Goal: Task Accomplishment & Management: Manage account settings

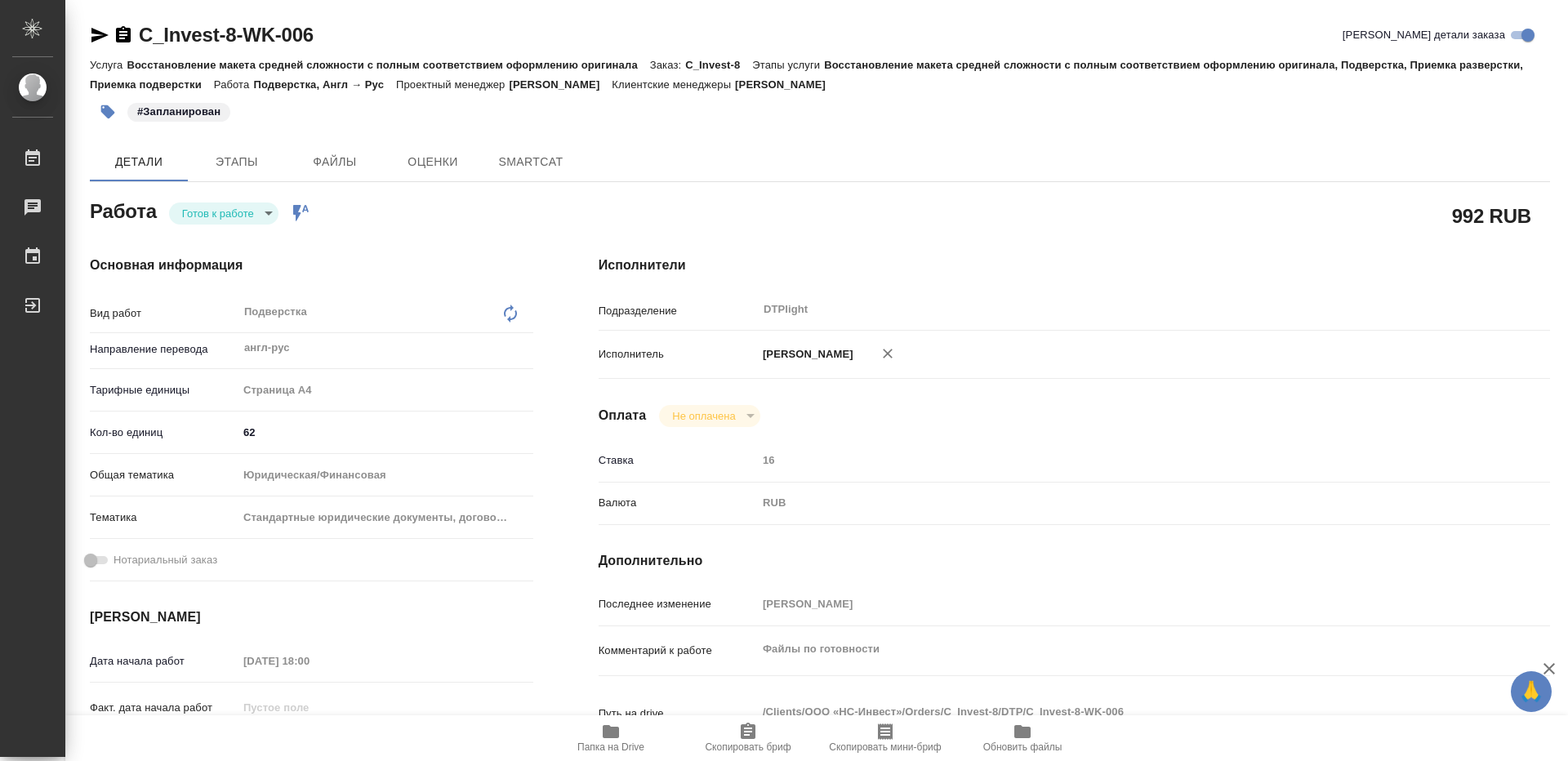
type textarea "x"
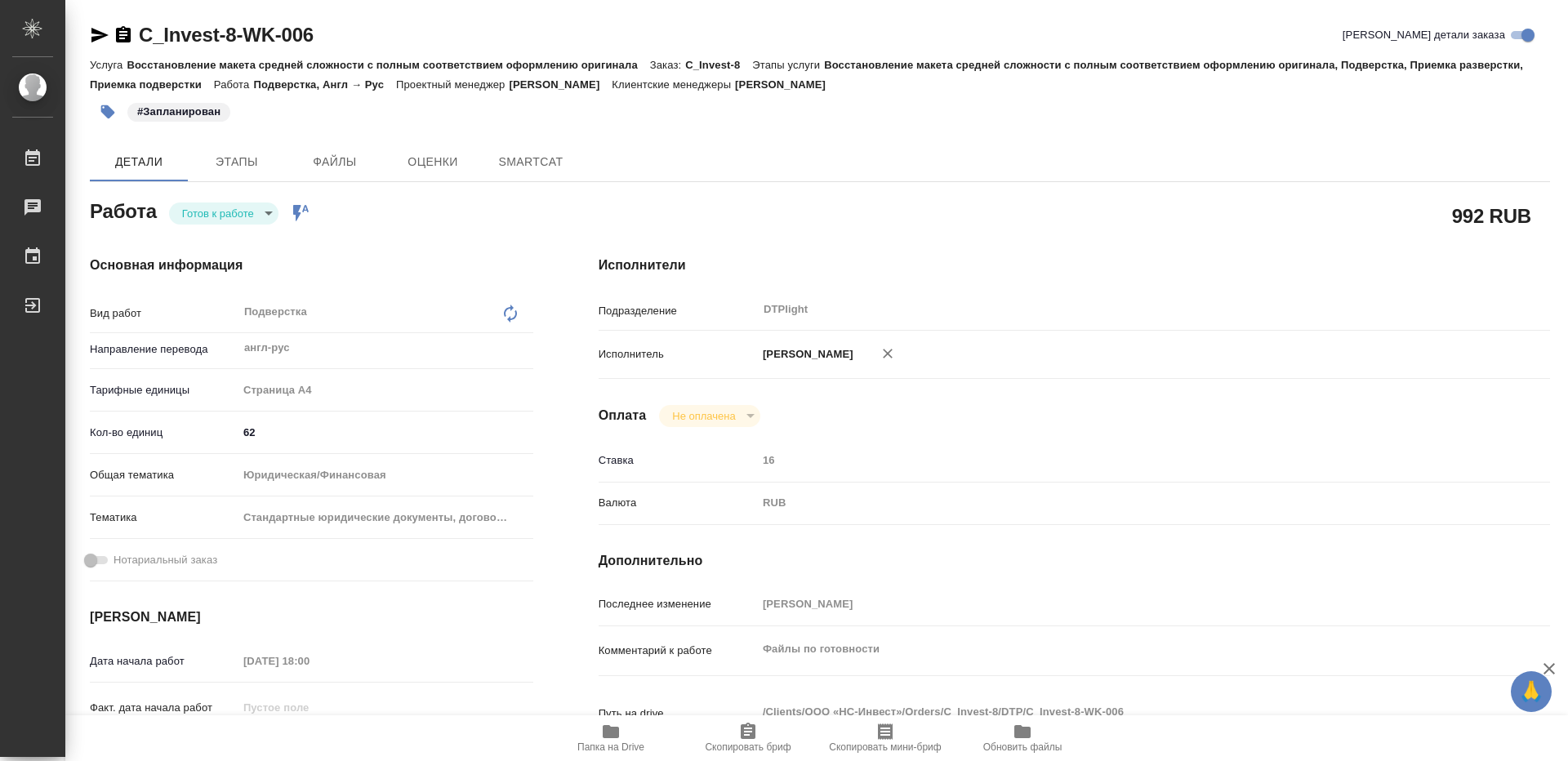
type textarea "x"
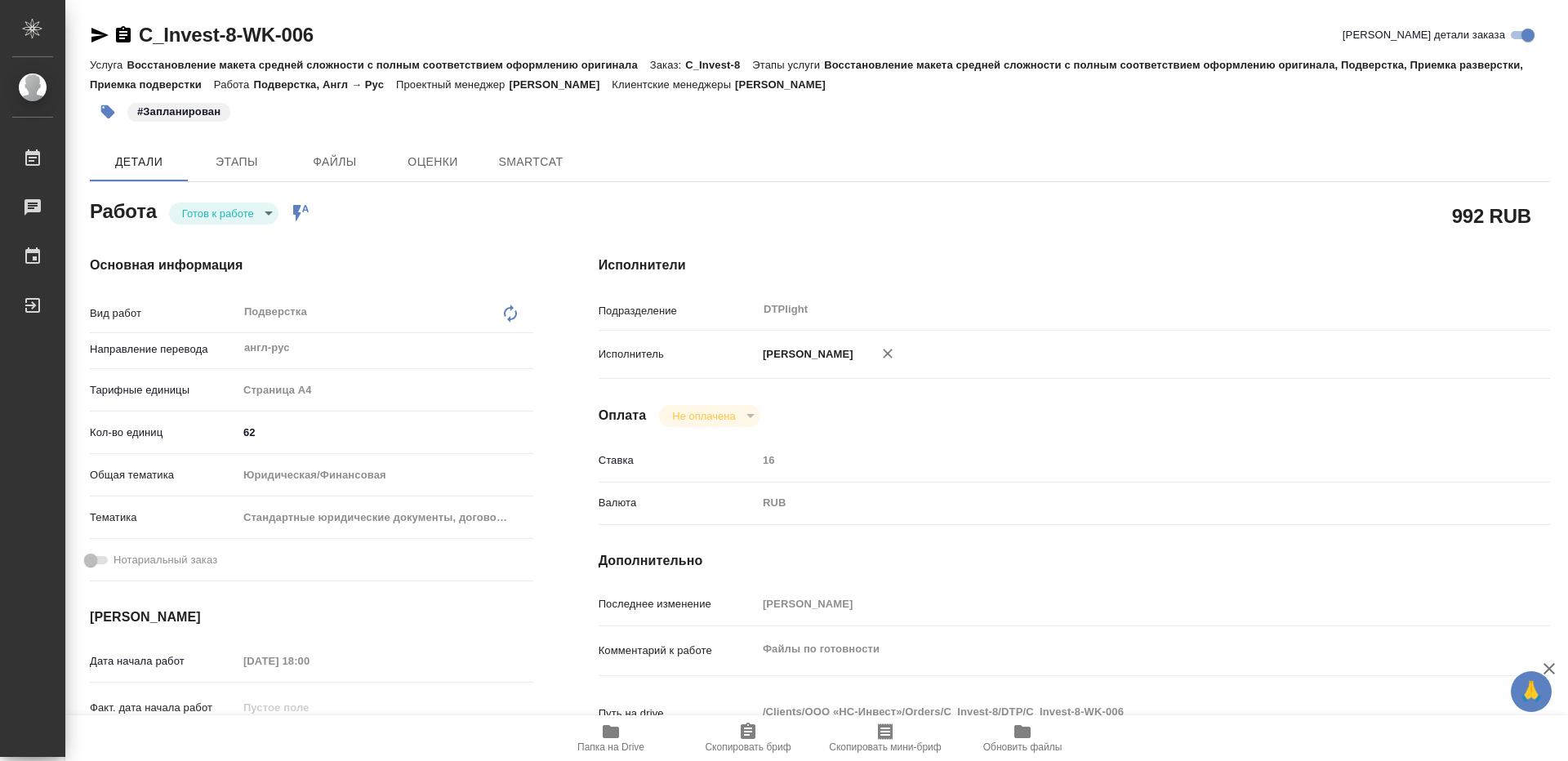
scroll to position [245, 0]
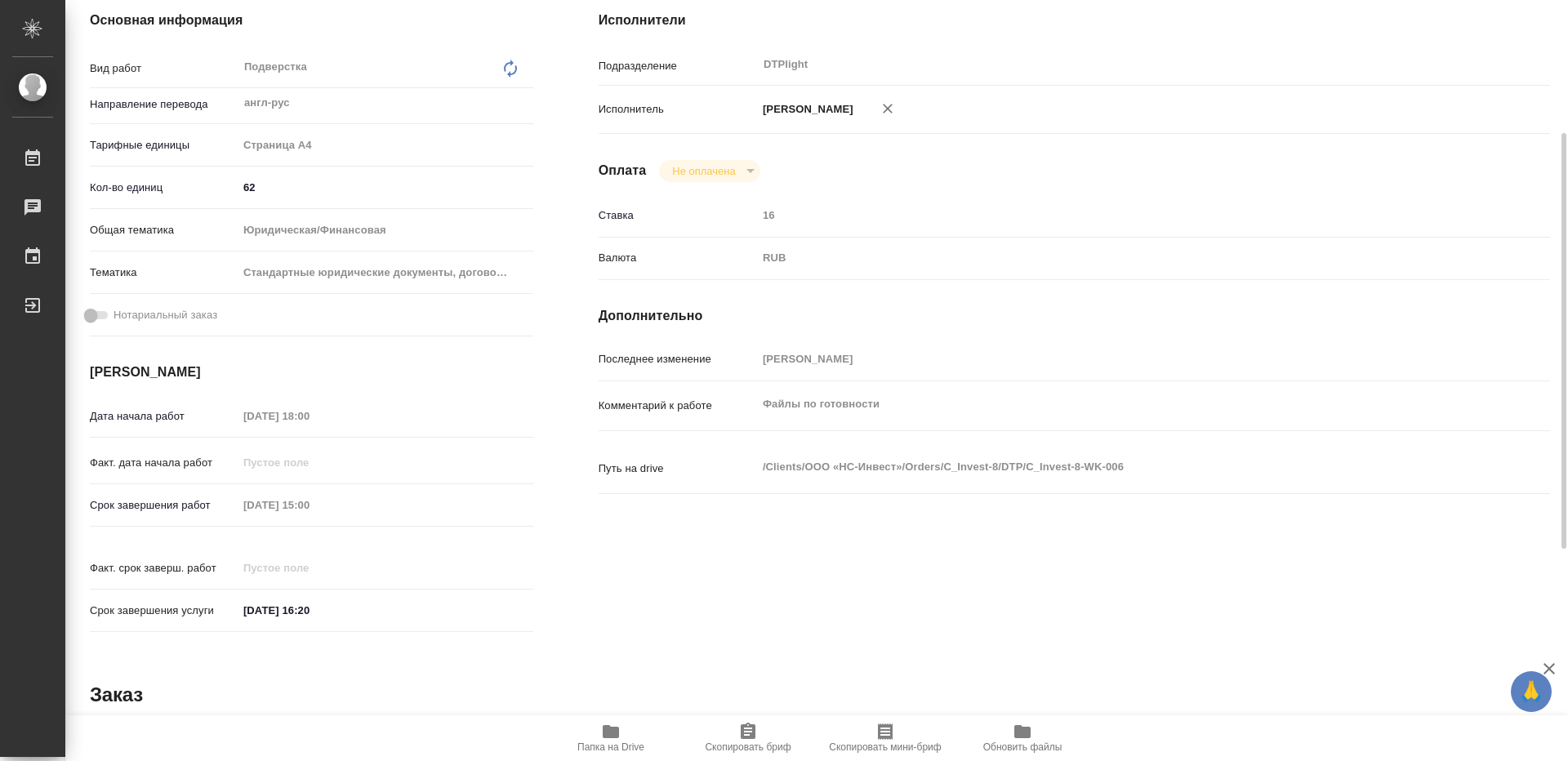
type textarea "x"
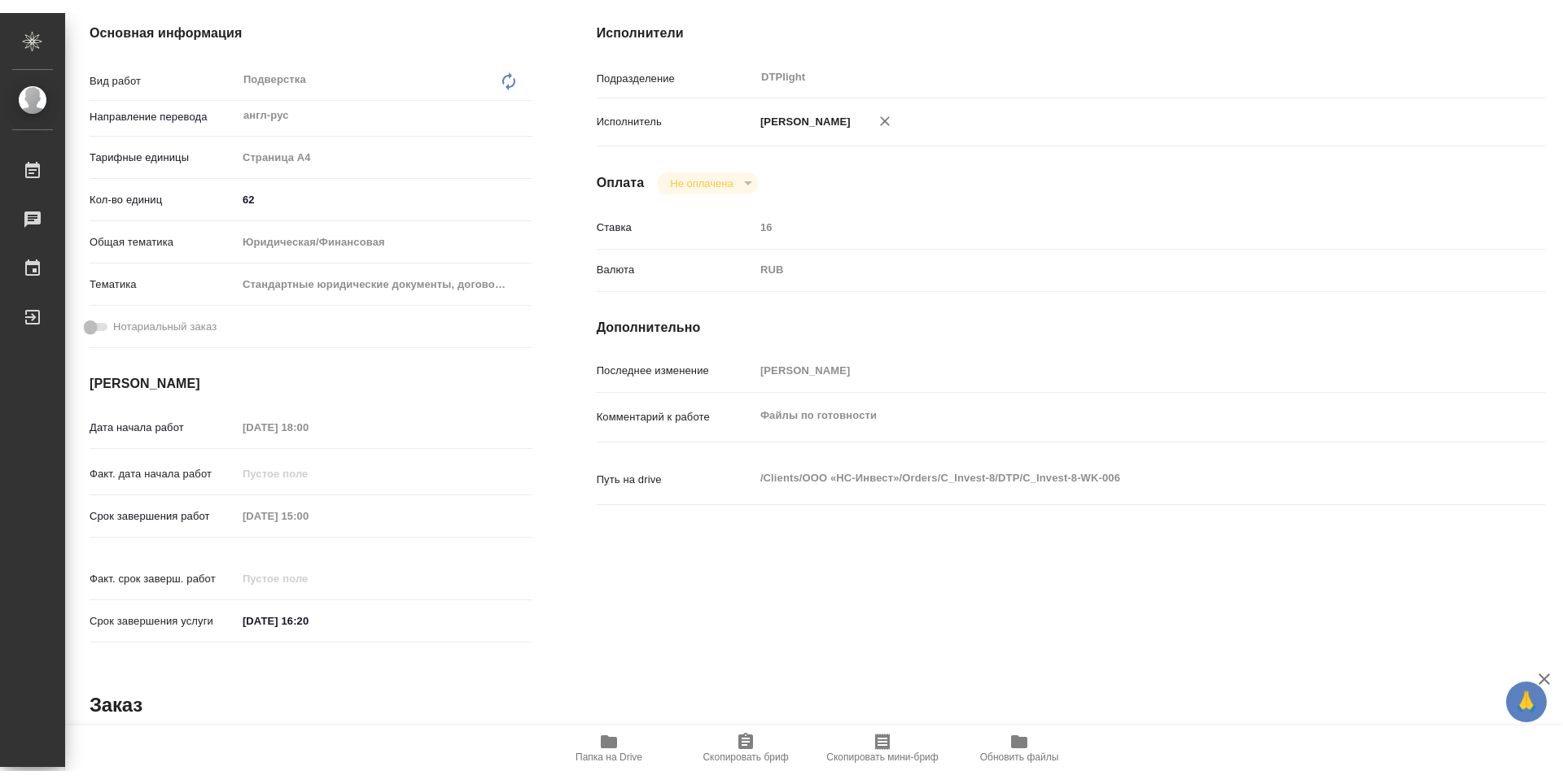
scroll to position [0, 0]
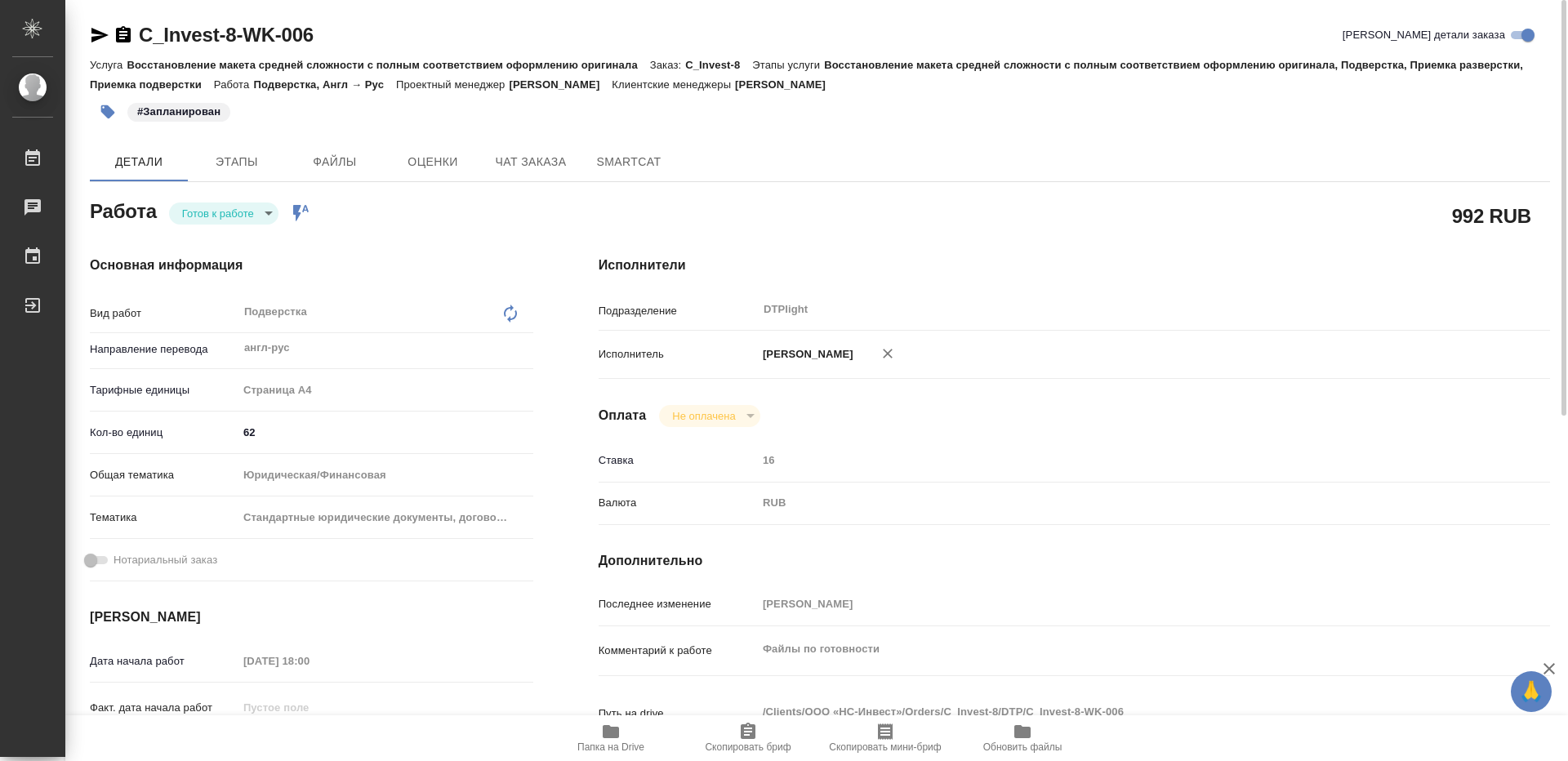
type textarea "x"
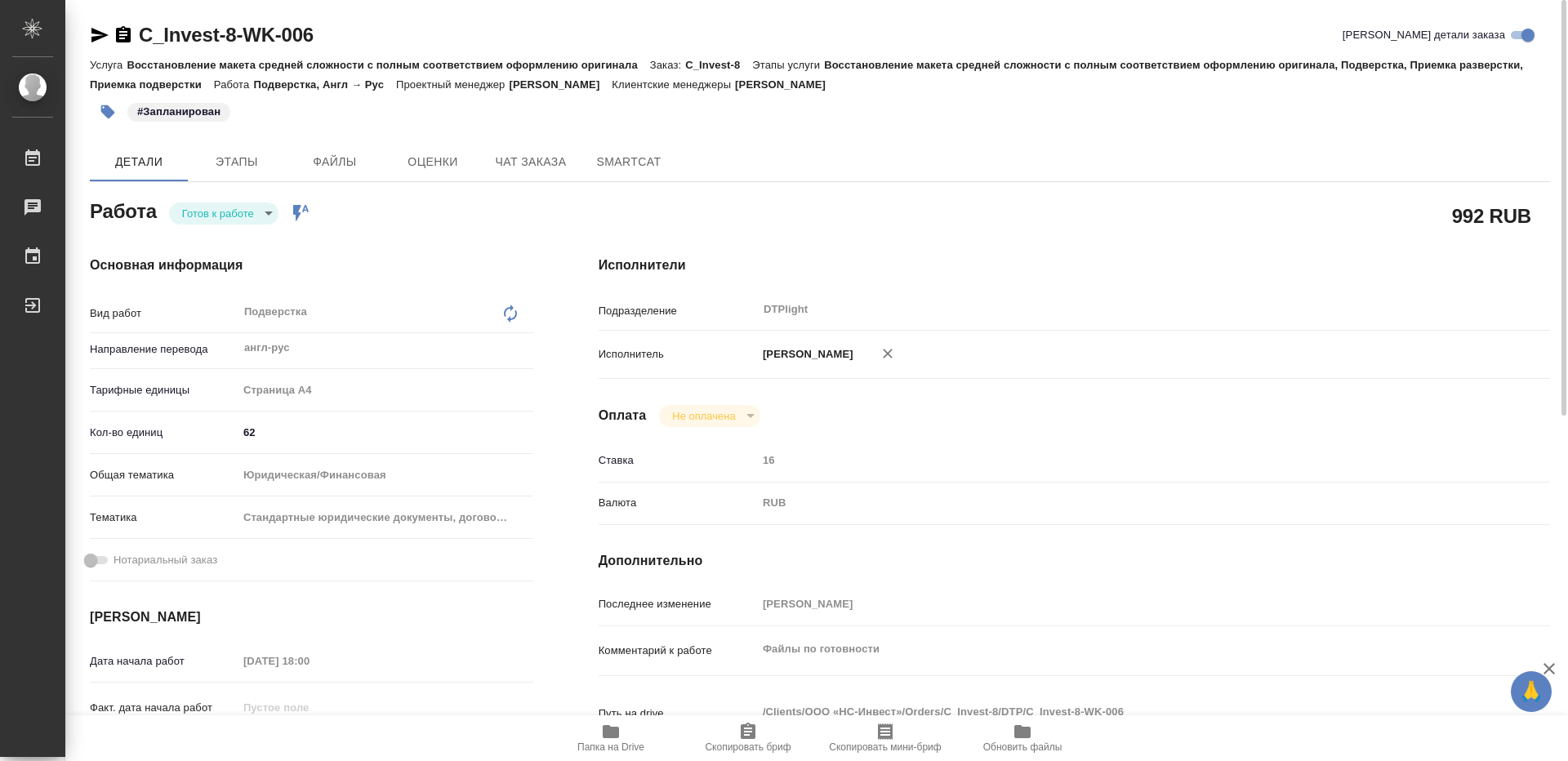
click at [608, 751] on span "Папка на Drive" at bounding box center [611, 747] width 67 height 11
type textarea "x"
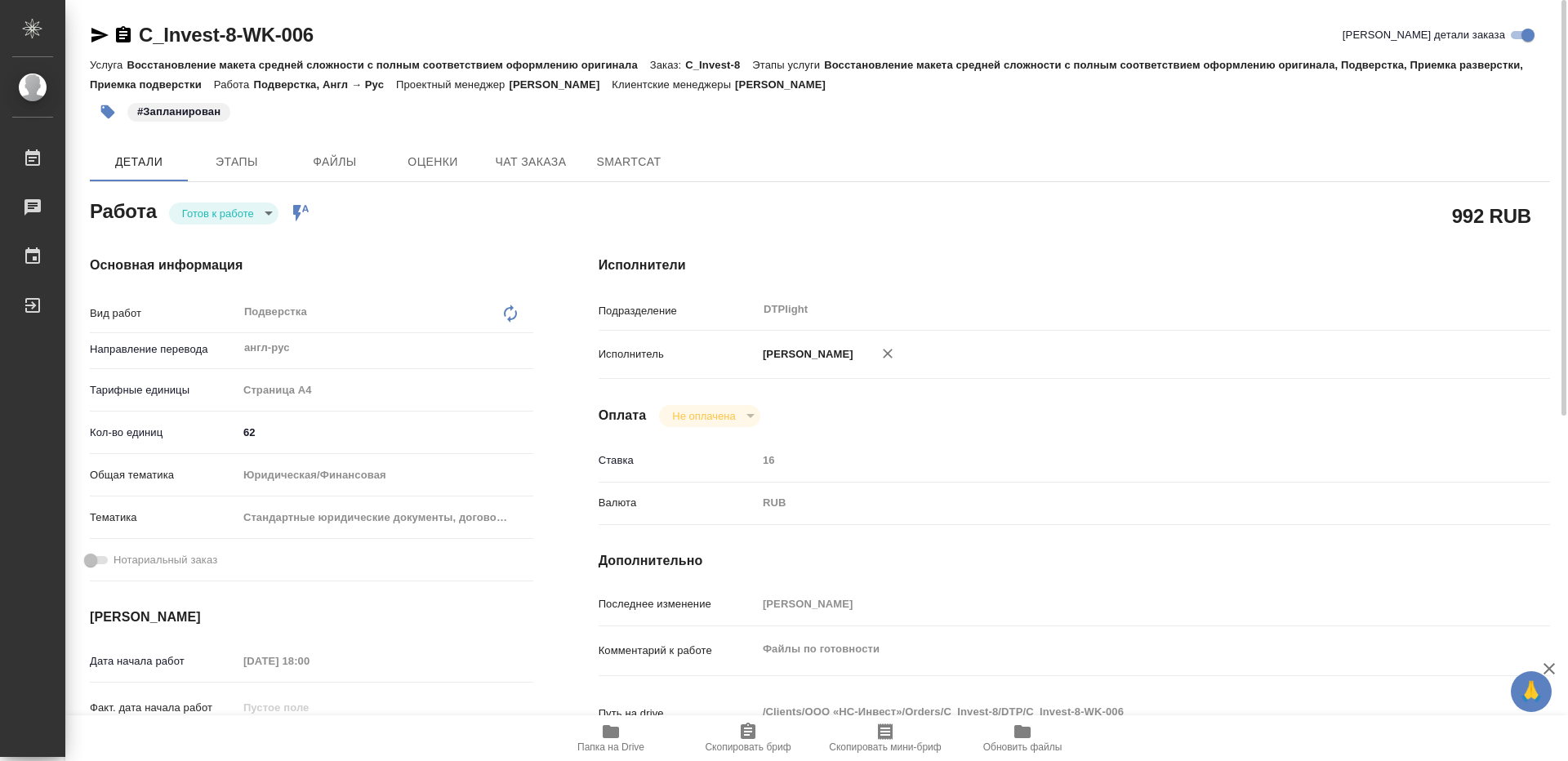
type textarea "x"
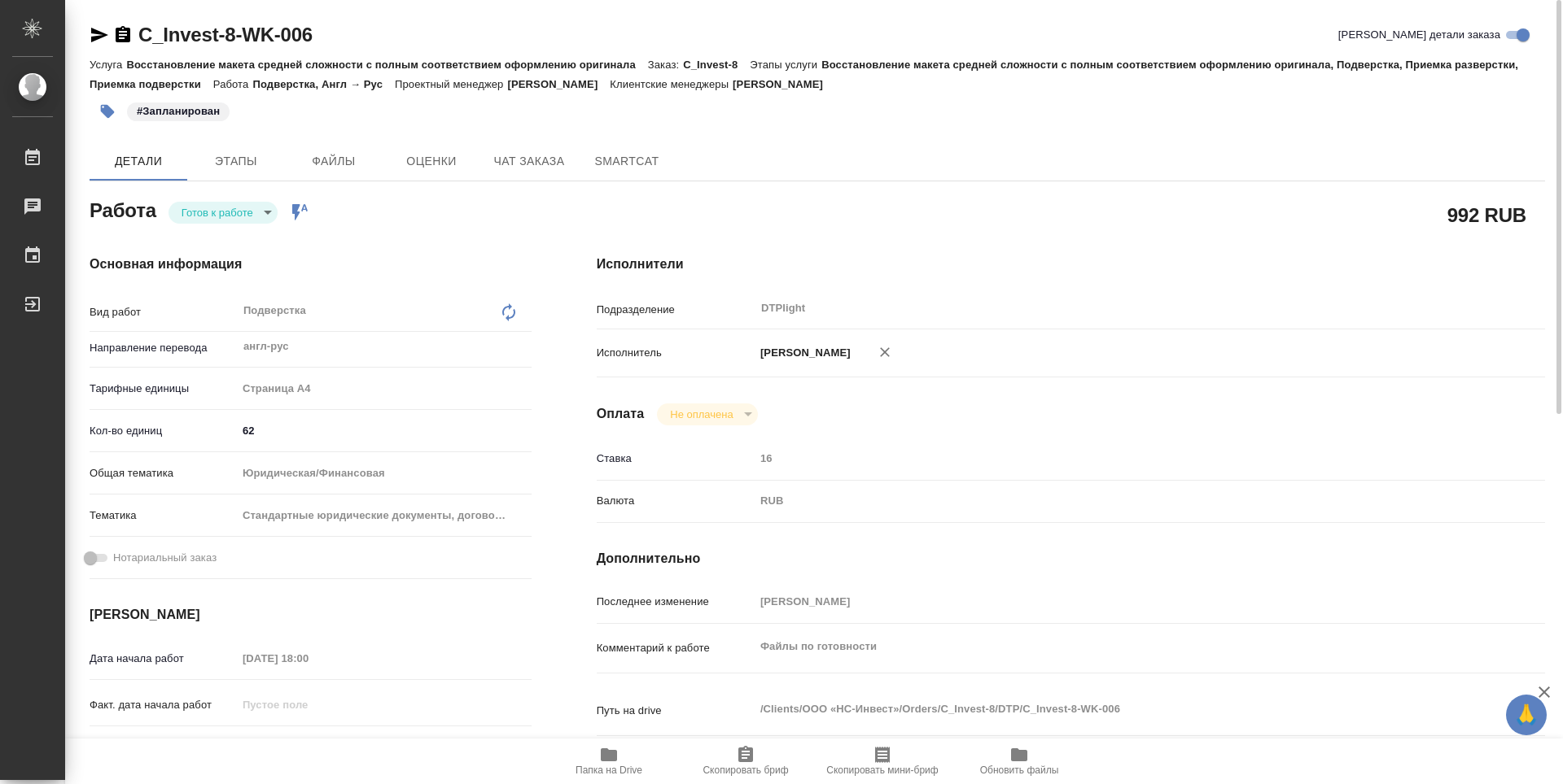
type textarea "x"
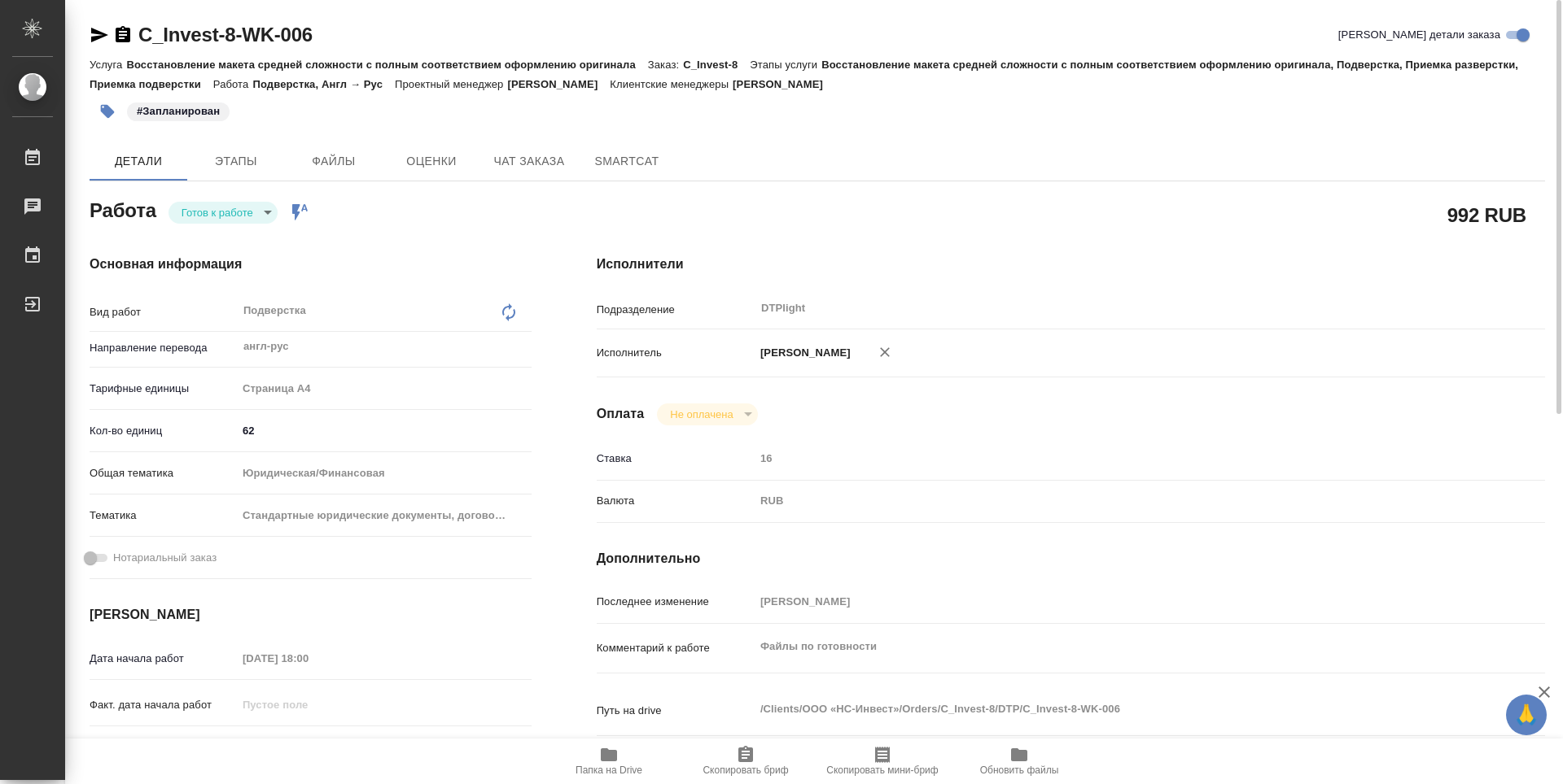
click at [240, 217] on body "🙏 .cls-1 fill:#fff; AWATERA Guselnikov Roman Работы 0 Чаты График Выйти C_Inves…" at bounding box center [782, 392] width 1563 height 784
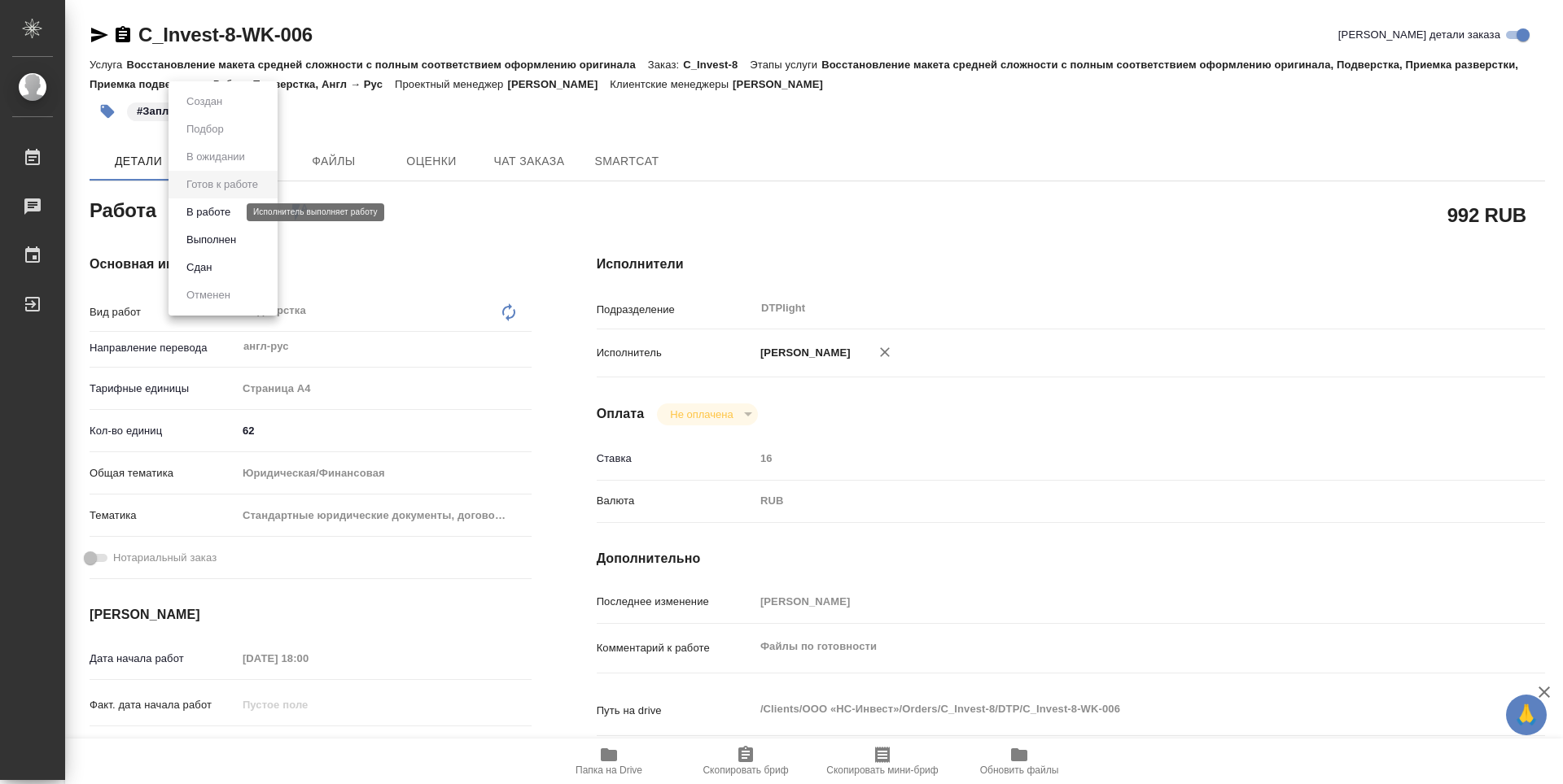
click at [212, 213] on button "В работе" at bounding box center [208, 212] width 54 height 18
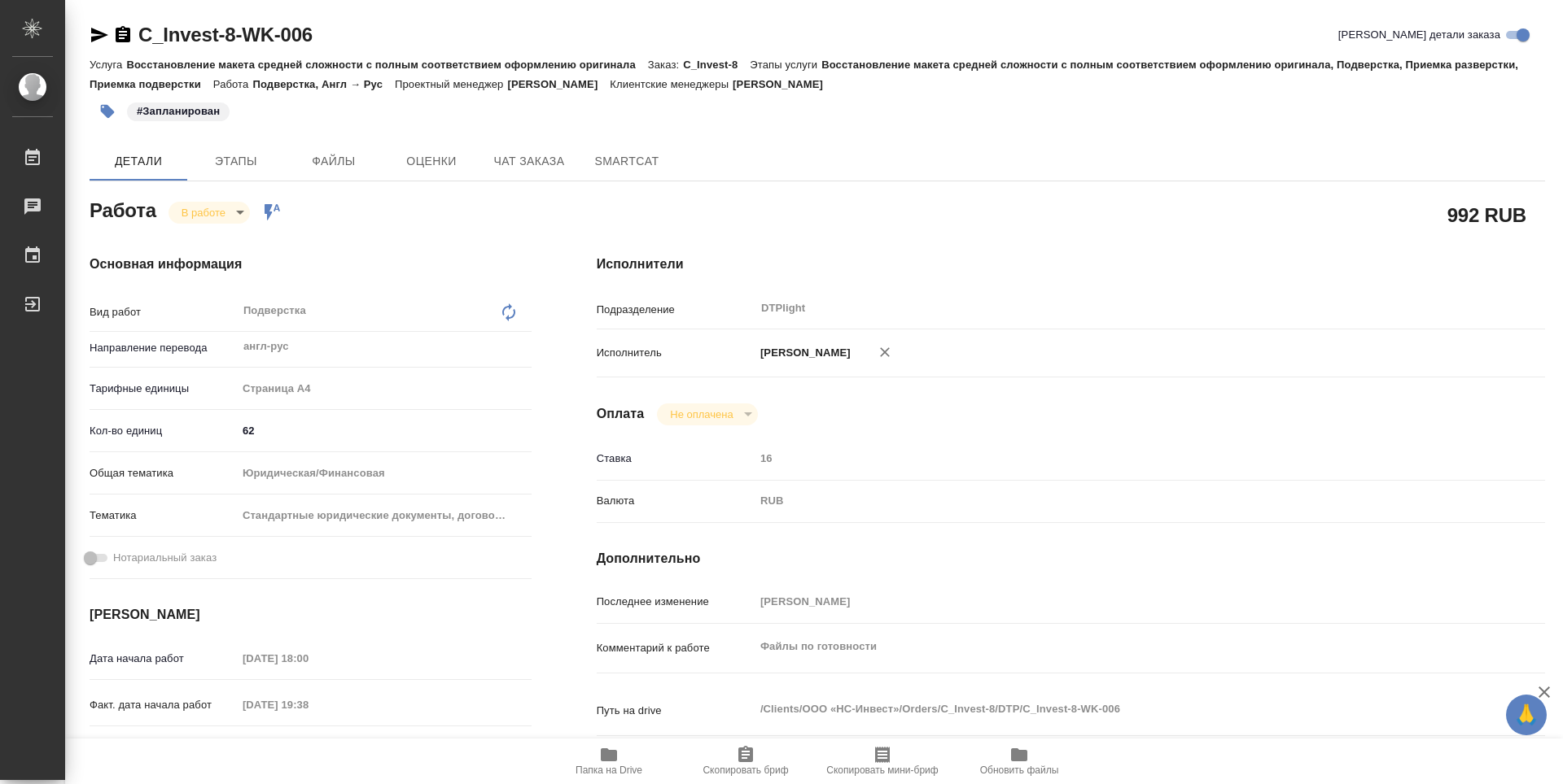
type textarea "x"
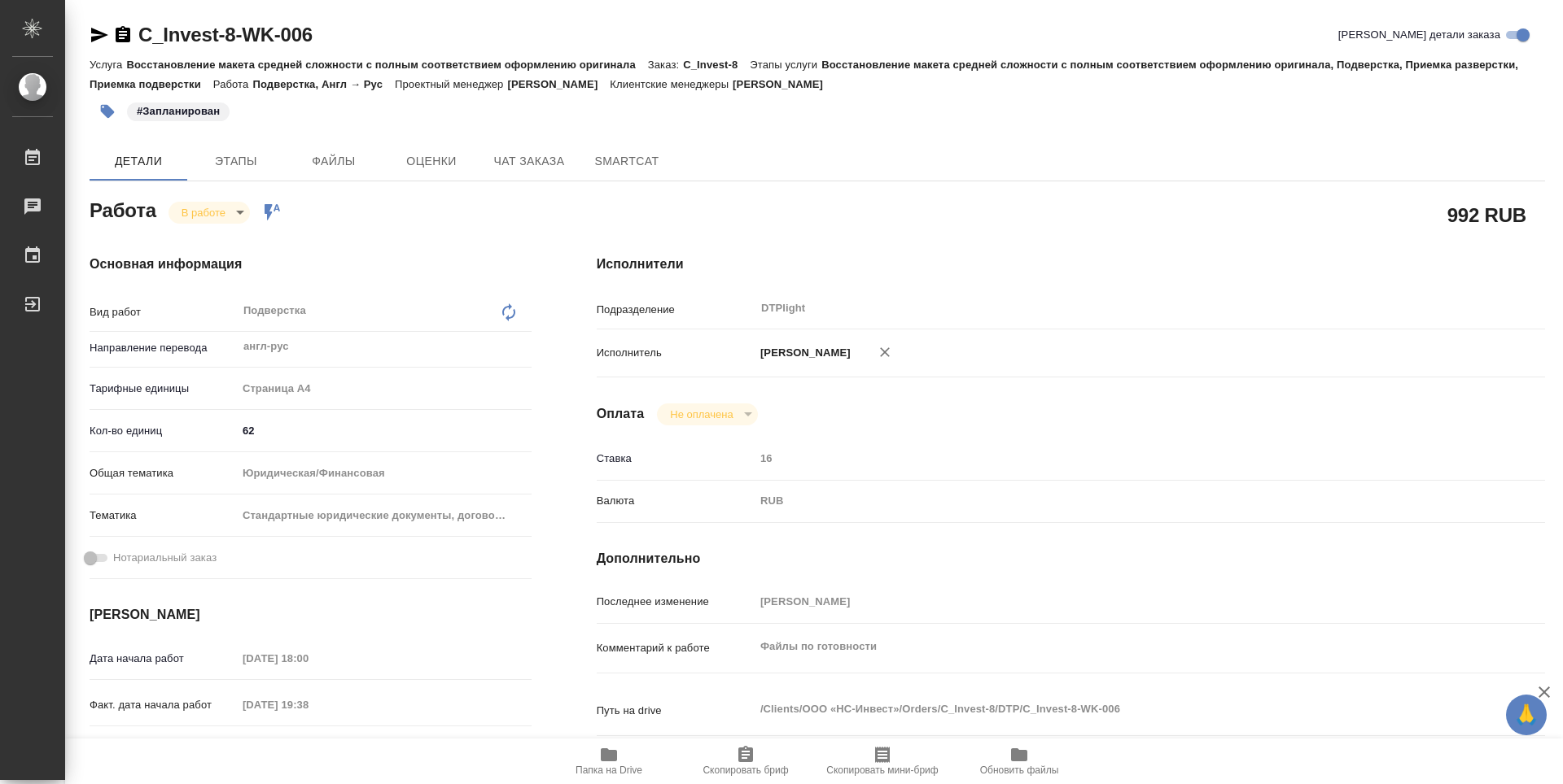
type textarea "x"
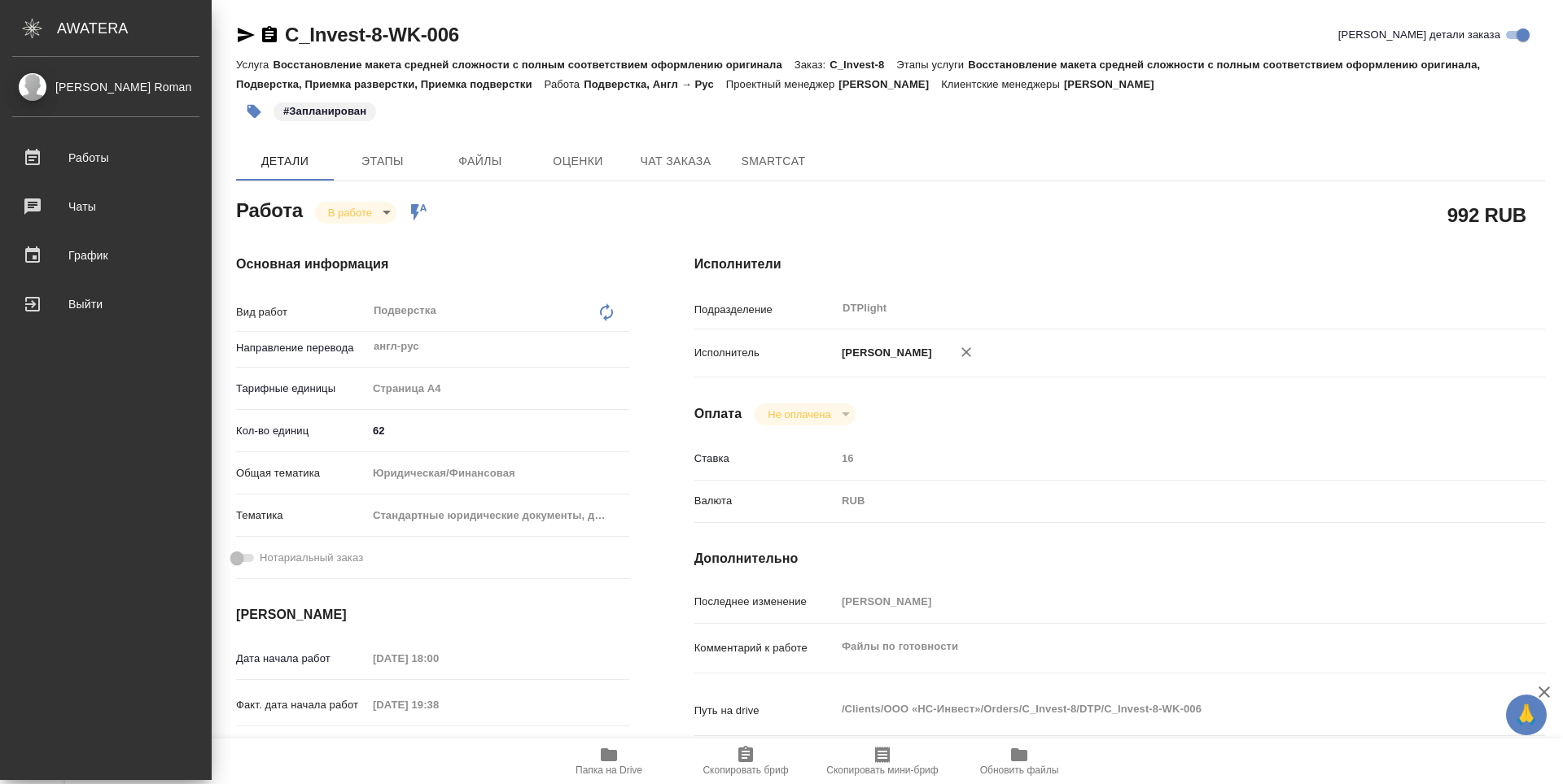
type textarea "x"
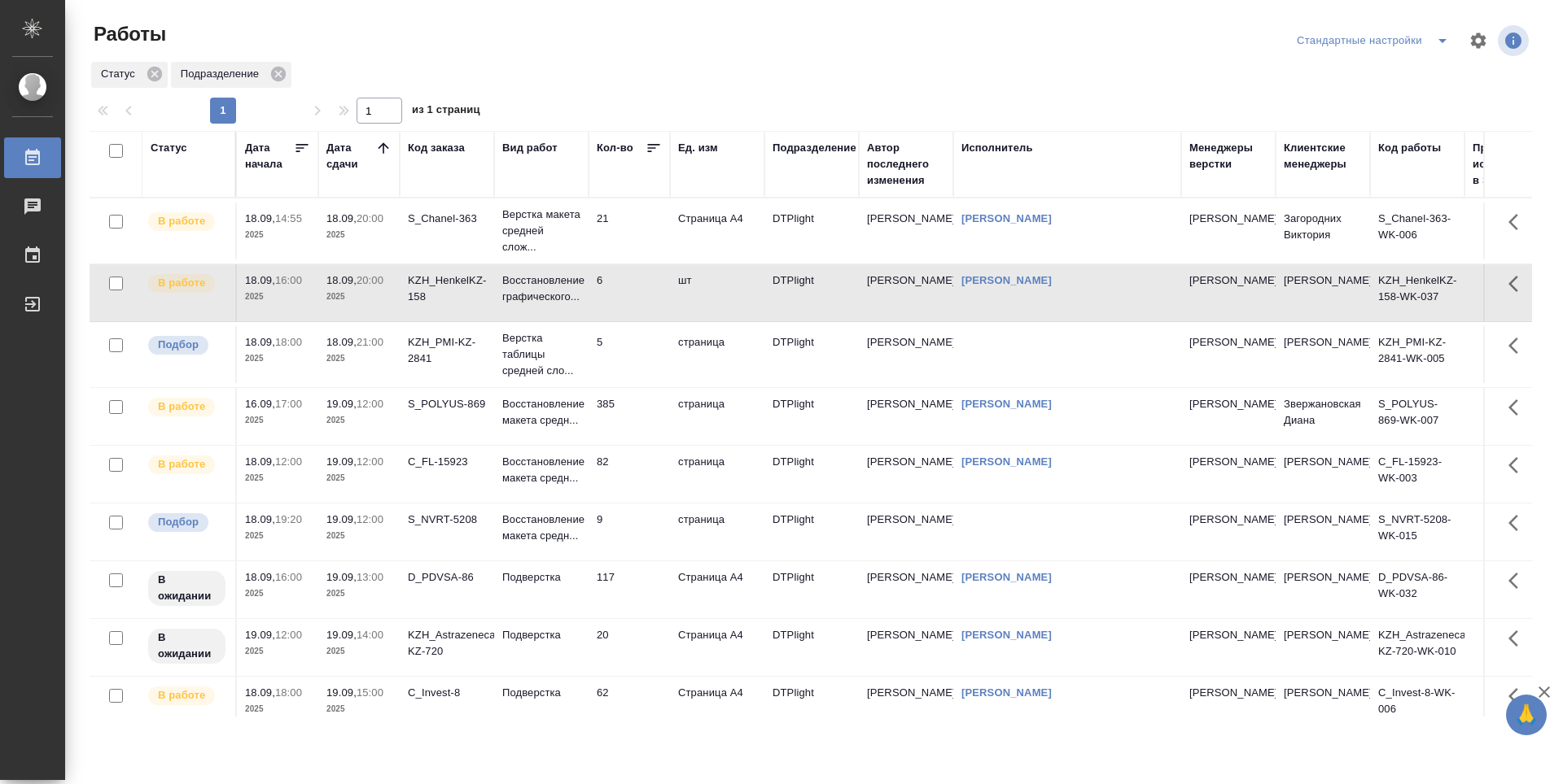
click at [648, 355] on td "5" at bounding box center [629, 354] width 81 height 57
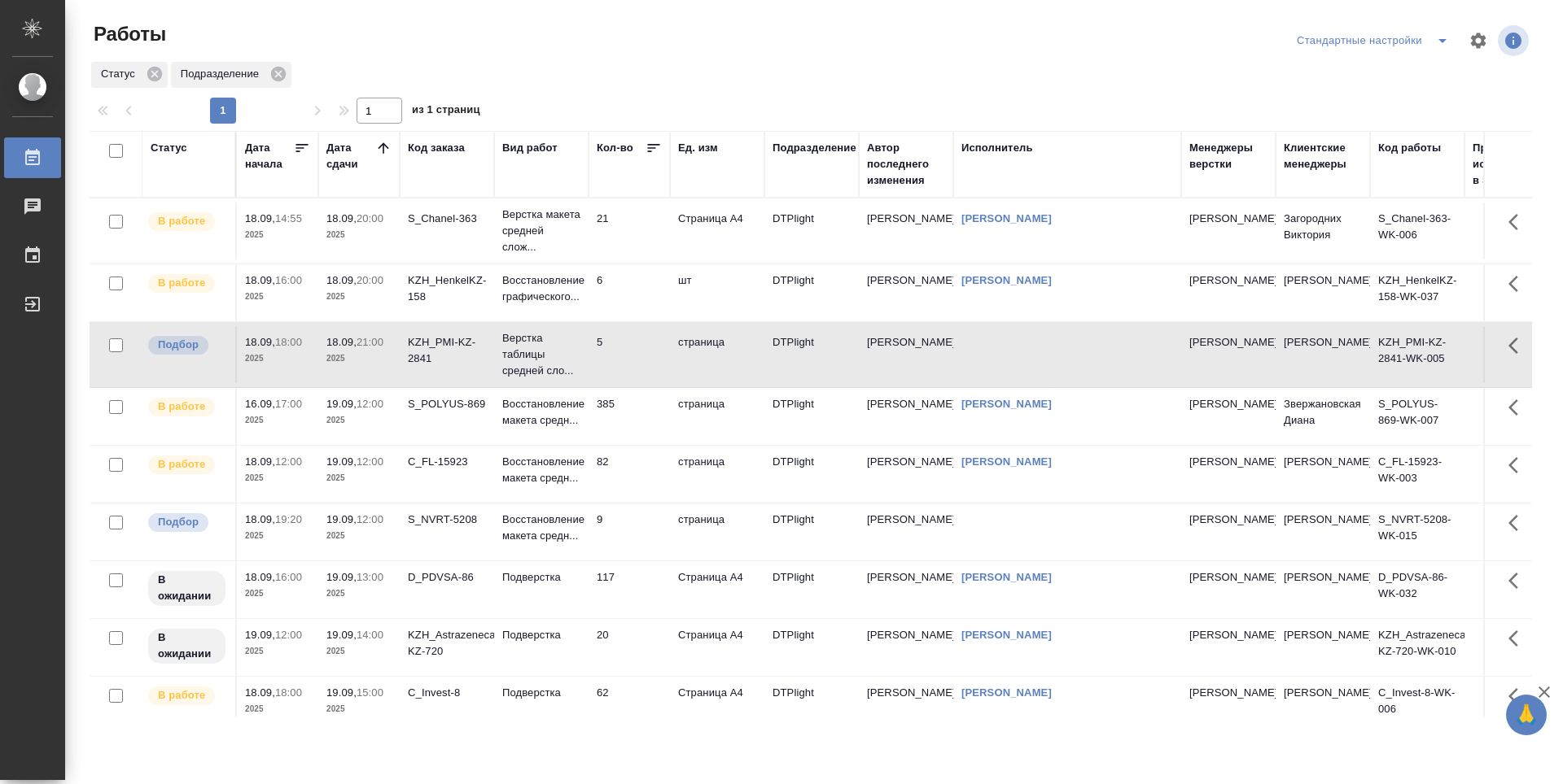
click at [638, 417] on td "385" at bounding box center [629, 417] width 81 height 57
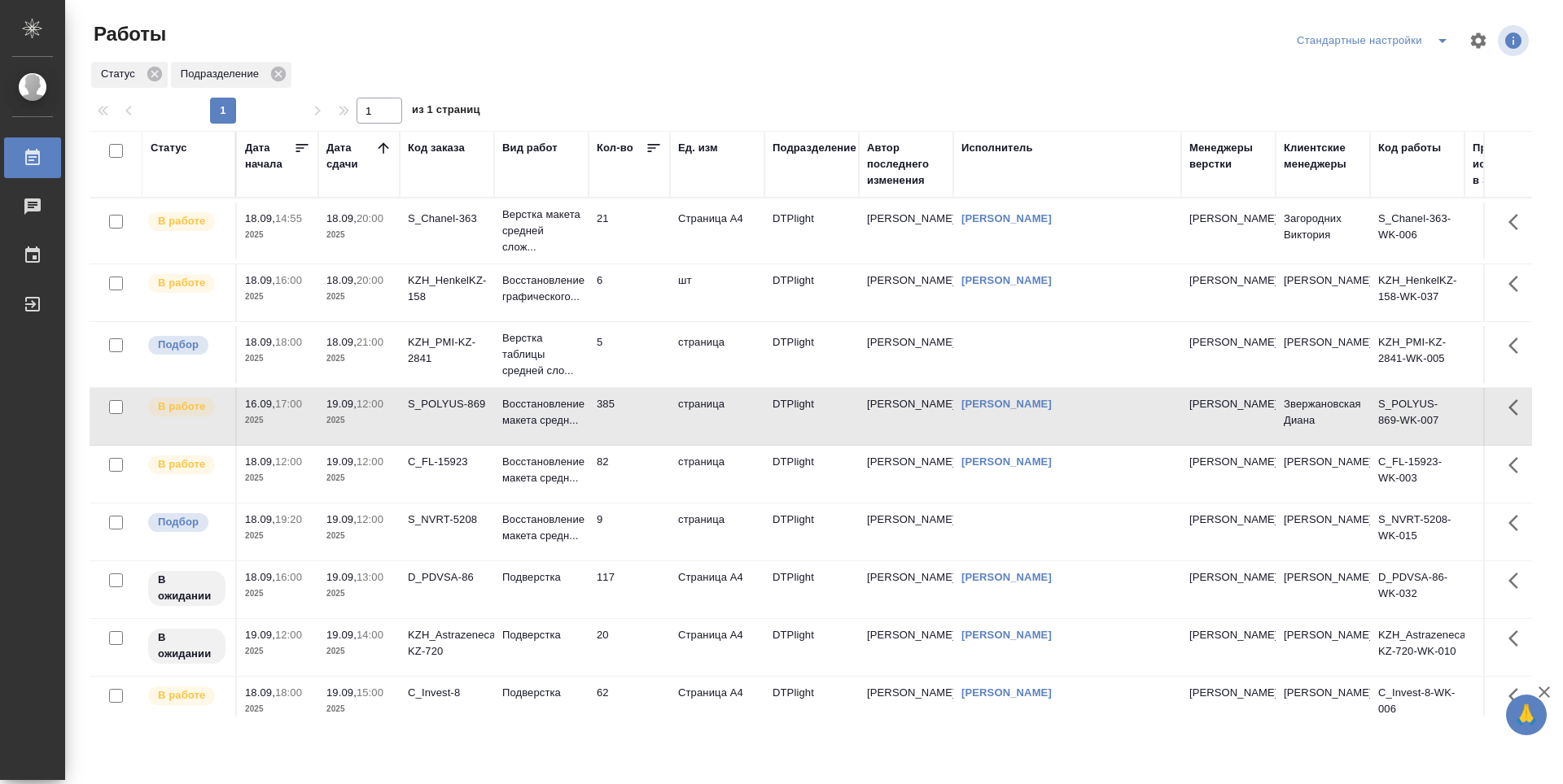
click at [639, 375] on td "5" at bounding box center [629, 354] width 81 height 57
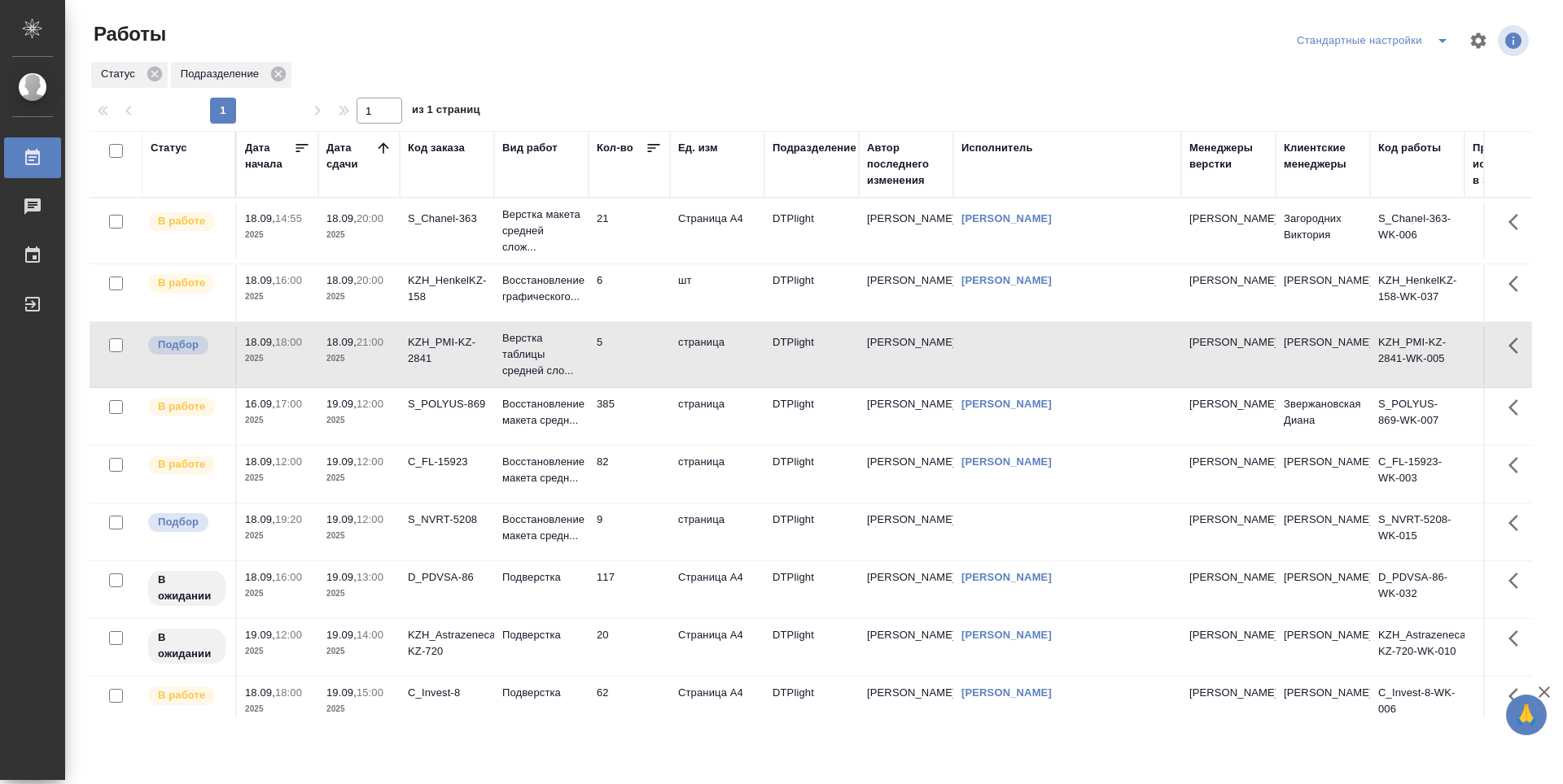
click at [639, 375] on td "5" at bounding box center [629, 354] width 81 height 57
click at [627, 245] on td "21" at bounding box center [629, 230] width 81 height 57
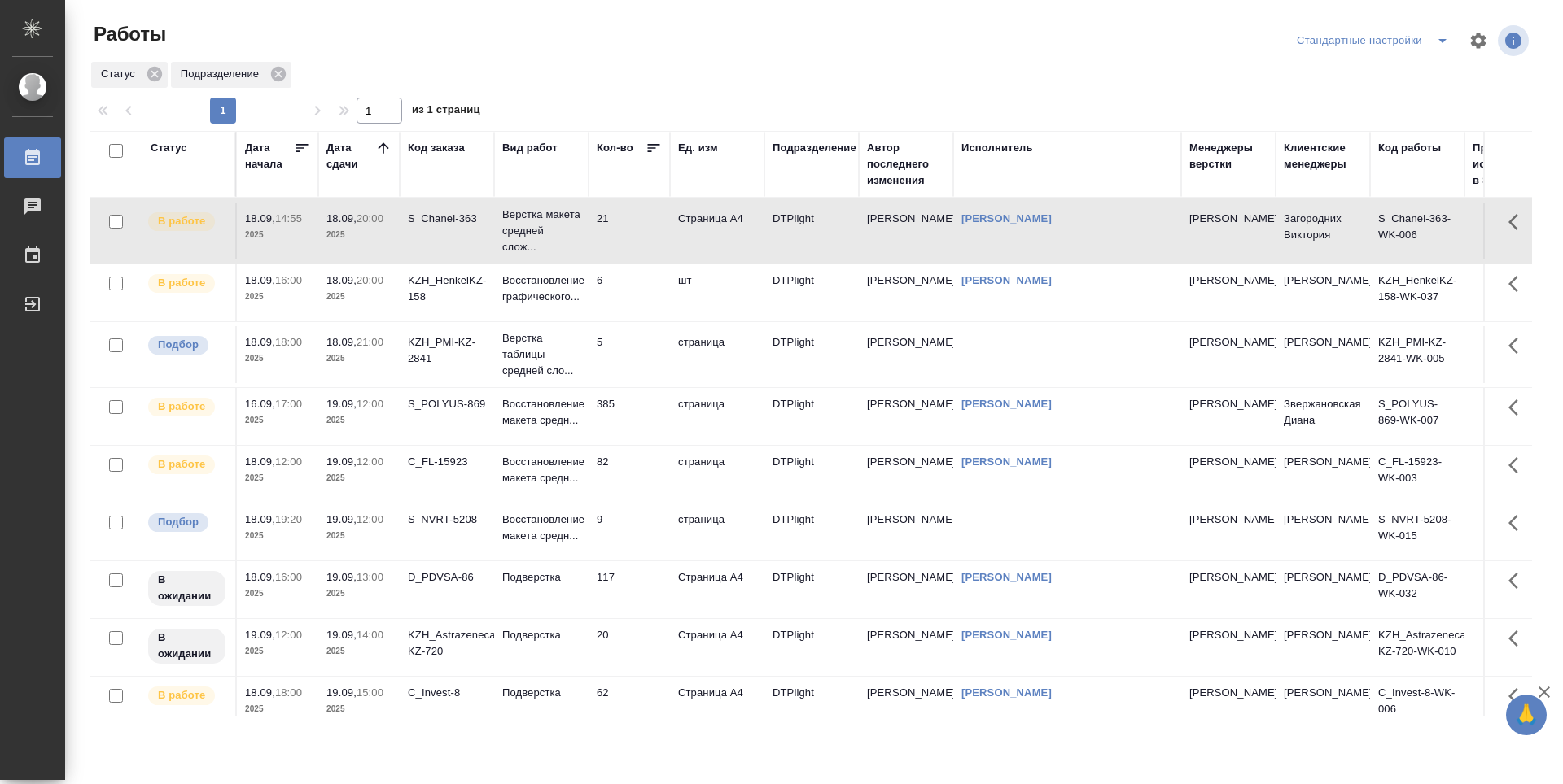
click at [627, 245] on td "21" at bounding box center [629, 230] width 81 height 57
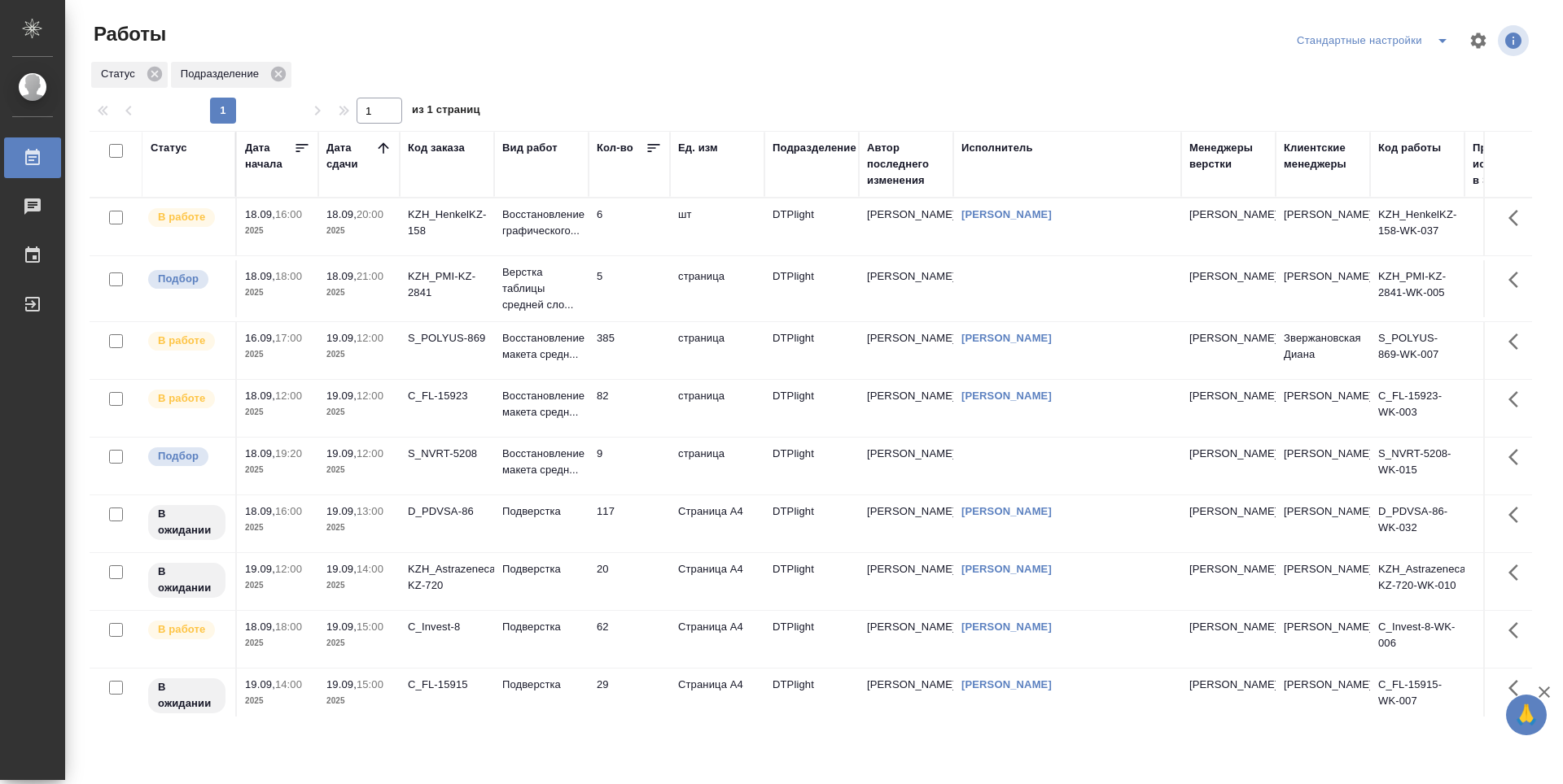
click at [644, 357] on td "385" at bounding box center [629, 350] width 81 height 57
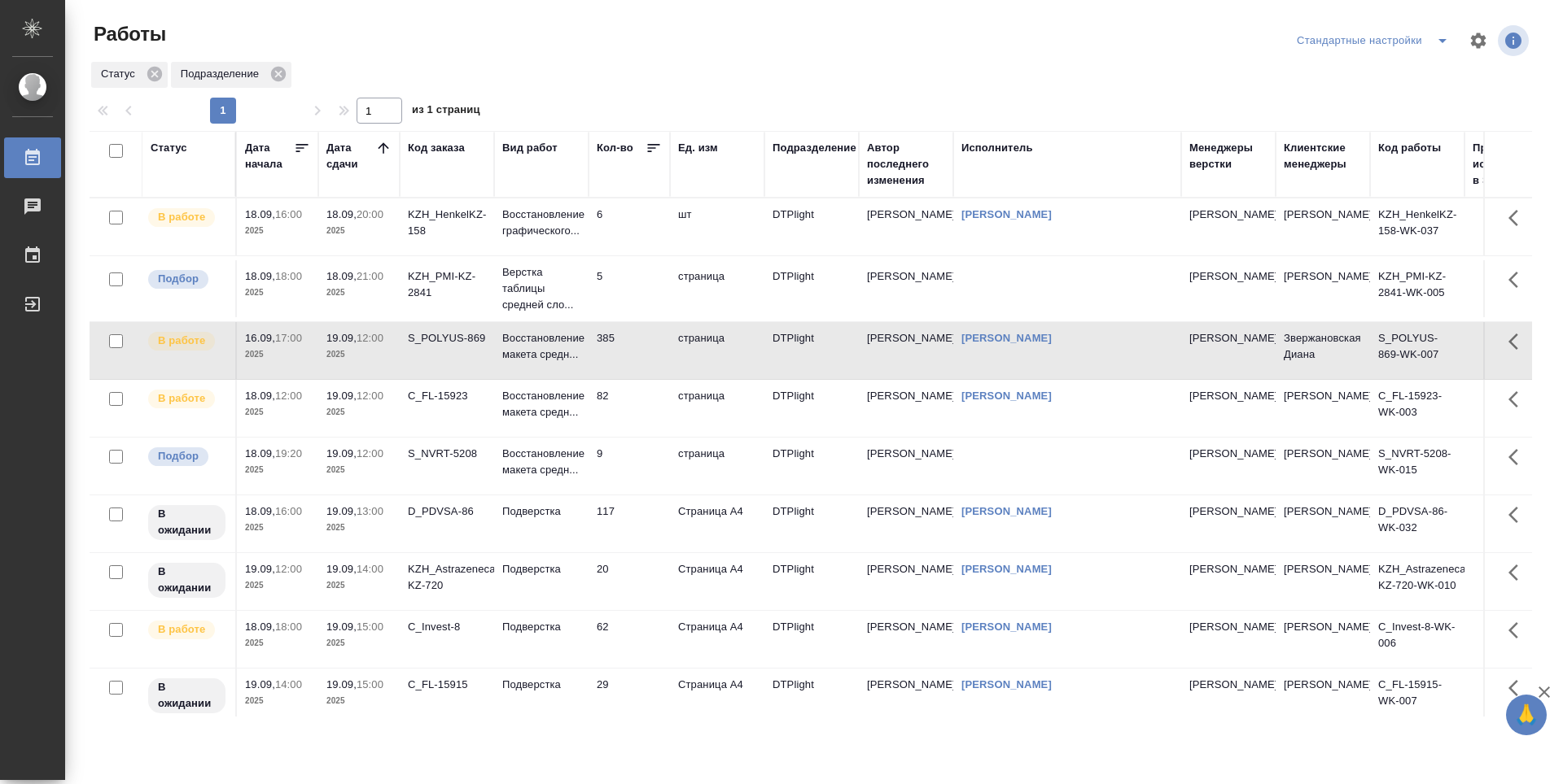
click at [637, 407] on td "82" at bounding box center [629, 408] width 81 height 57
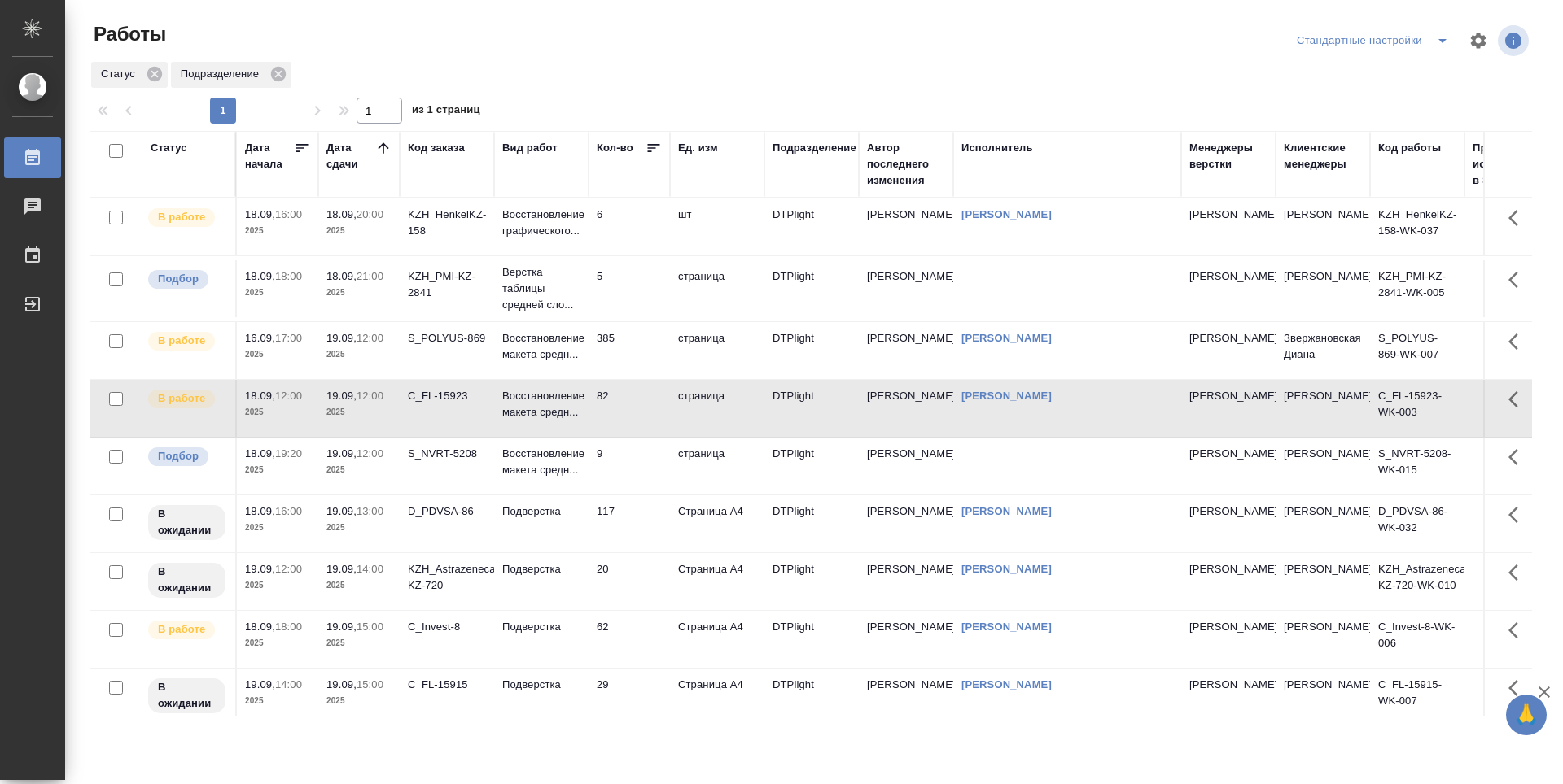
click at [541, 69] on div "Статус Подразделение" at bounding box center [811, 75] width 1442 height 29
click at [646, 528] on td "117" at bounding box center [629, 524] width 81 height 57
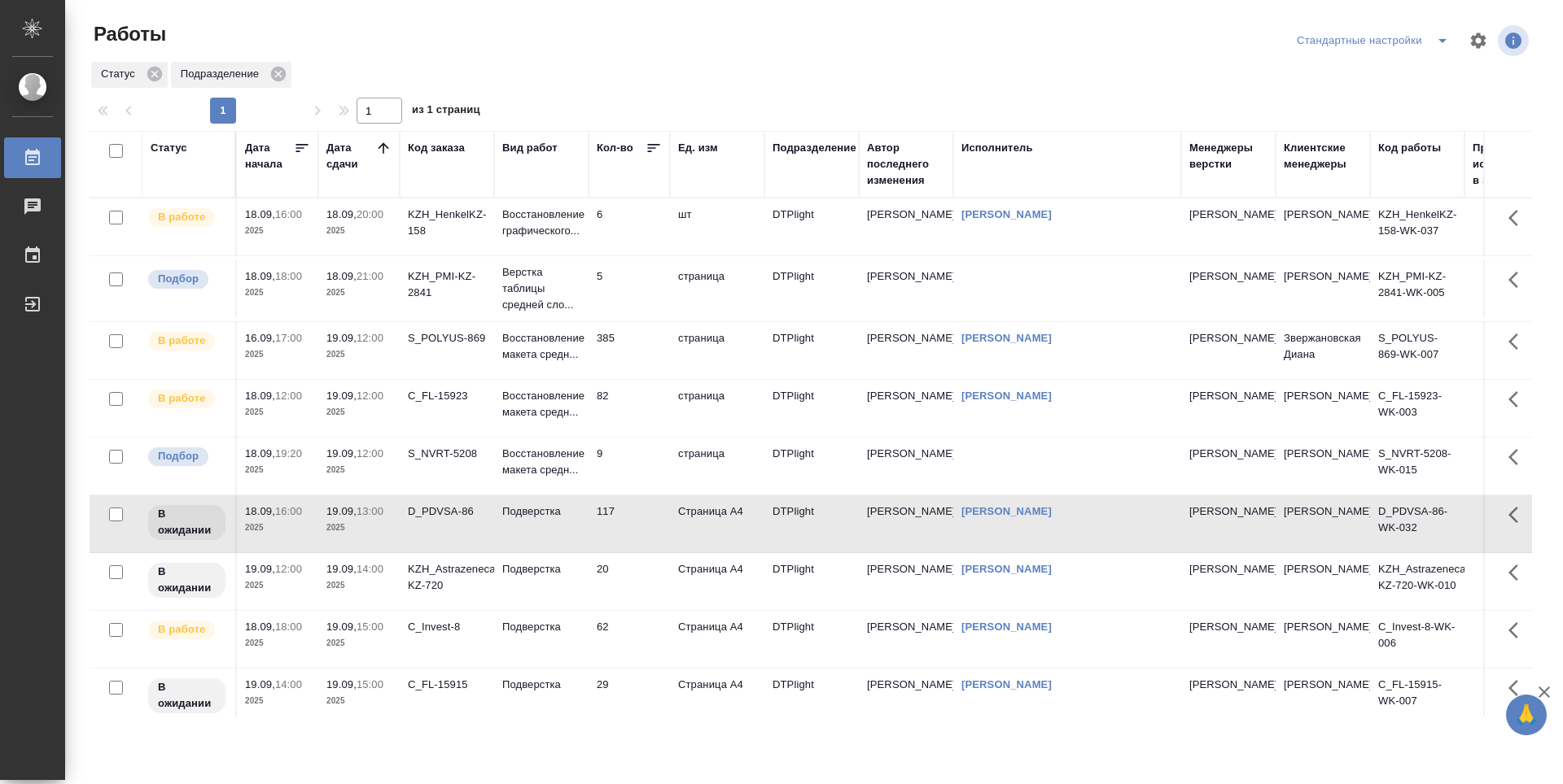
click at [640, 418] on td "82" at bounding box center [629, 408] width 81 height 57
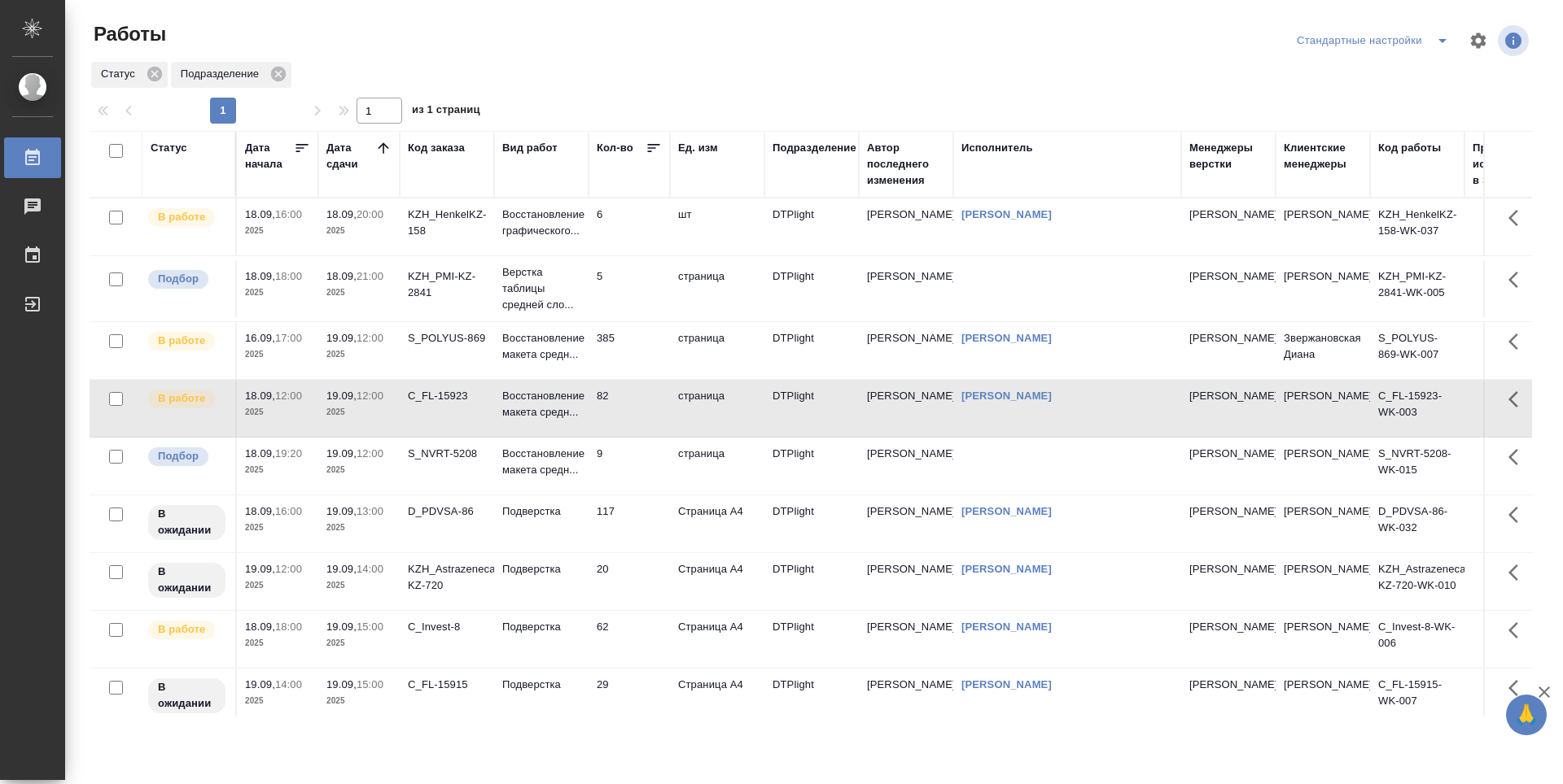
click at [659, 32] on div at bounding box center [816, 40] width 485 height 39
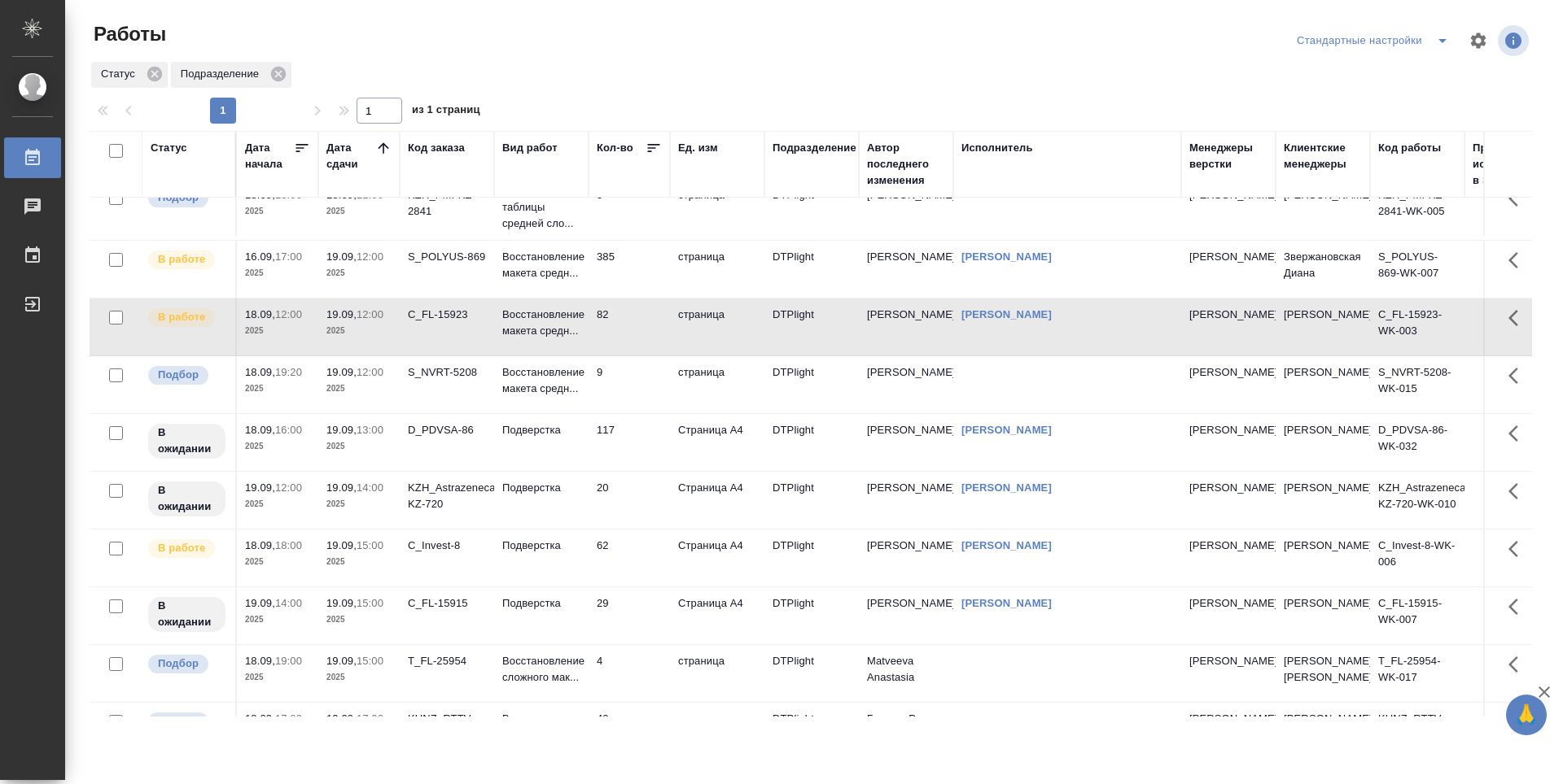
click at [619, 560] on td "62" at bounding box center [629, 558] width 81 height 57
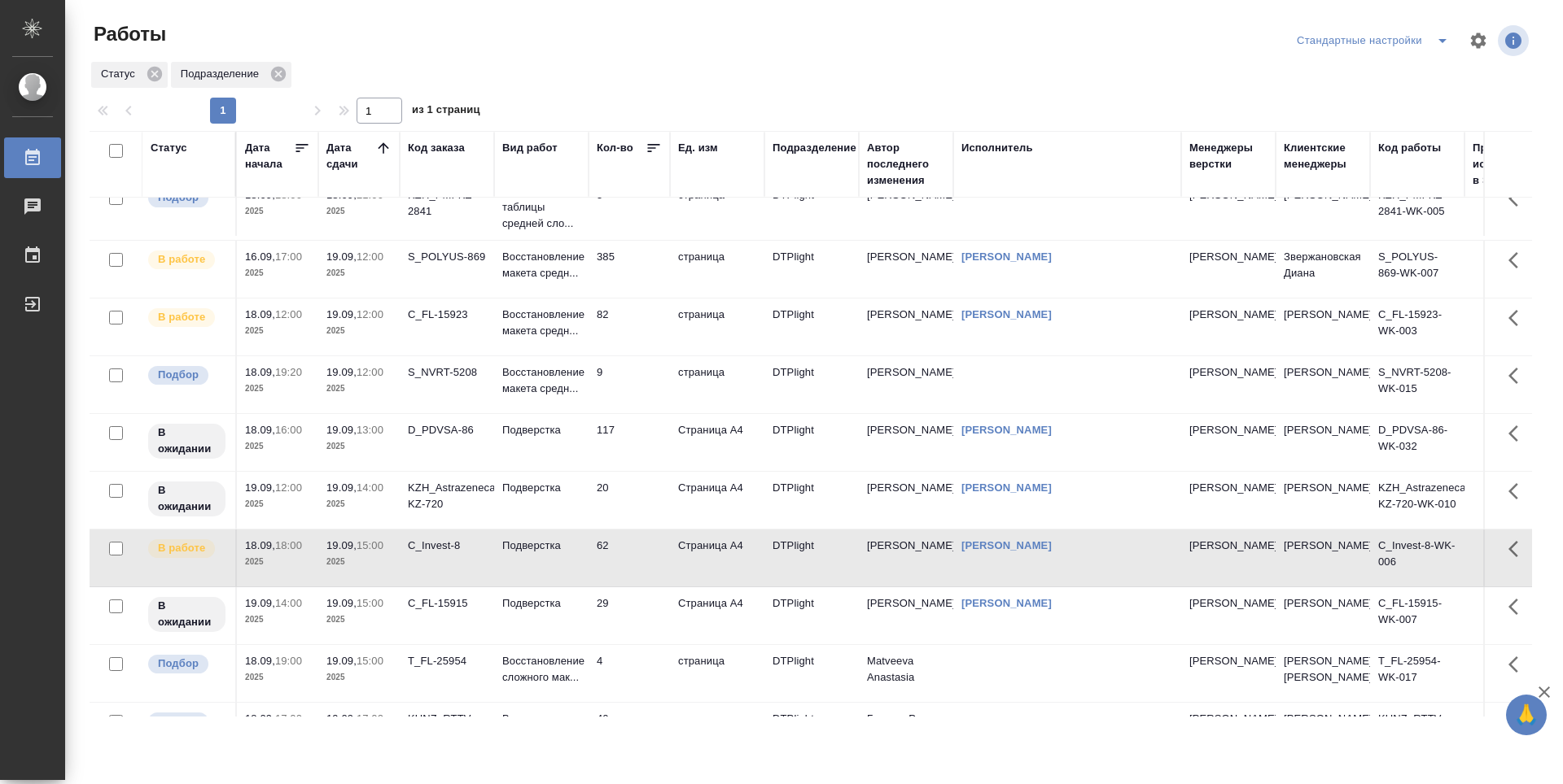
click at [629, 554] on td "62" at bounding box center [629, 558] width 81 height 57
click at [634, 542] on td "62" at bounding box center [629, 558] width 81 height 57
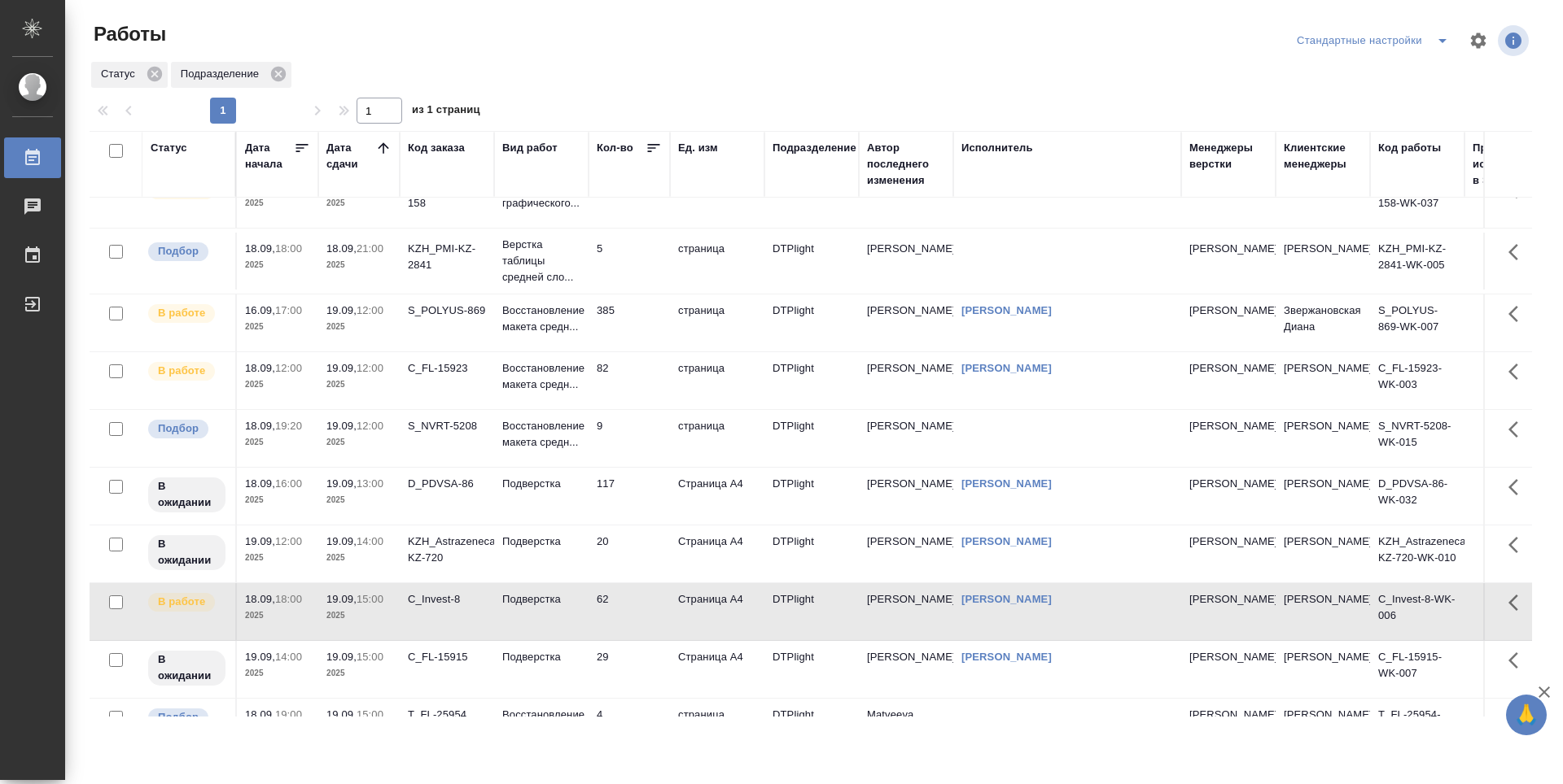
scroll to position [0, 0]
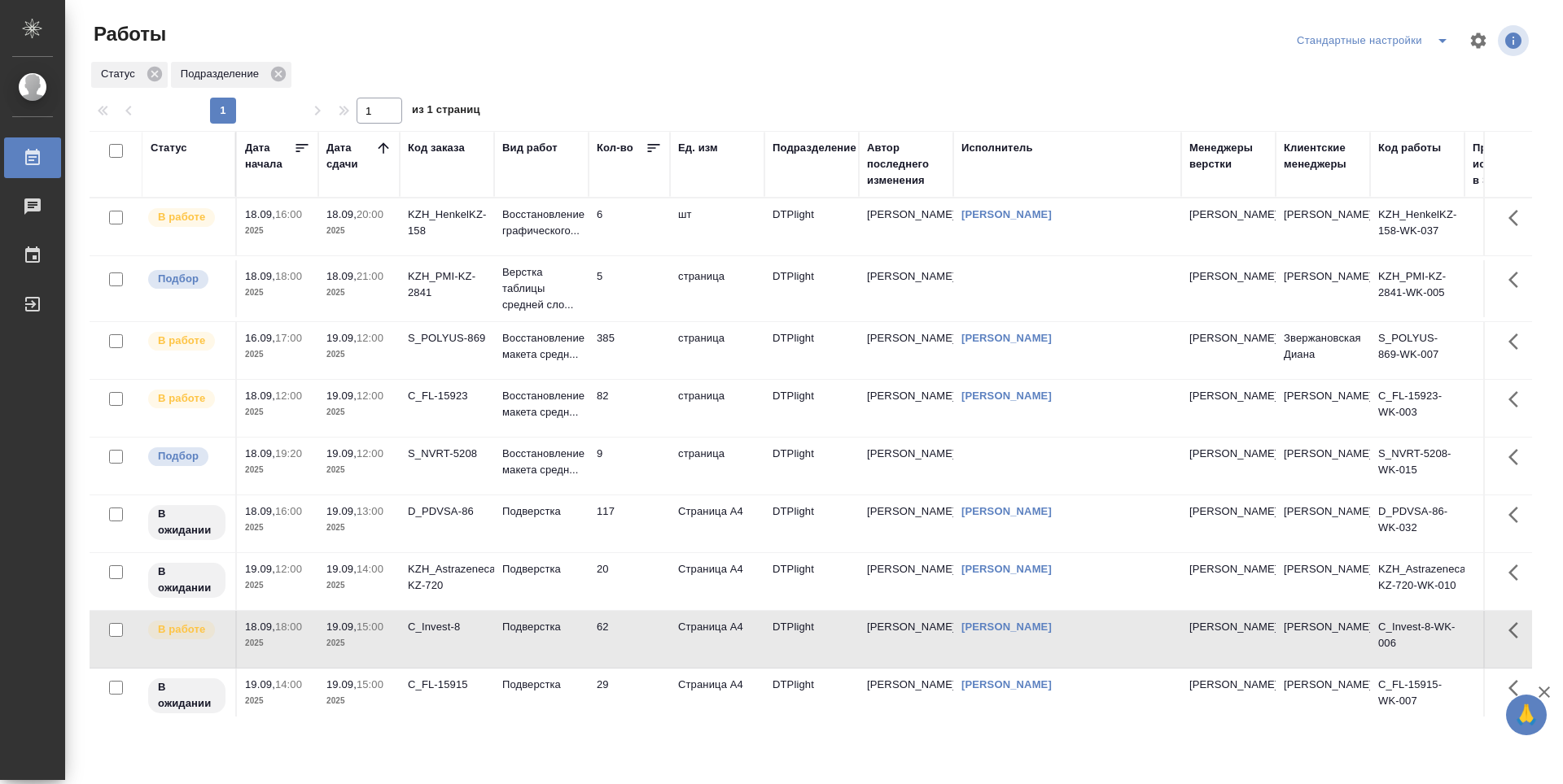
click at [644, 230] on td "6" at bounding box center [629, 227] width 81 height 57
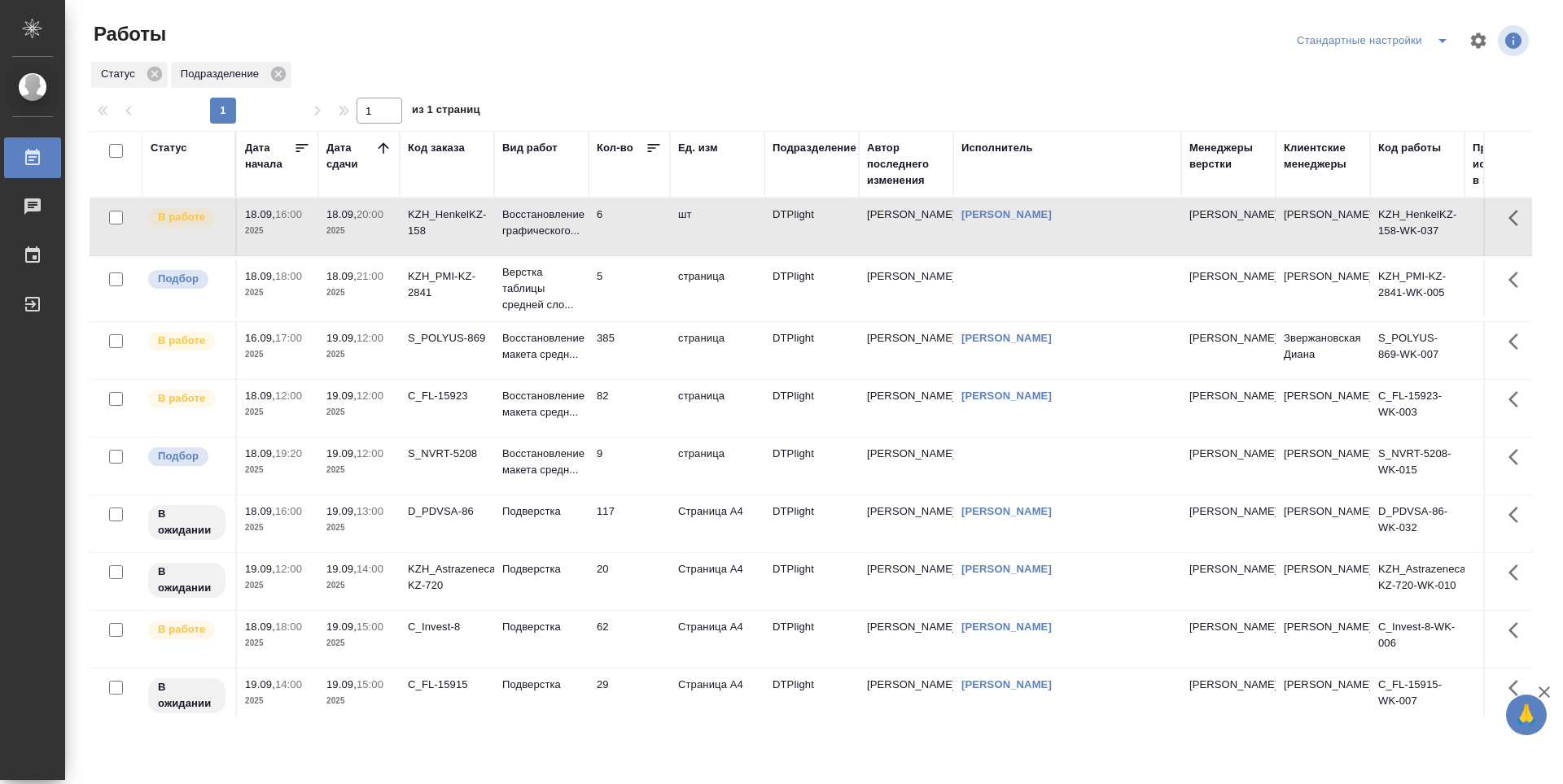
click at [644, 230] on td "6" at bounding box center [629, 227] width 81 height 57
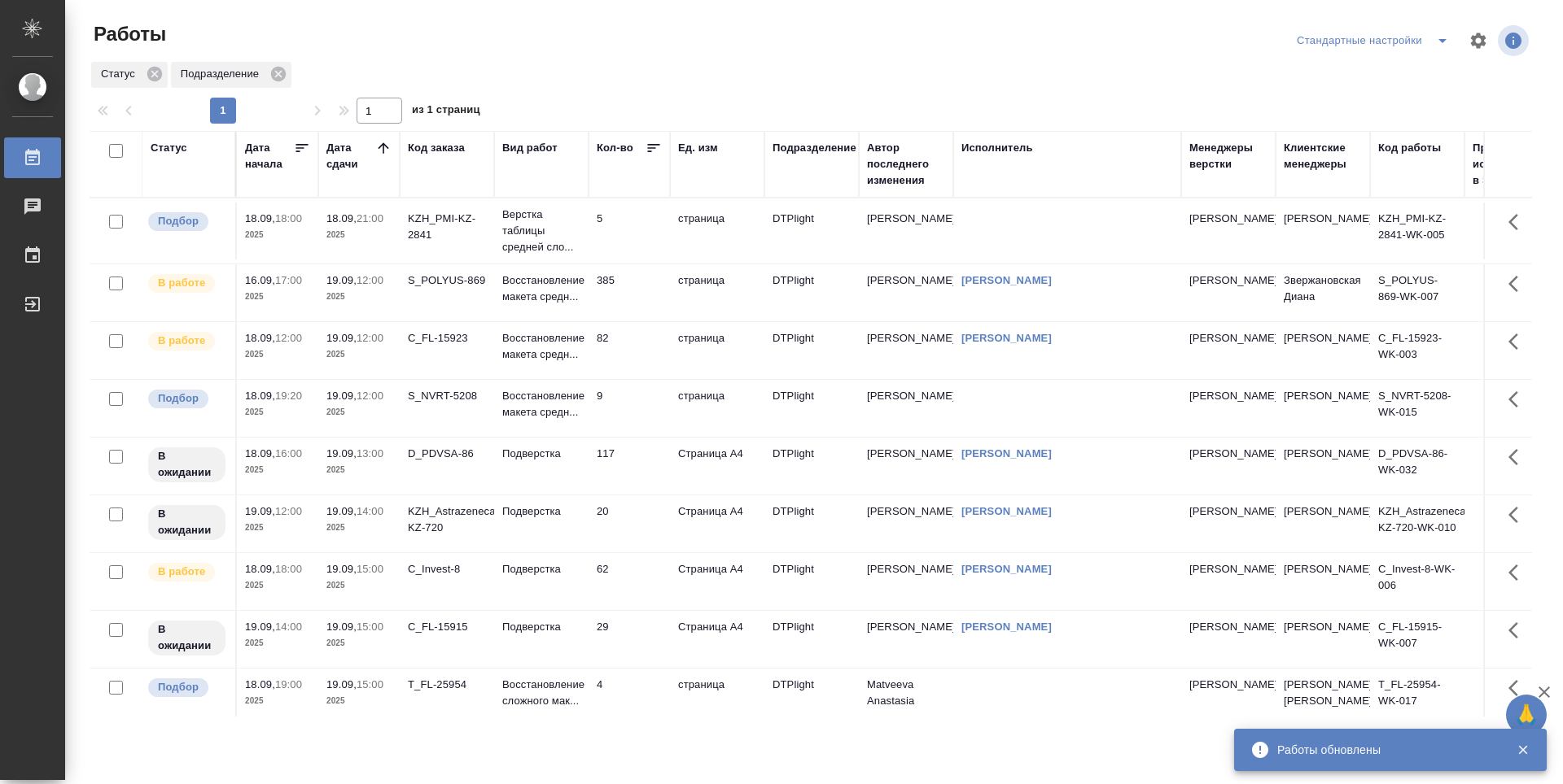
click at [625, 418] on td "9" at bounding box center [629, 408] width 81 height 57
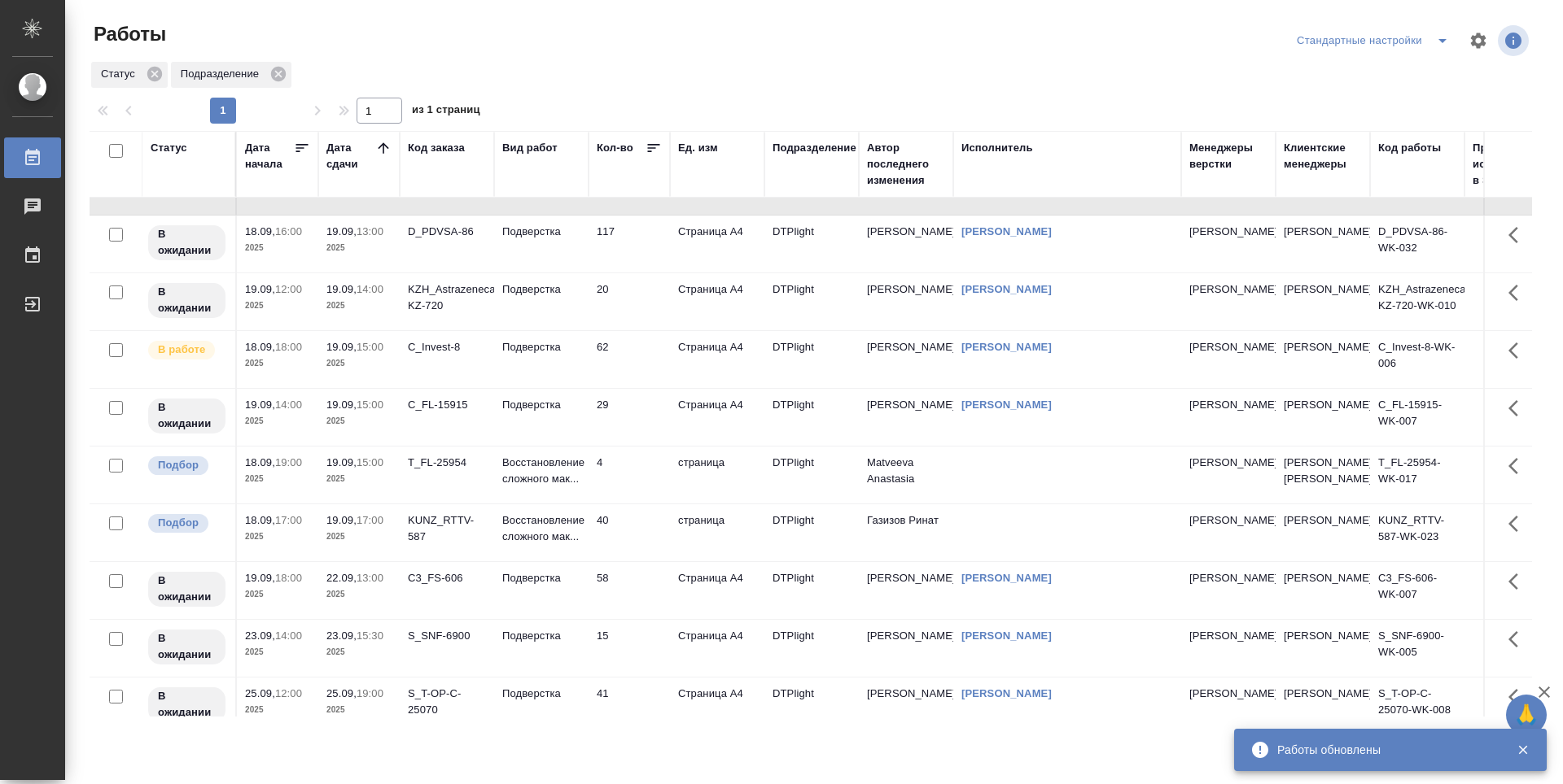
scroll to position [244, 0]
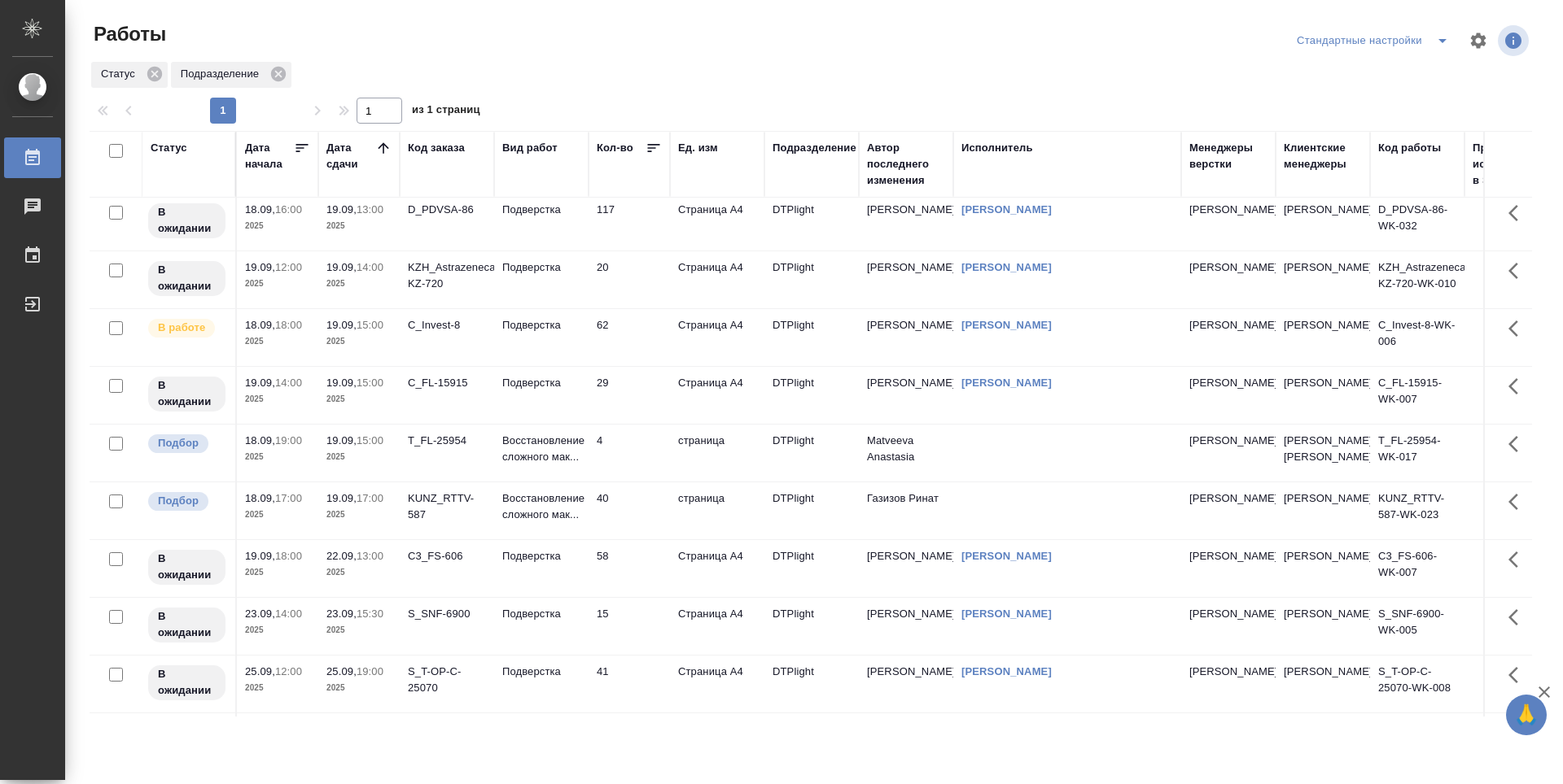
click at [625, 449] on td "4" at bounding box center [629, 453] width 81 height 57
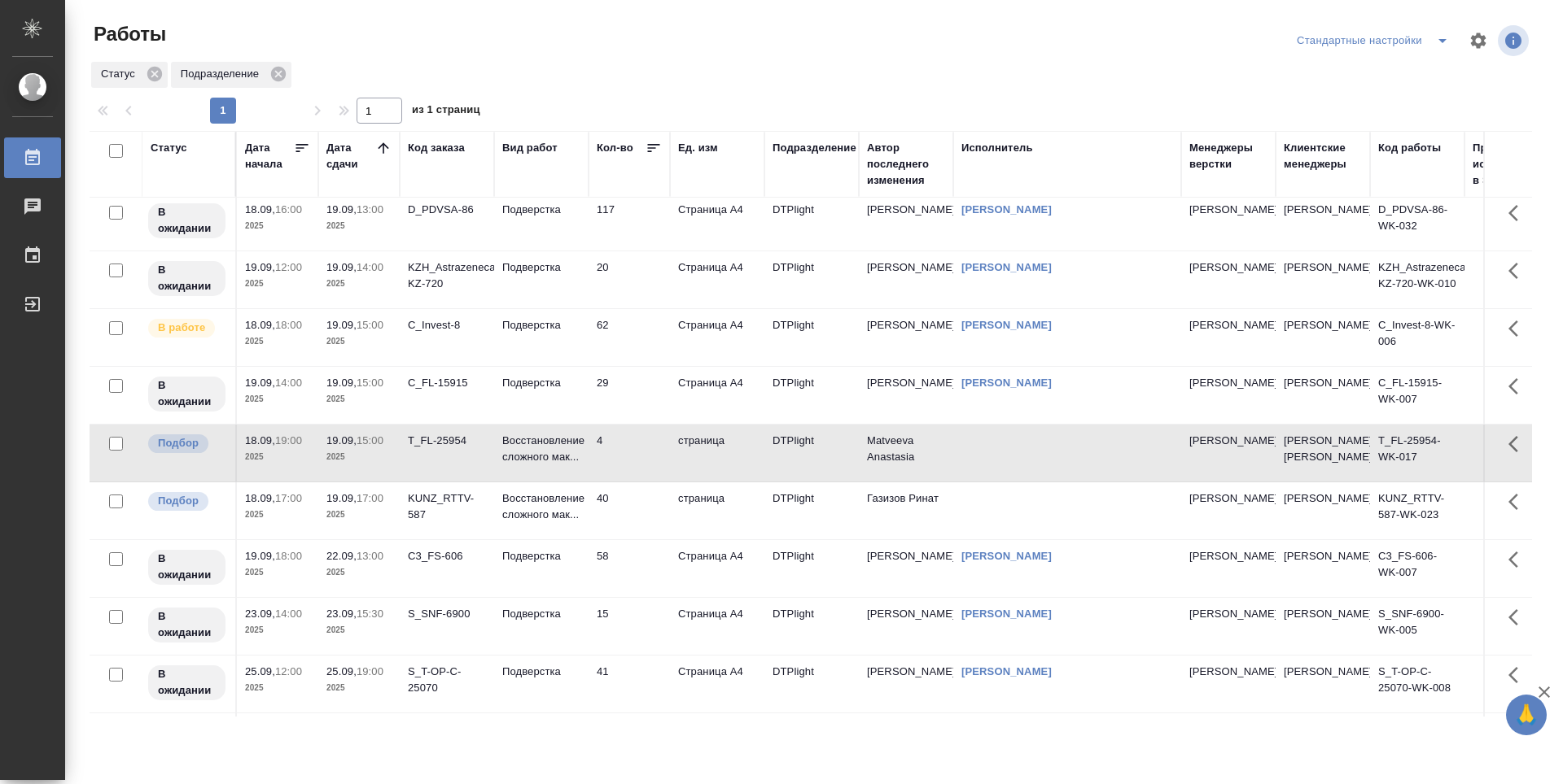
click at [636, 528] on td "40" at bounding box center [629, 511] width 81 height 57
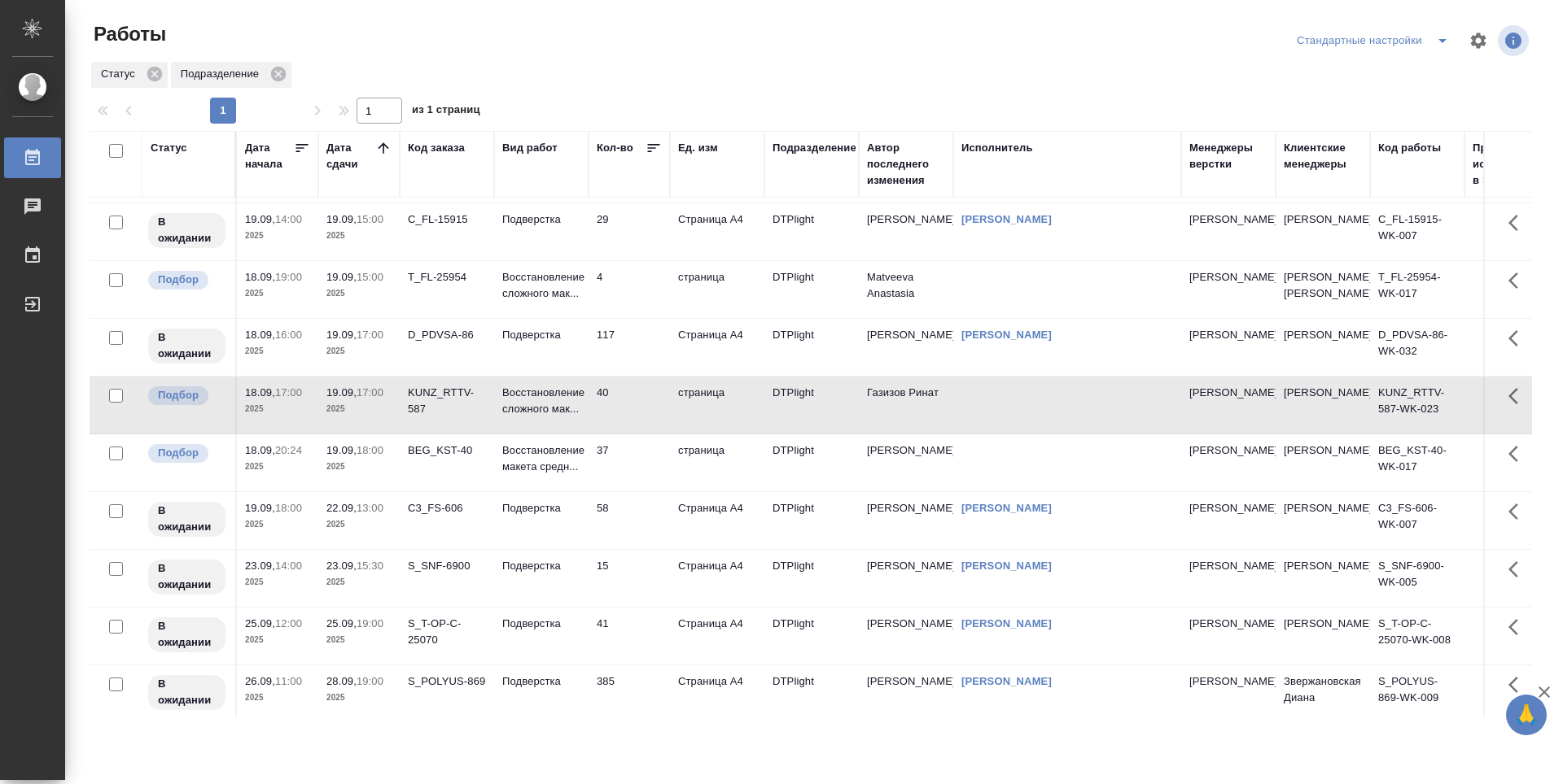
scroll to position [326, 0]
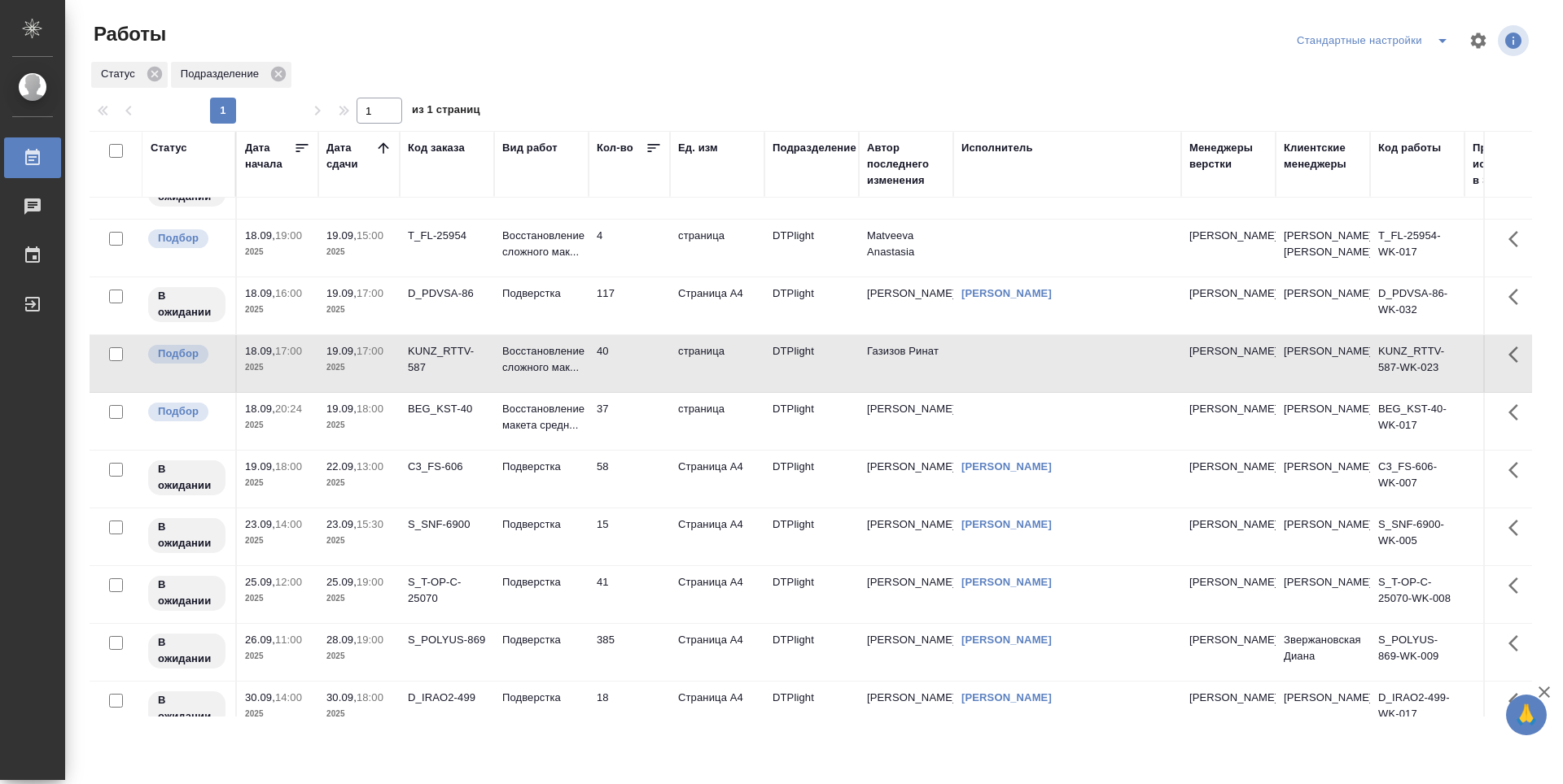
click at [427, 441] on td "BEG_KST-40" at bounding box center [447, 421] width 94 height 57
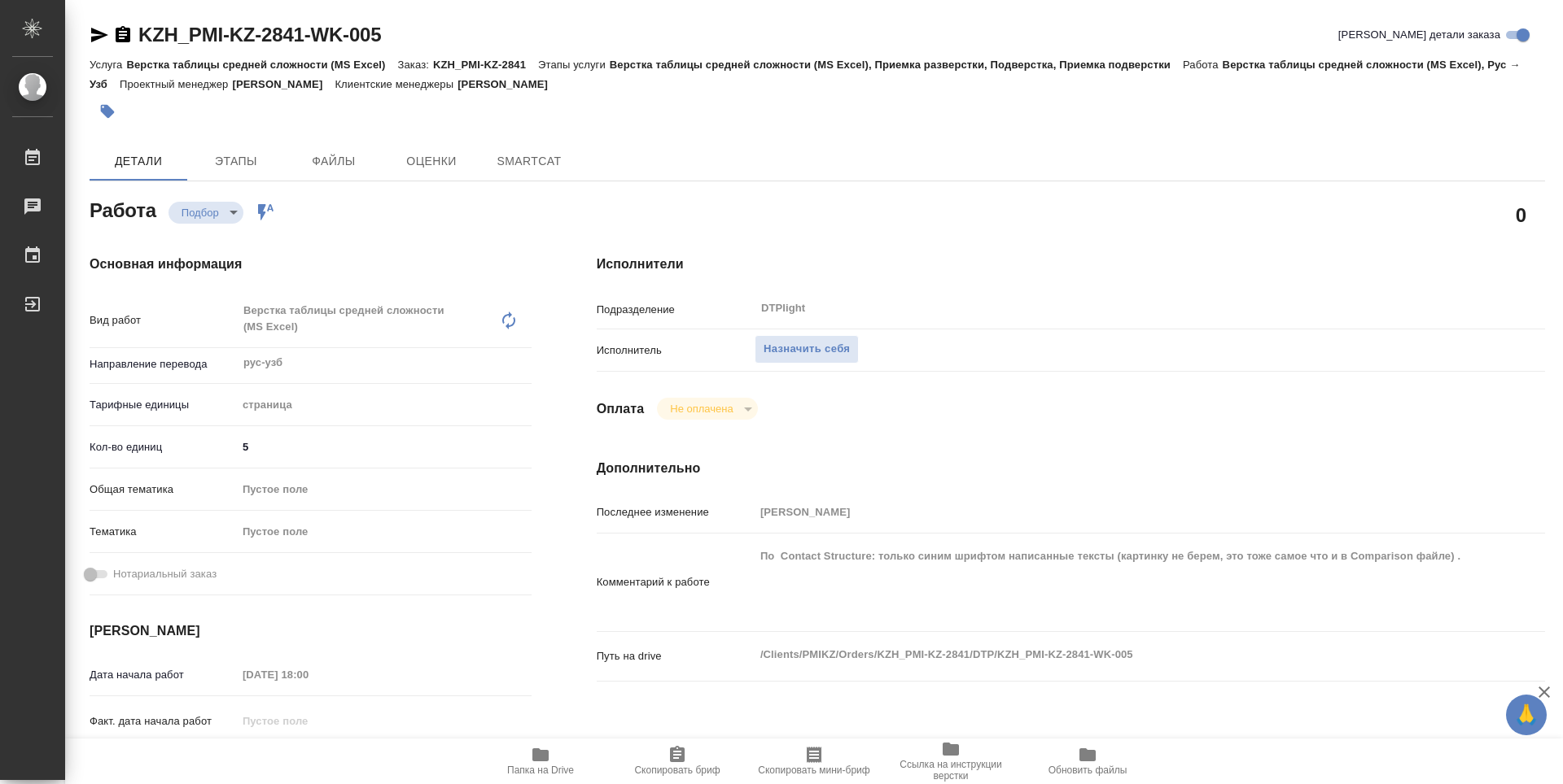
type textarea "x"
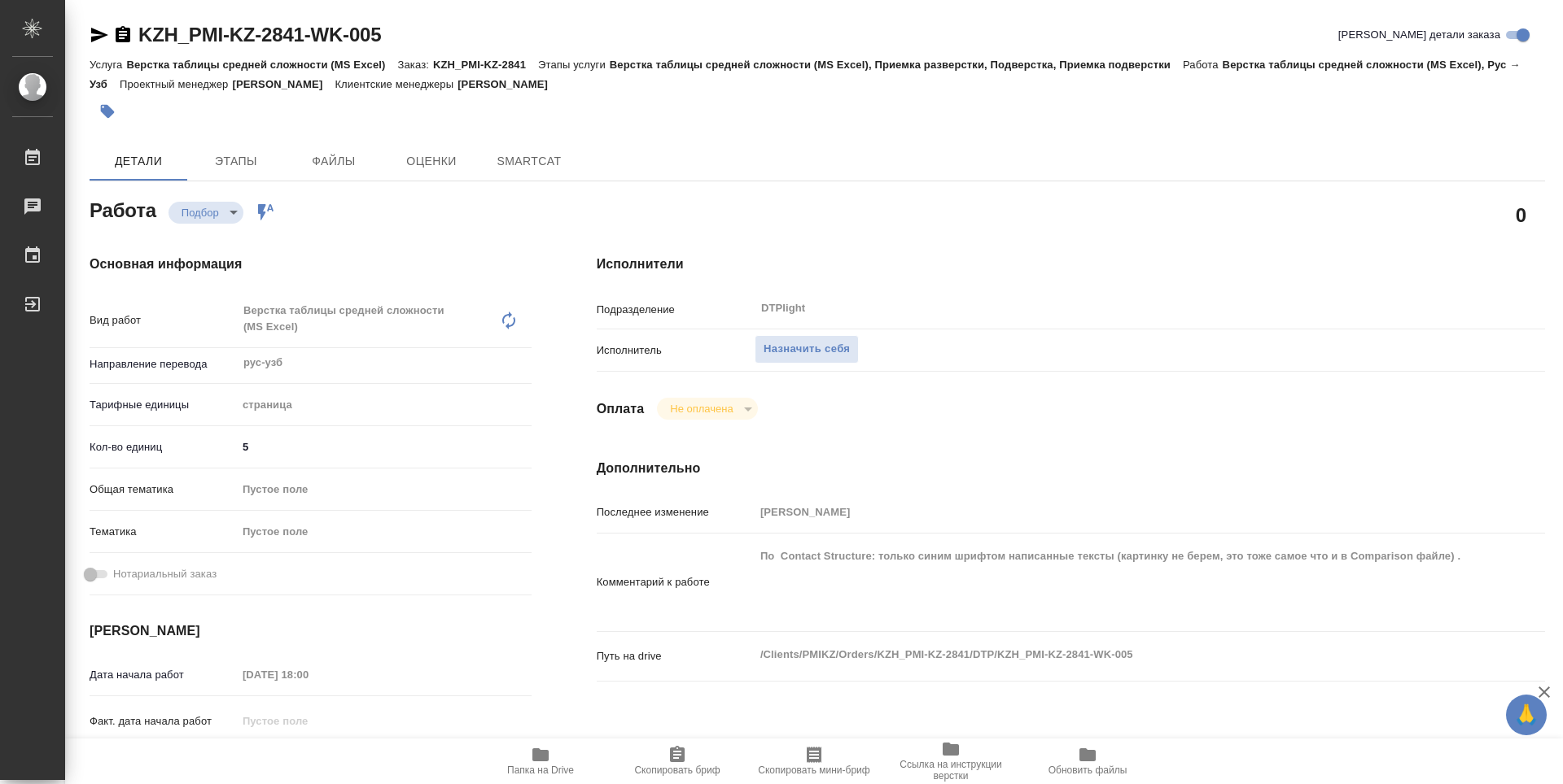
type textarea "x"
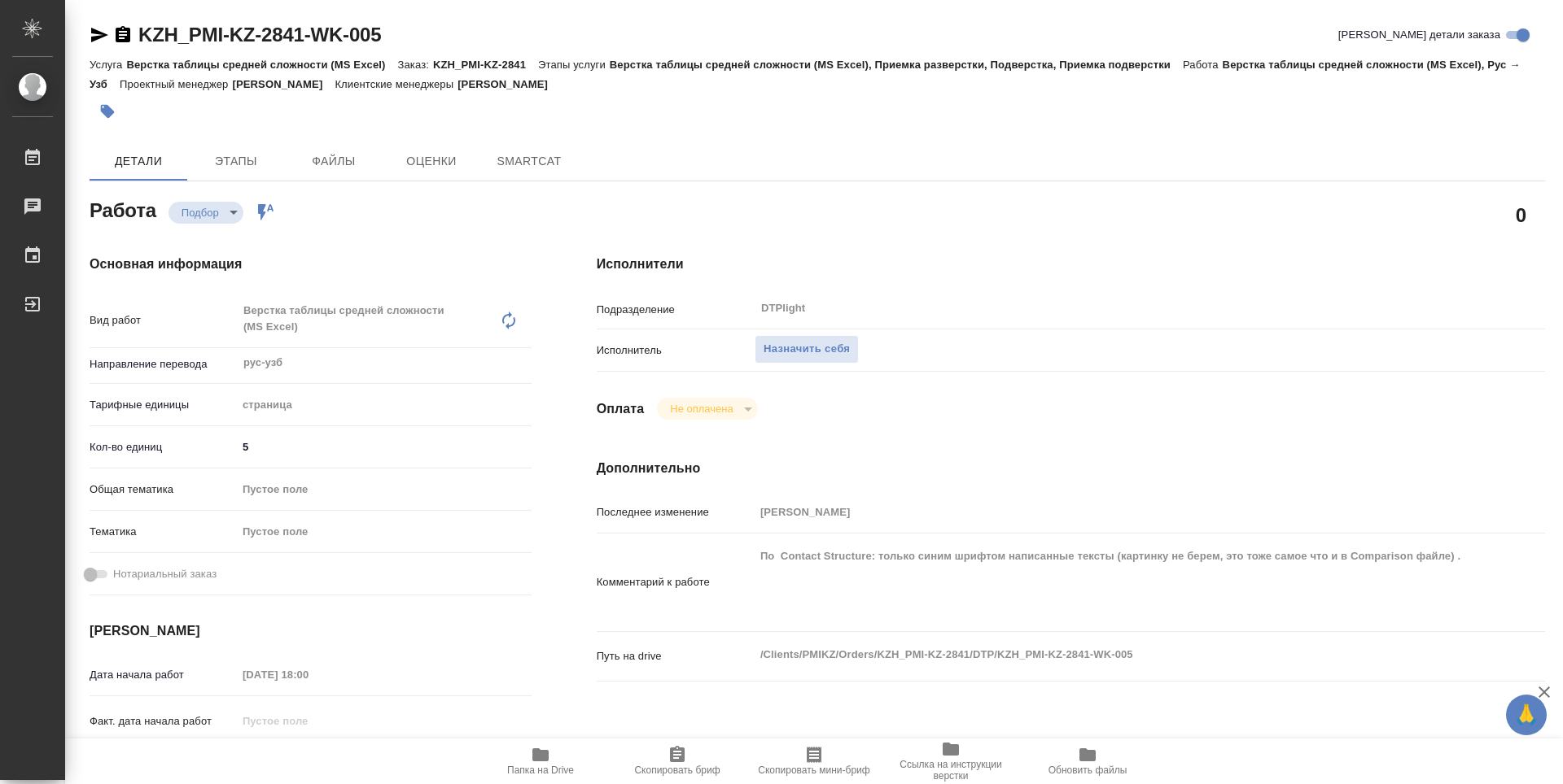
type textarea "x"
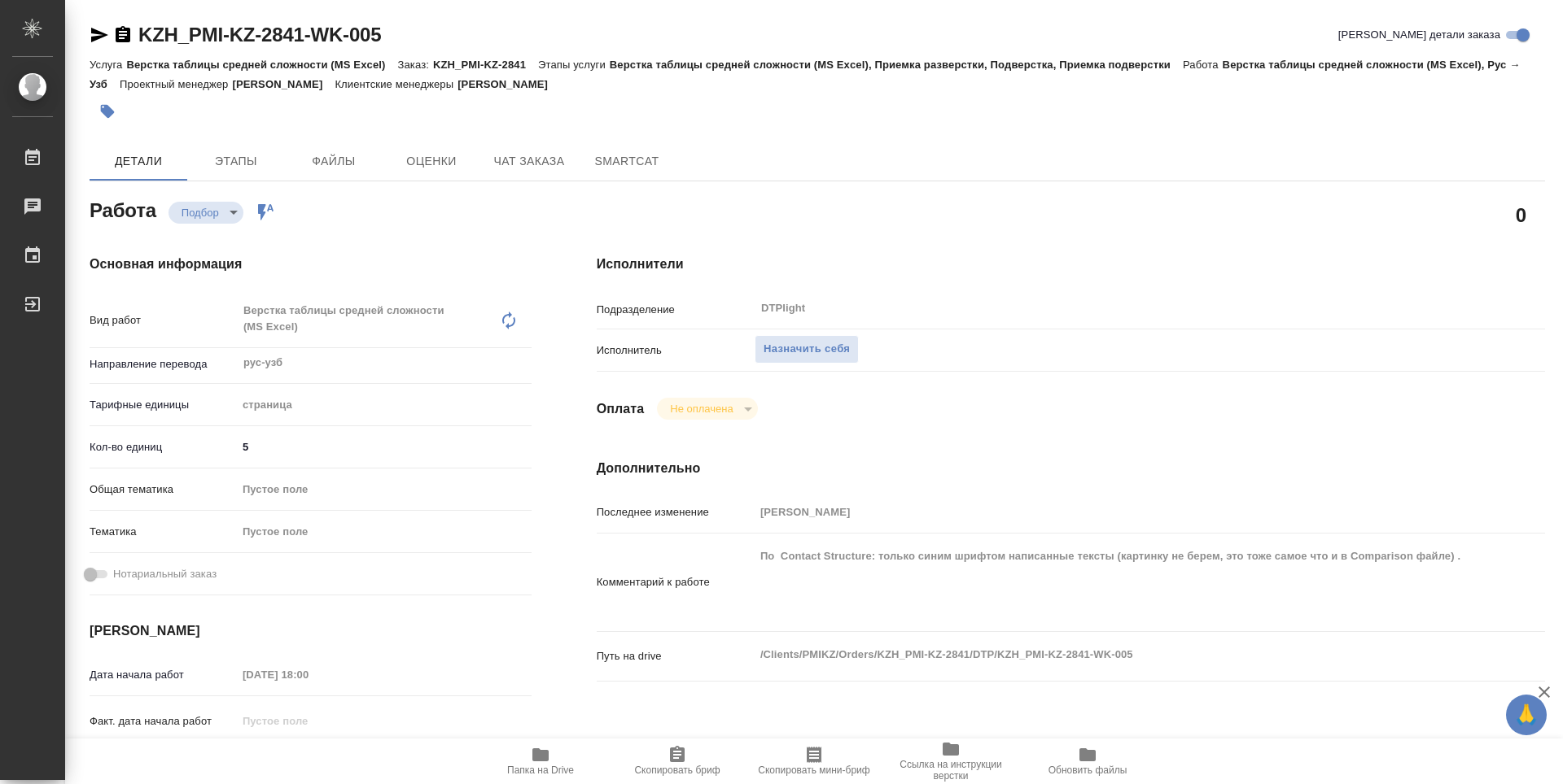
type textarea "x"
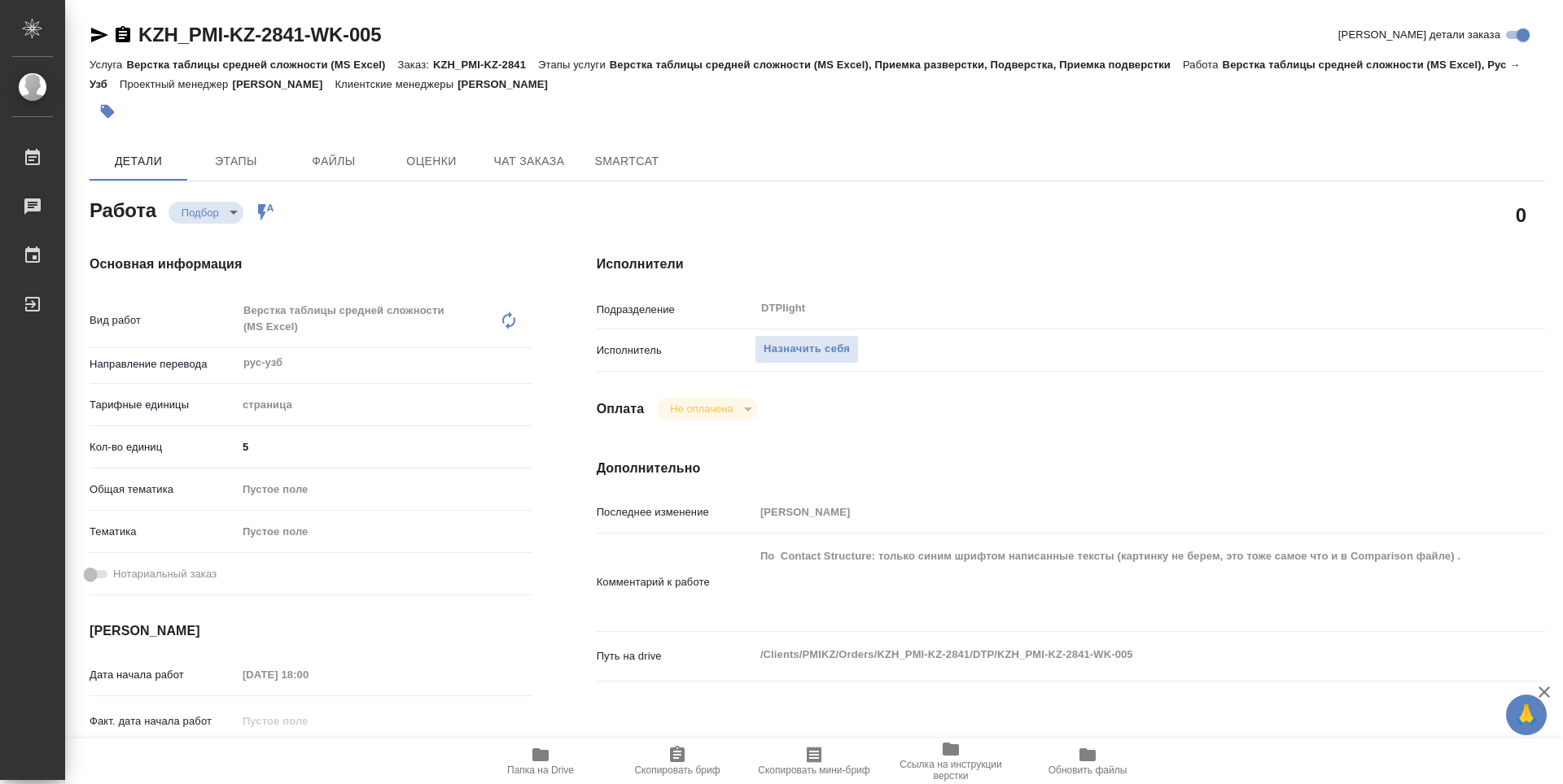
type textarea "x"
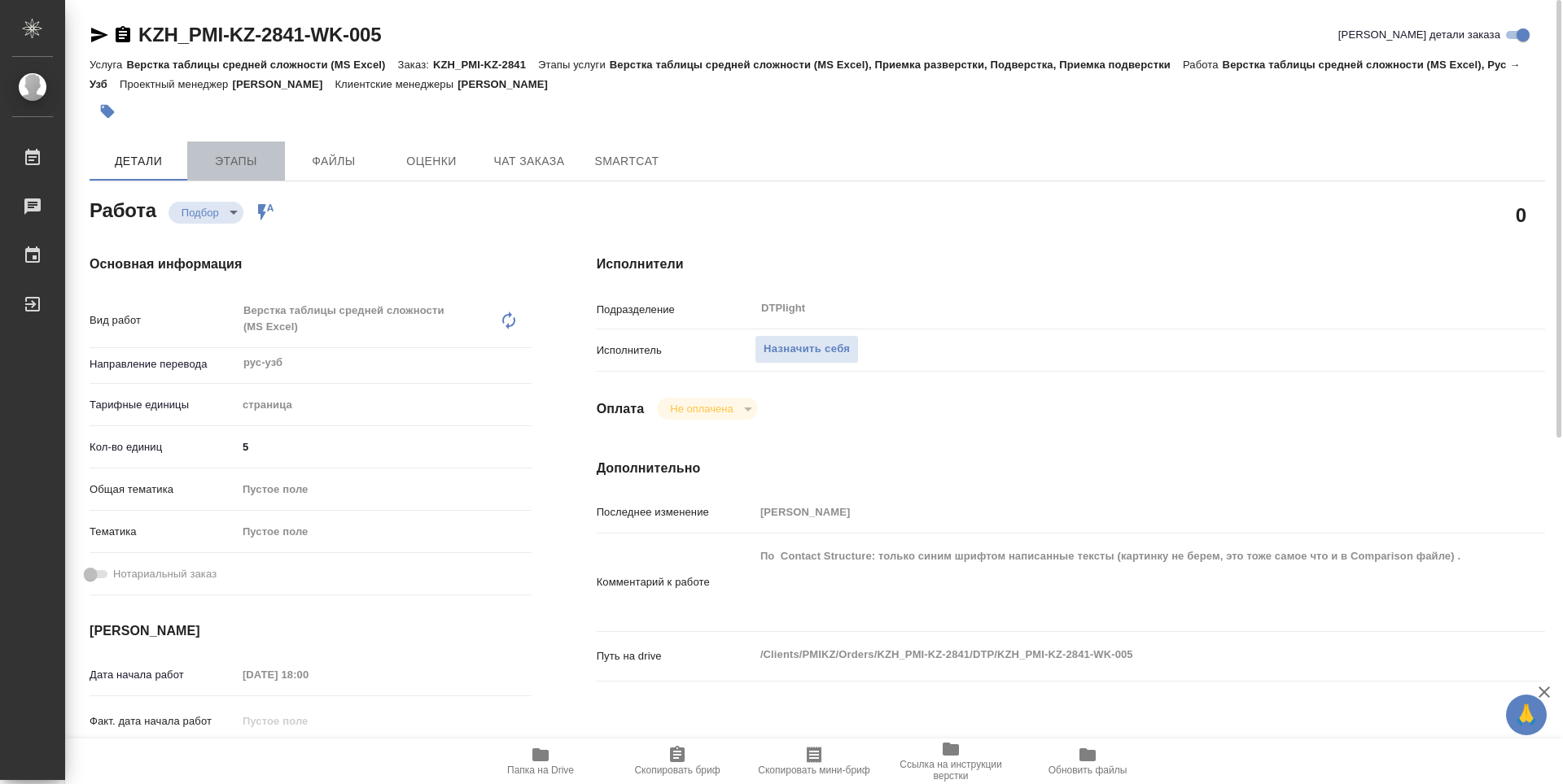
click at [236, 165] on span "Этапы" at bounding box center [235, 162] width 78 height 21
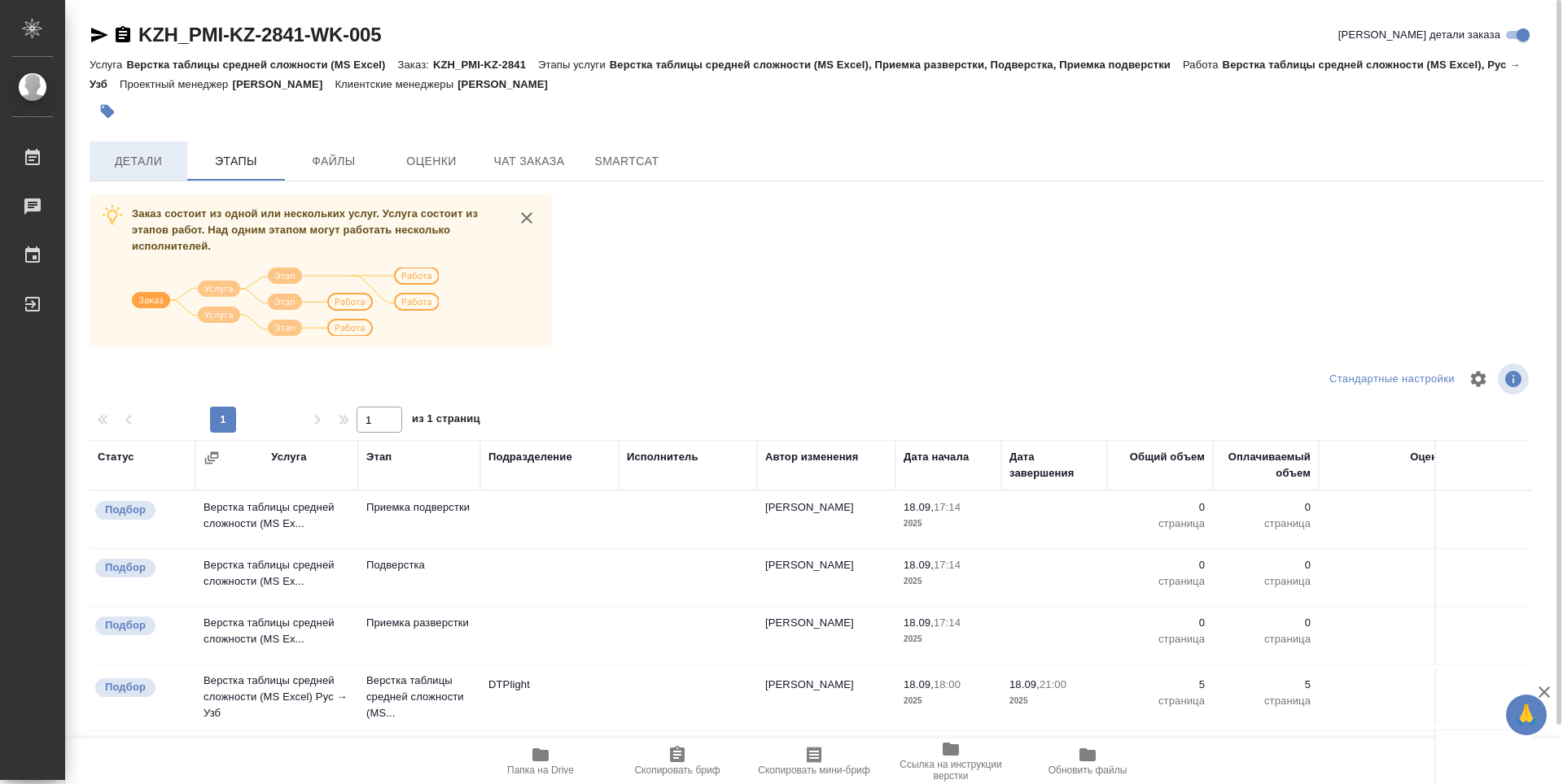
click at [148, 167] on span "Детали" at bounding box center [138, 162] width 78 height 21
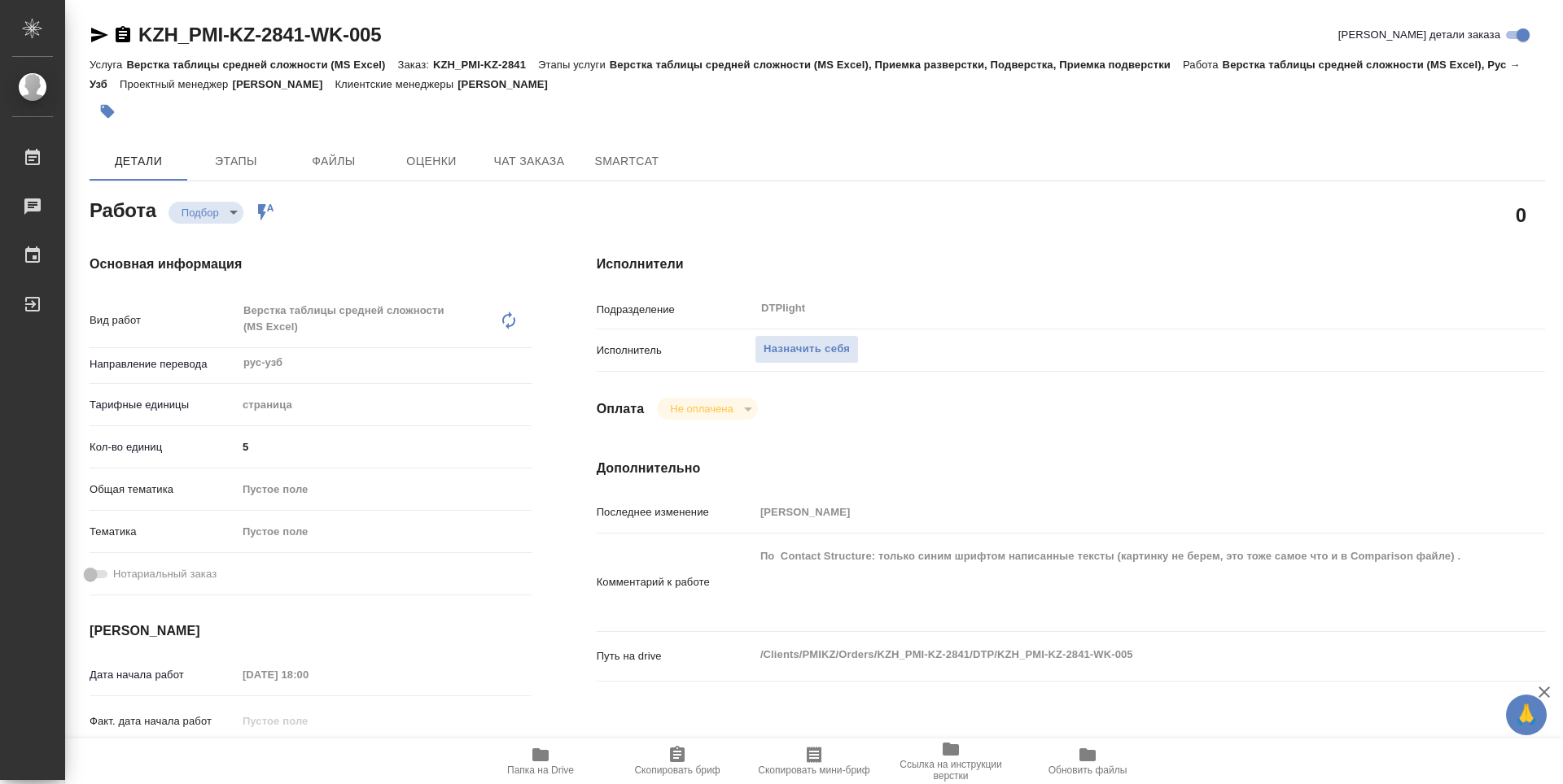
type textarea "x"
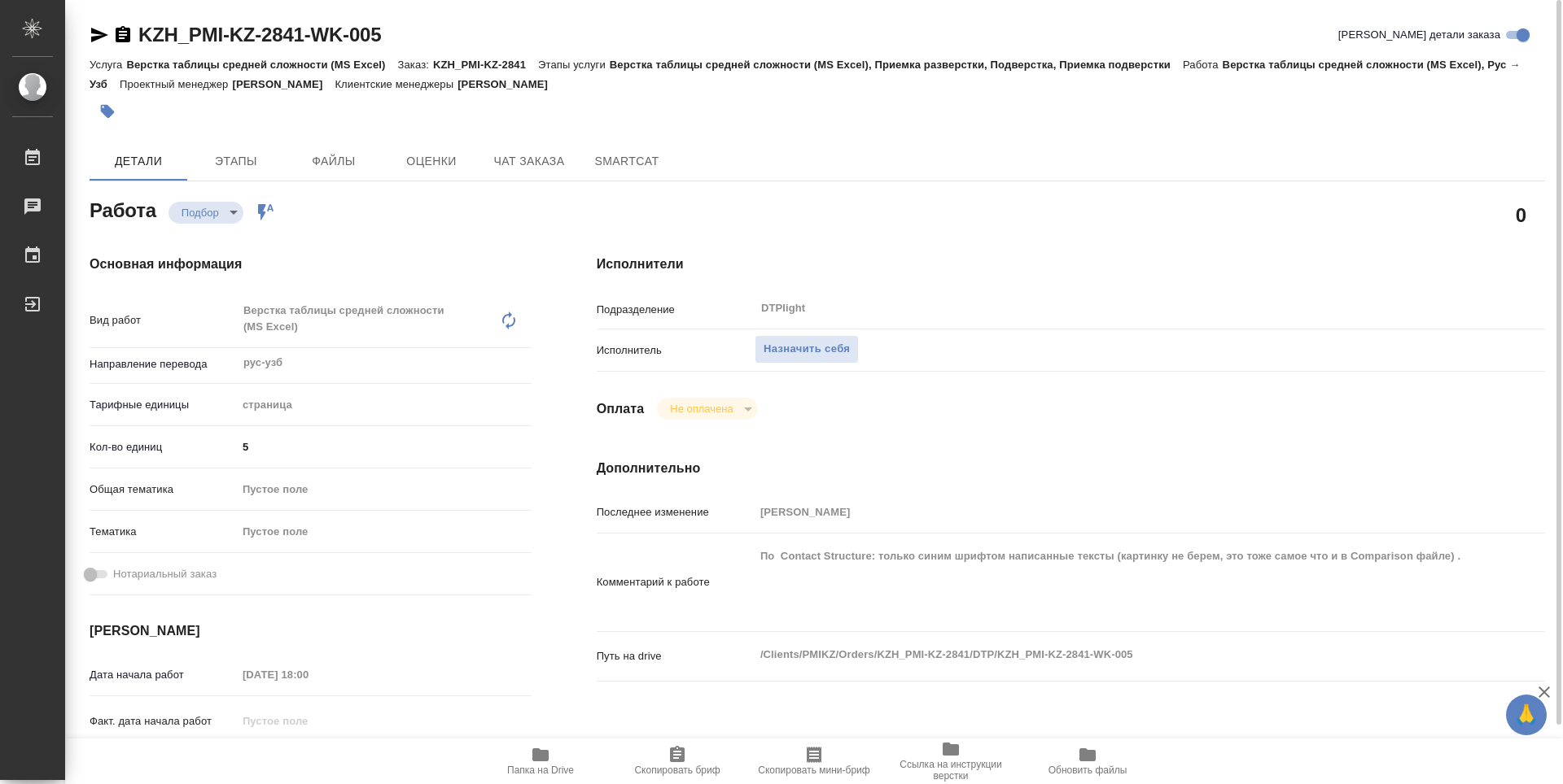
type textarea "x"
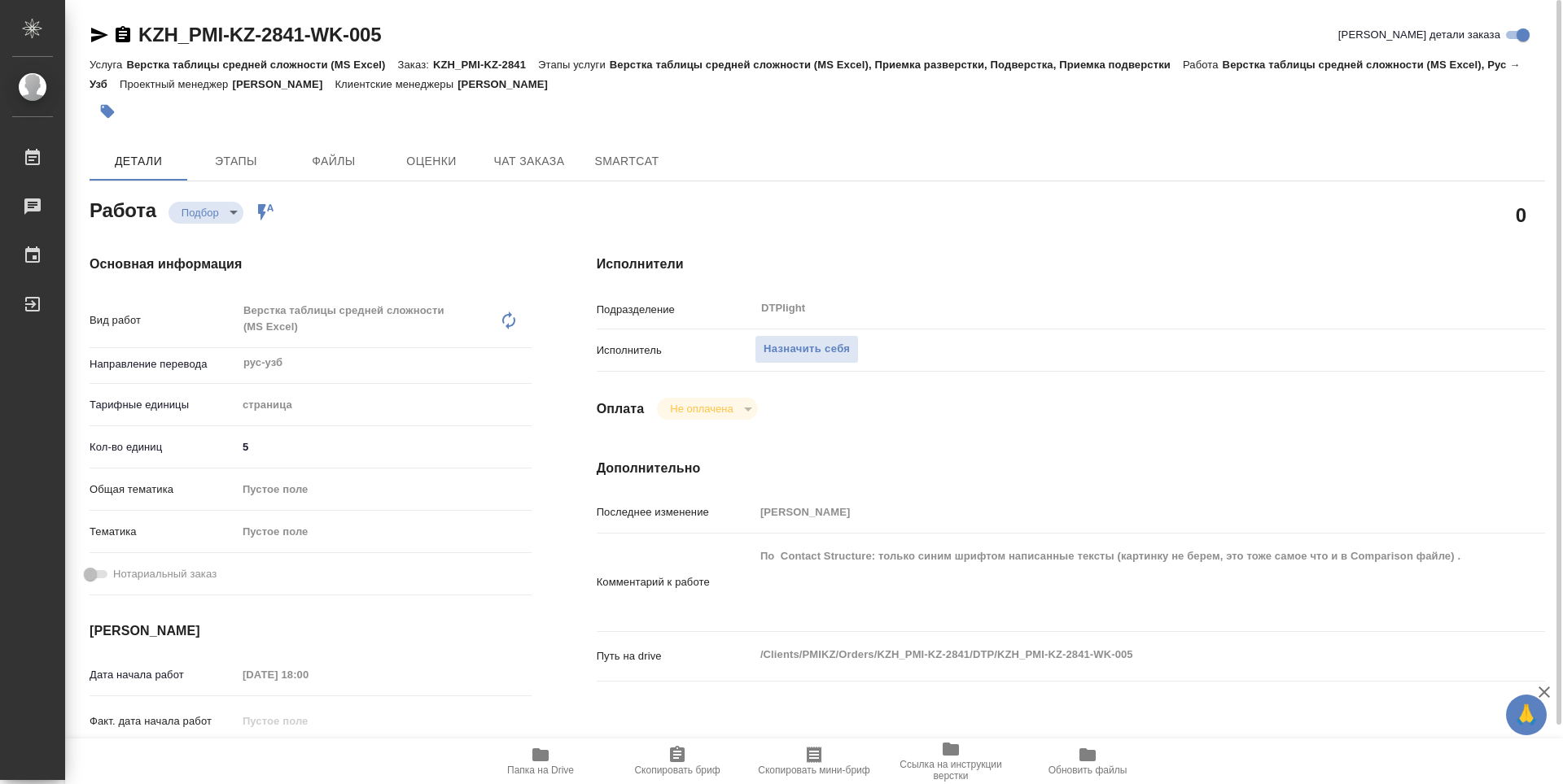
type textarea "x"
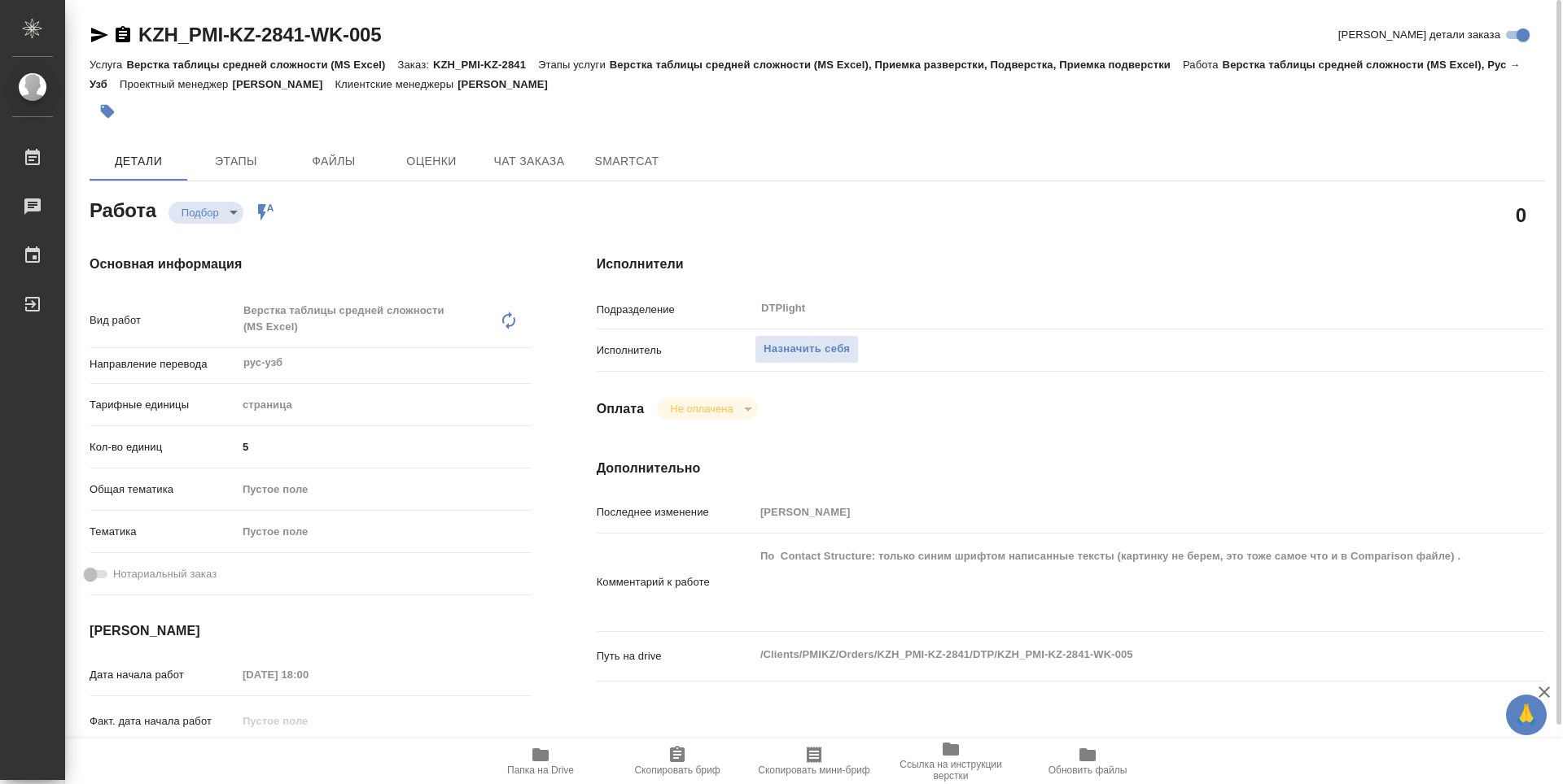
click at [534, 752] on icon "button" at bounding box center [540, 755] width 16 height 13
type textarea "x"
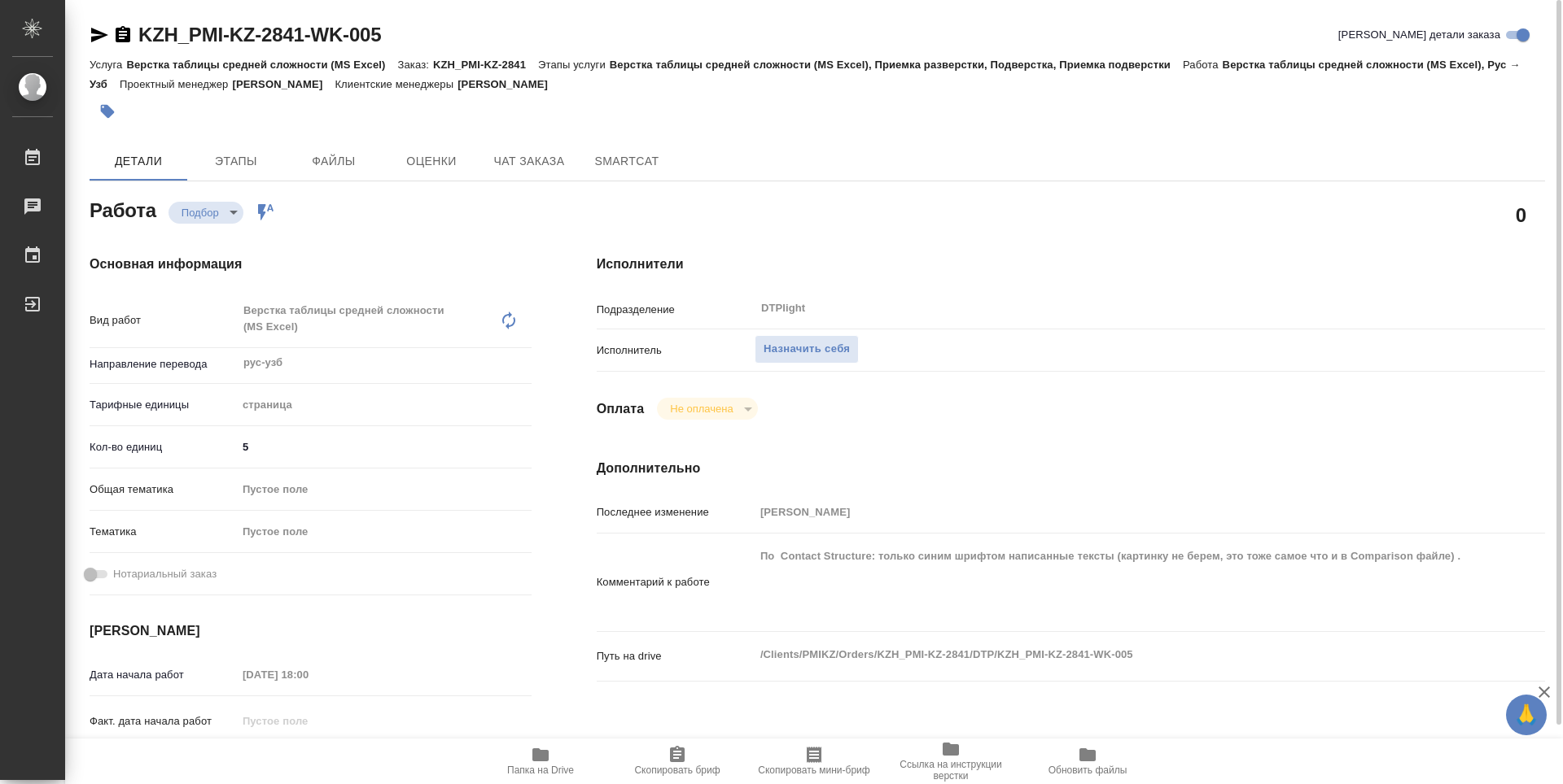
type textarea "x"
click at [127, 31] on icon "button" at bounding box center [123, 34] width 15 height 16
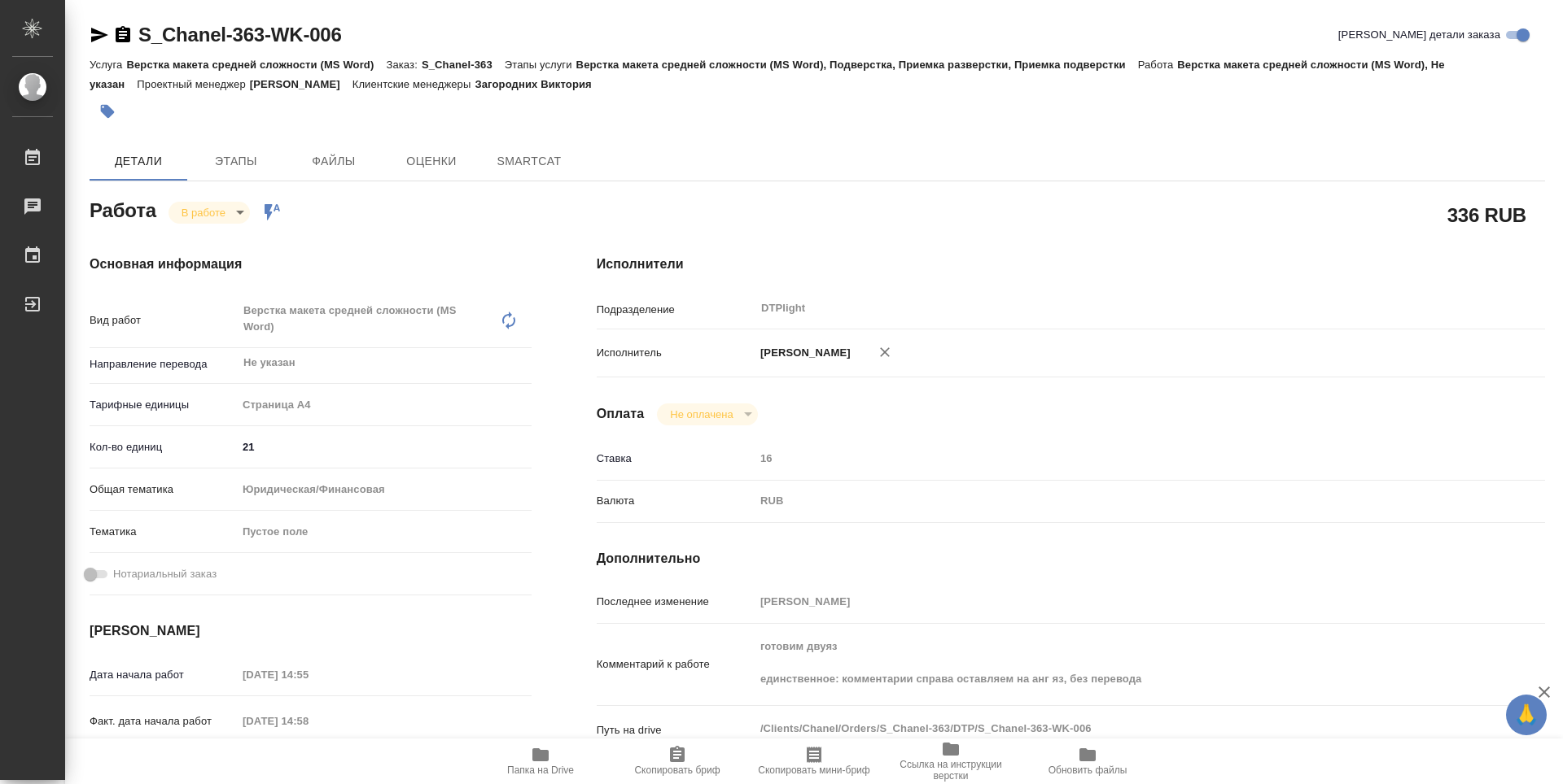
type textarea "x"
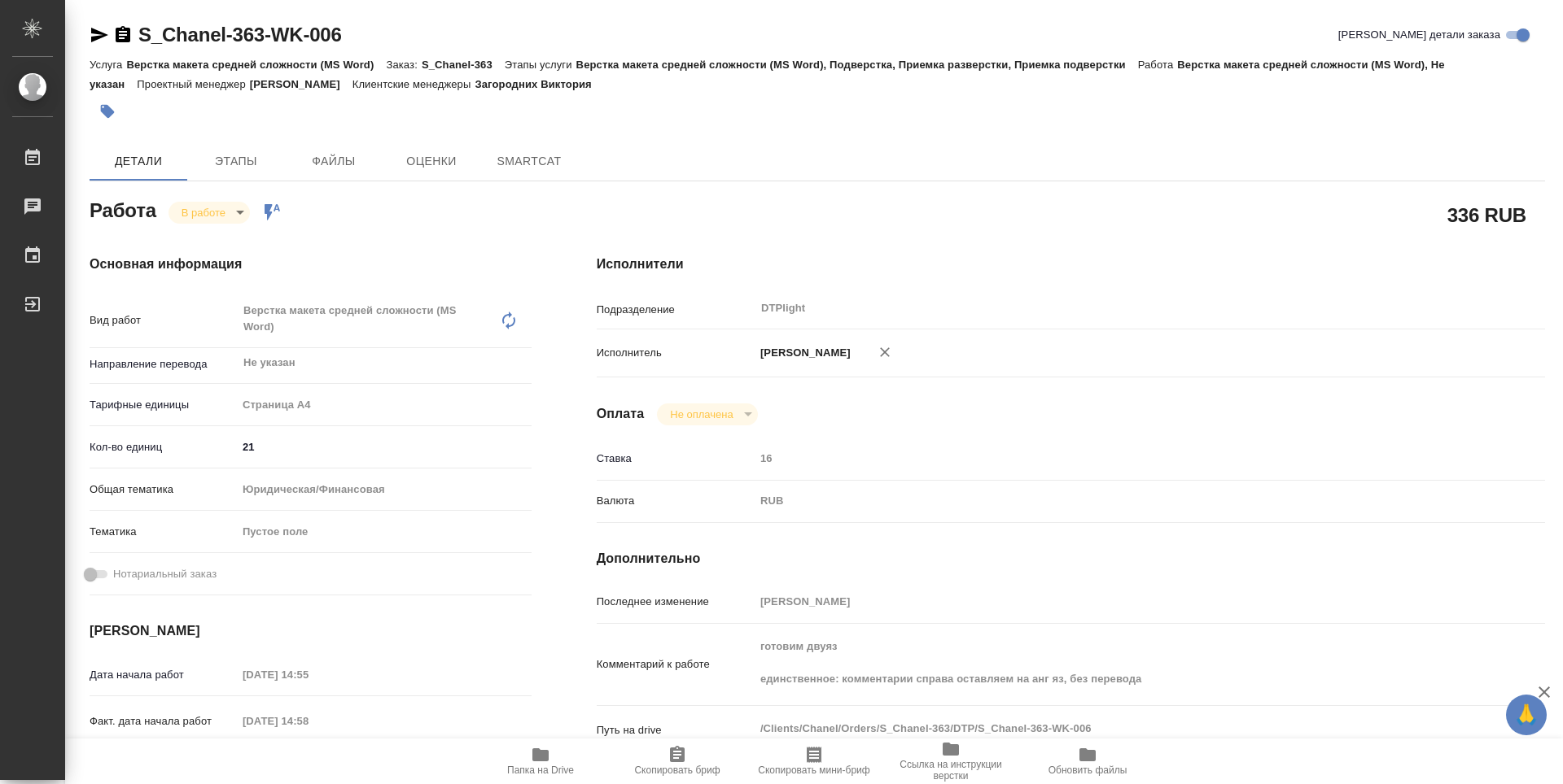
type textarea "x"
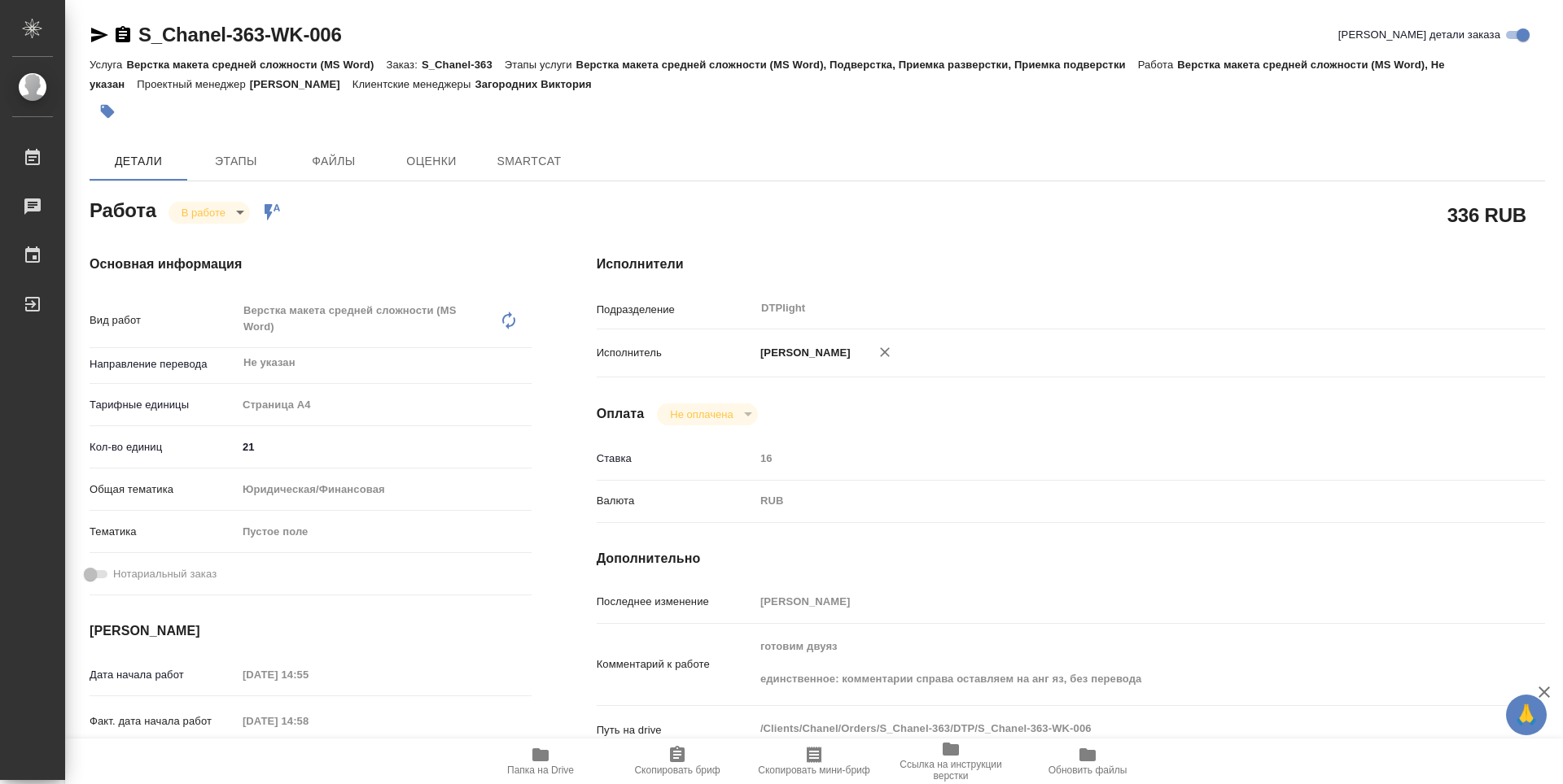
type textarea "x"
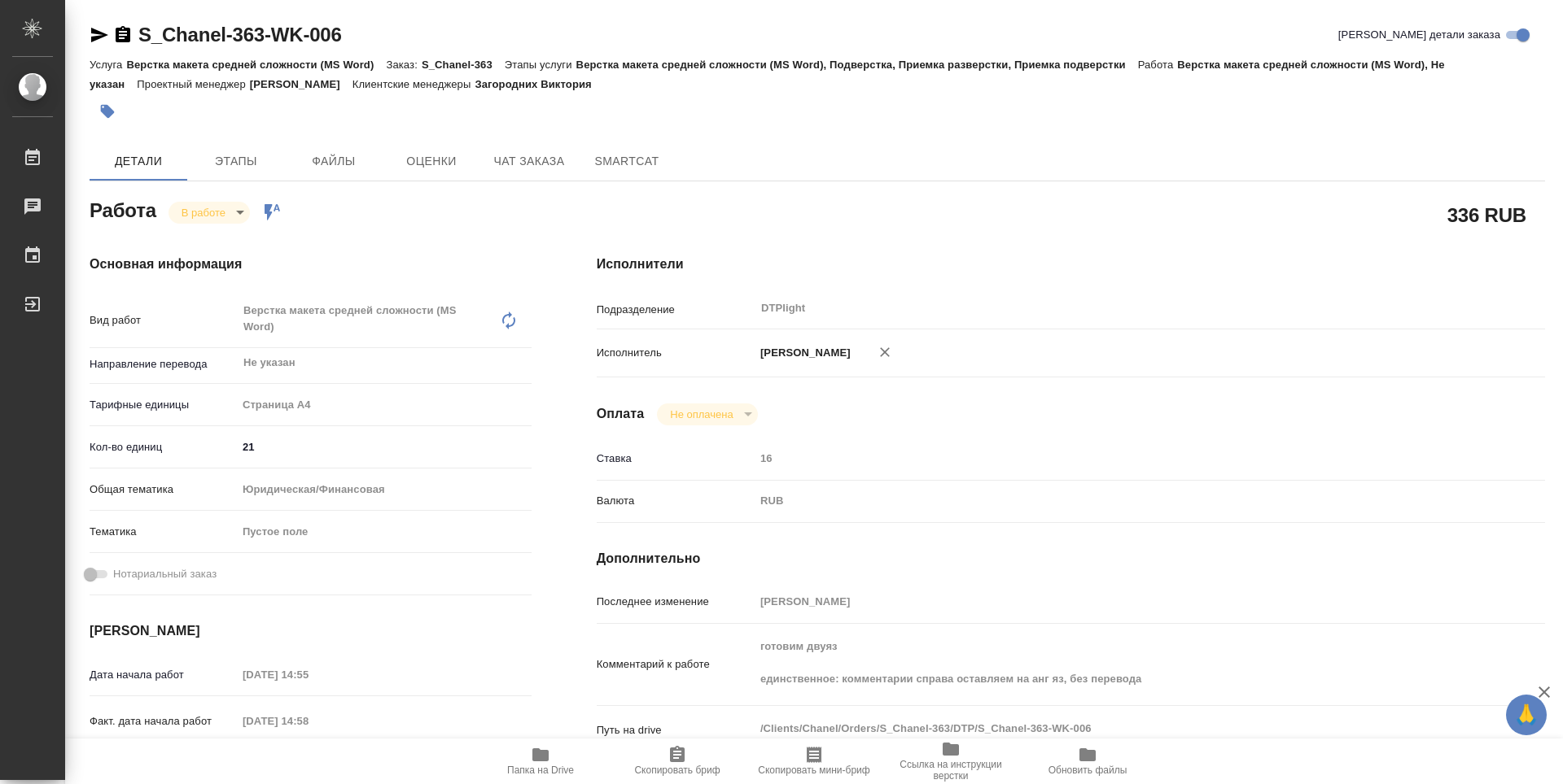
scroll to position [81, 0]
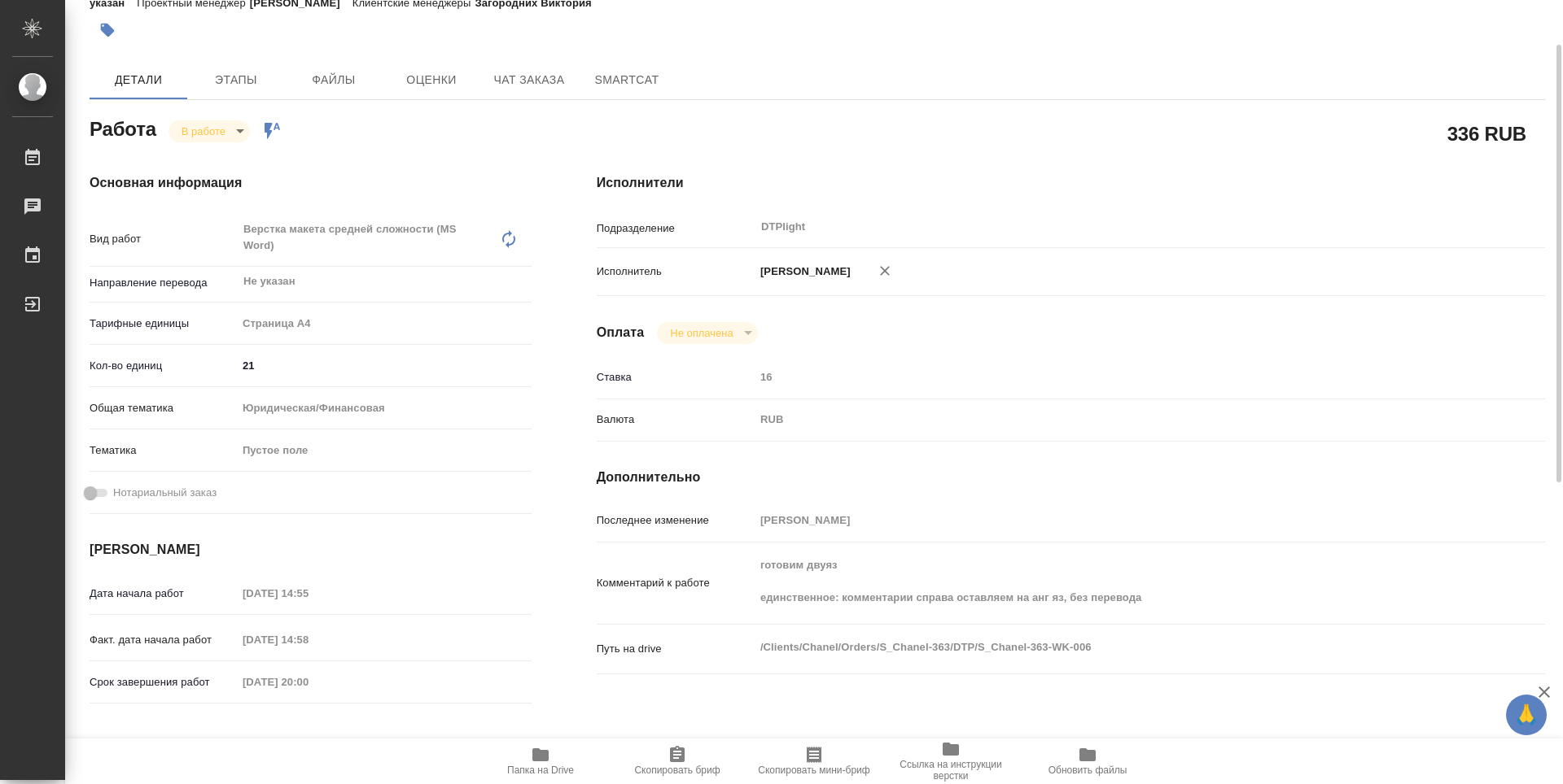
type textarea "x"
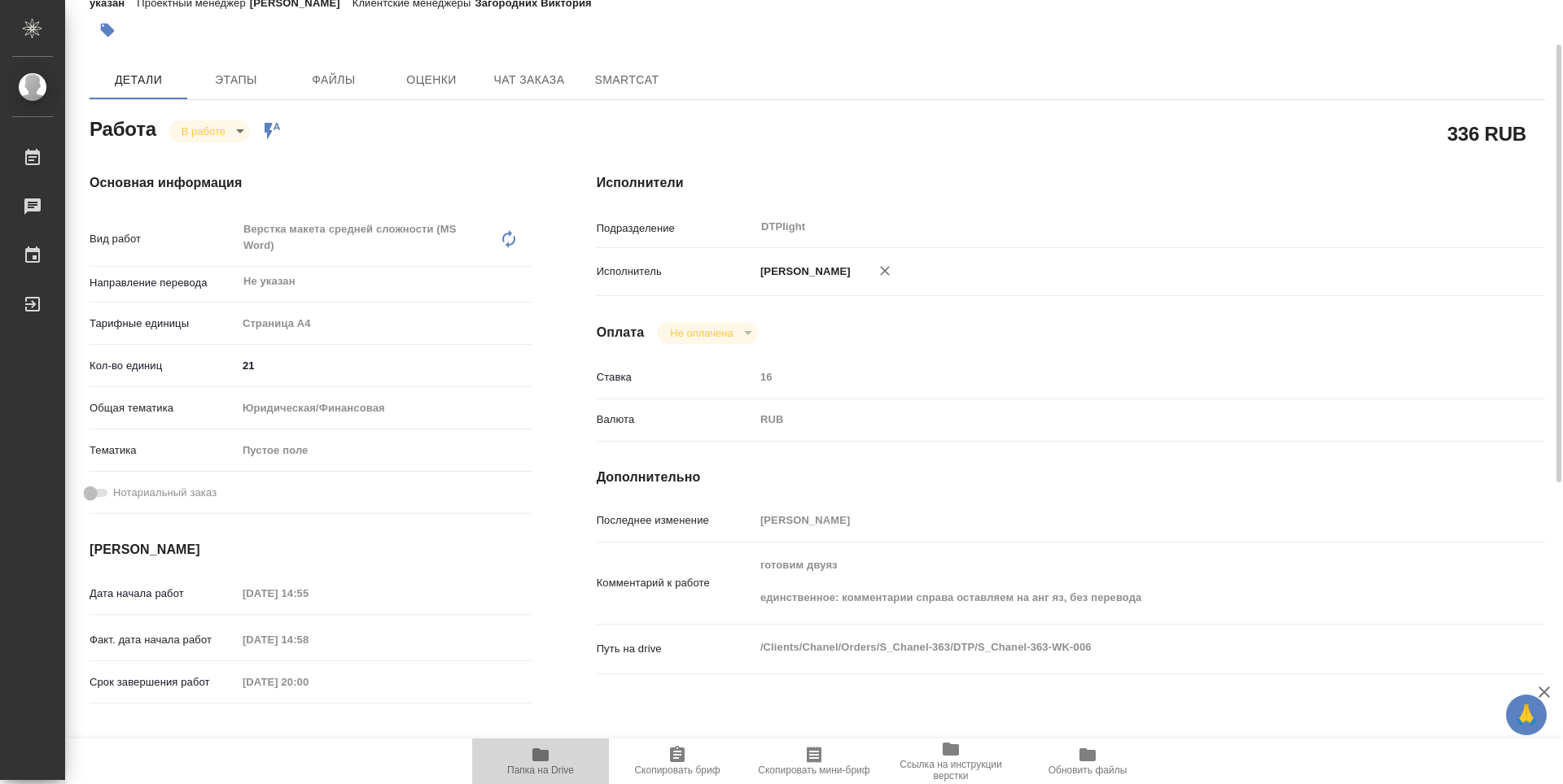
click at [558, 755] on span "Папка на Drive" at bounding box center [541, 760] width 117 height 31
type textarea "x"
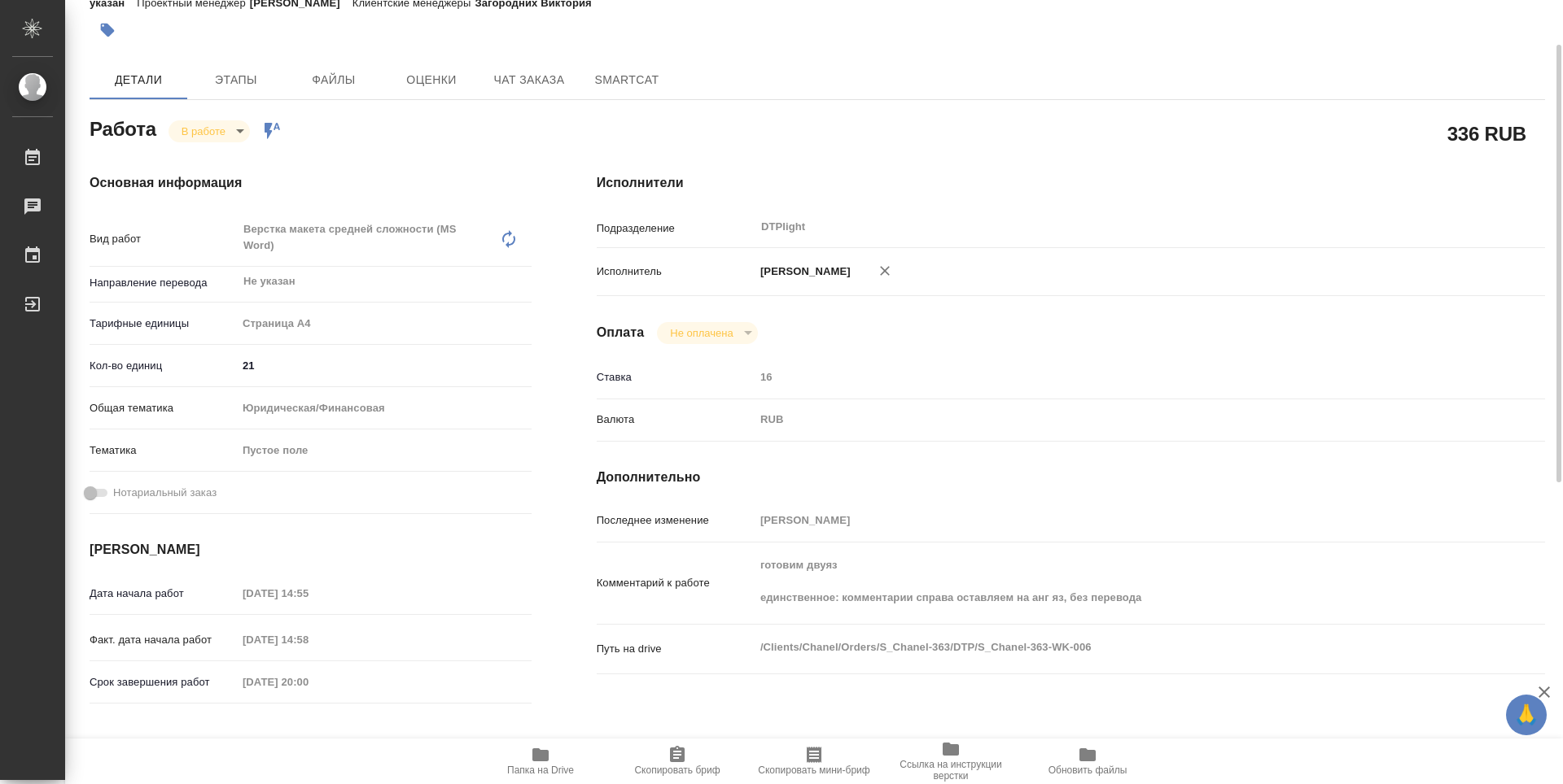
type textarea "x"
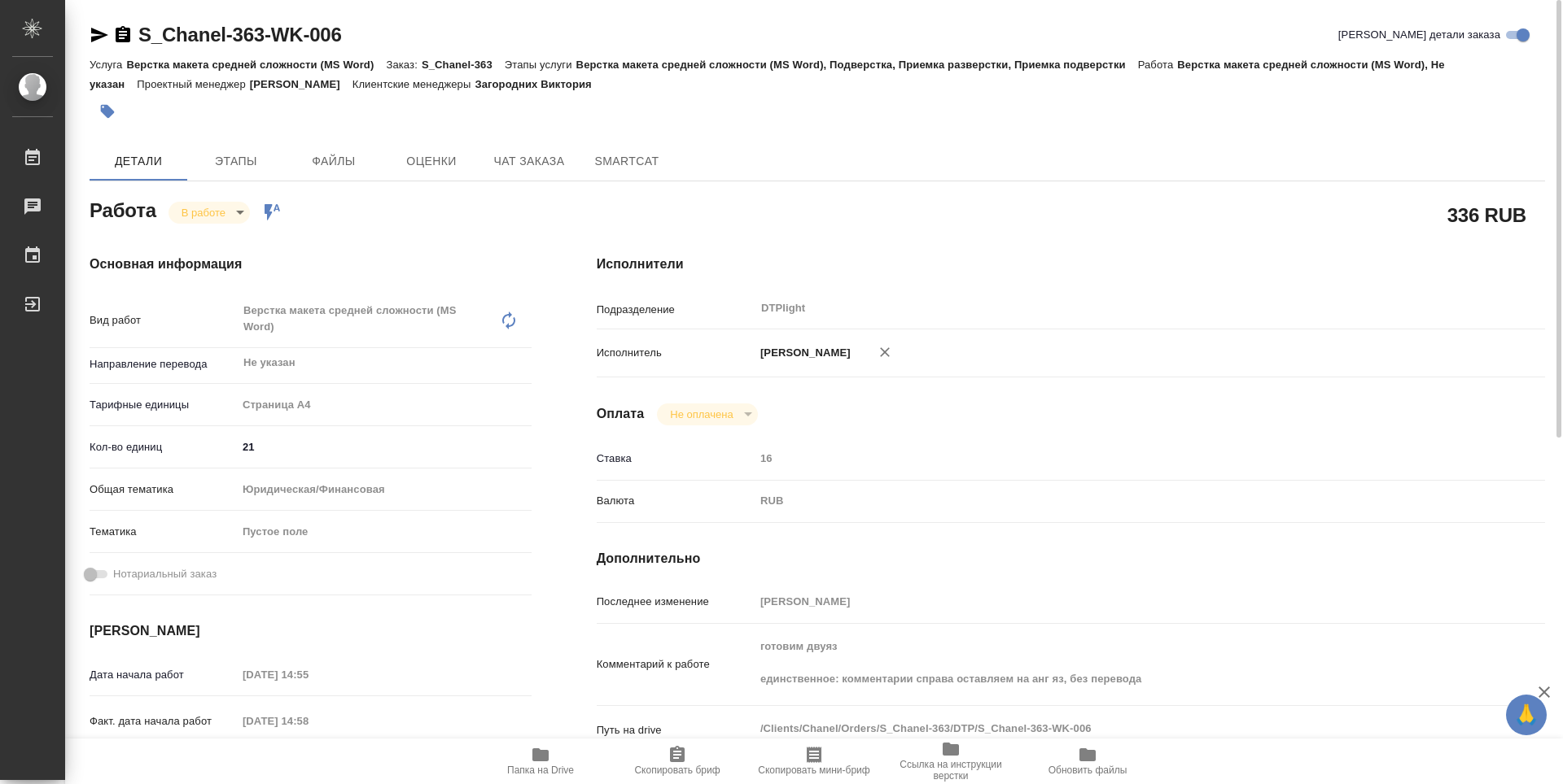
click at [239, 212] on body "🙏 .cls-1 fill:#fff; AWATERA Guselnikov Roman Работы 0 Чаты График Выйти S_Chane…" at bounding box center [782, 392] width 1563 height 784
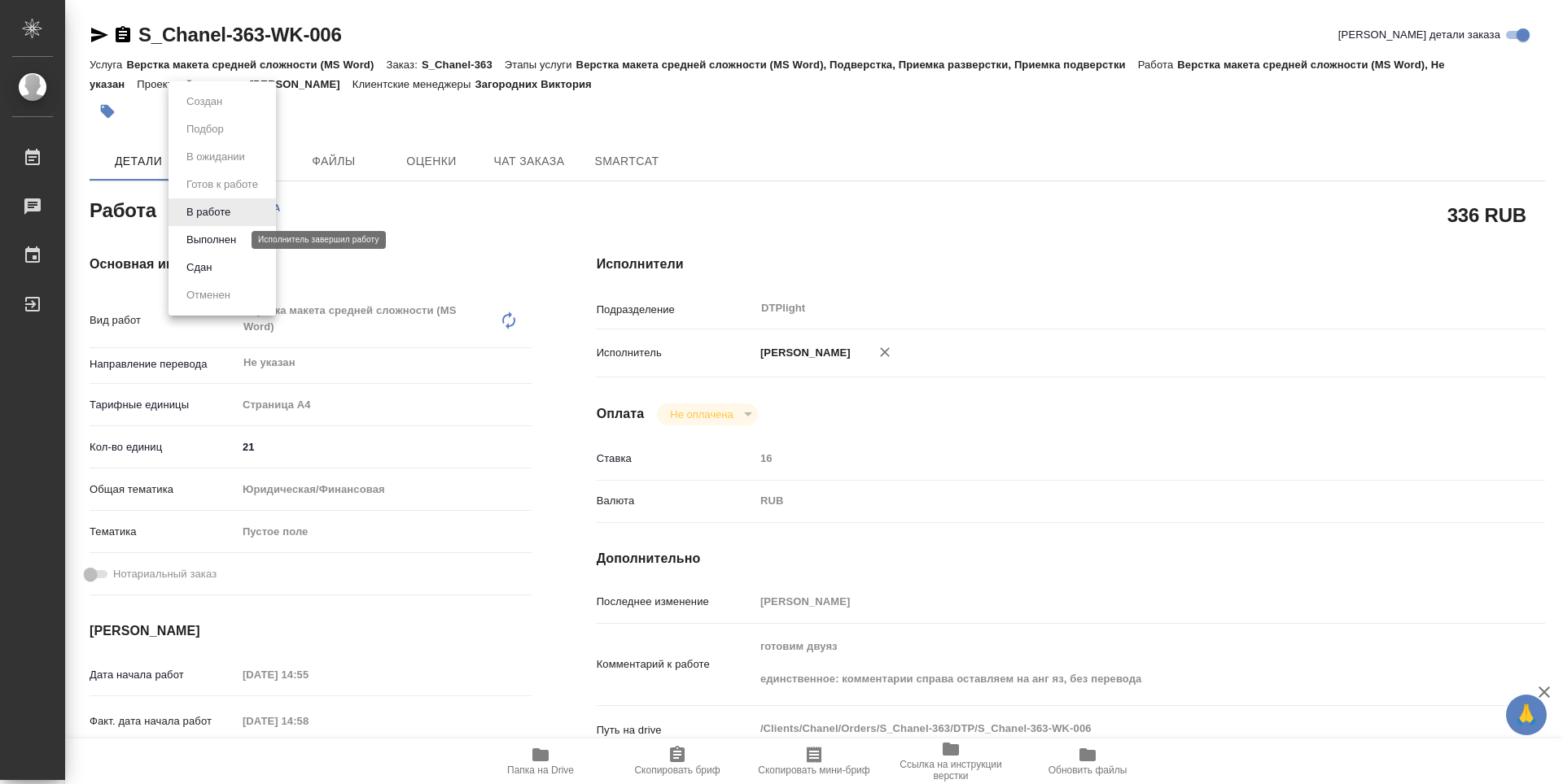
click at [223, 235] on button "Выполнен" at bounding box center [211, 240] width 60 height 18
type textarea "x"
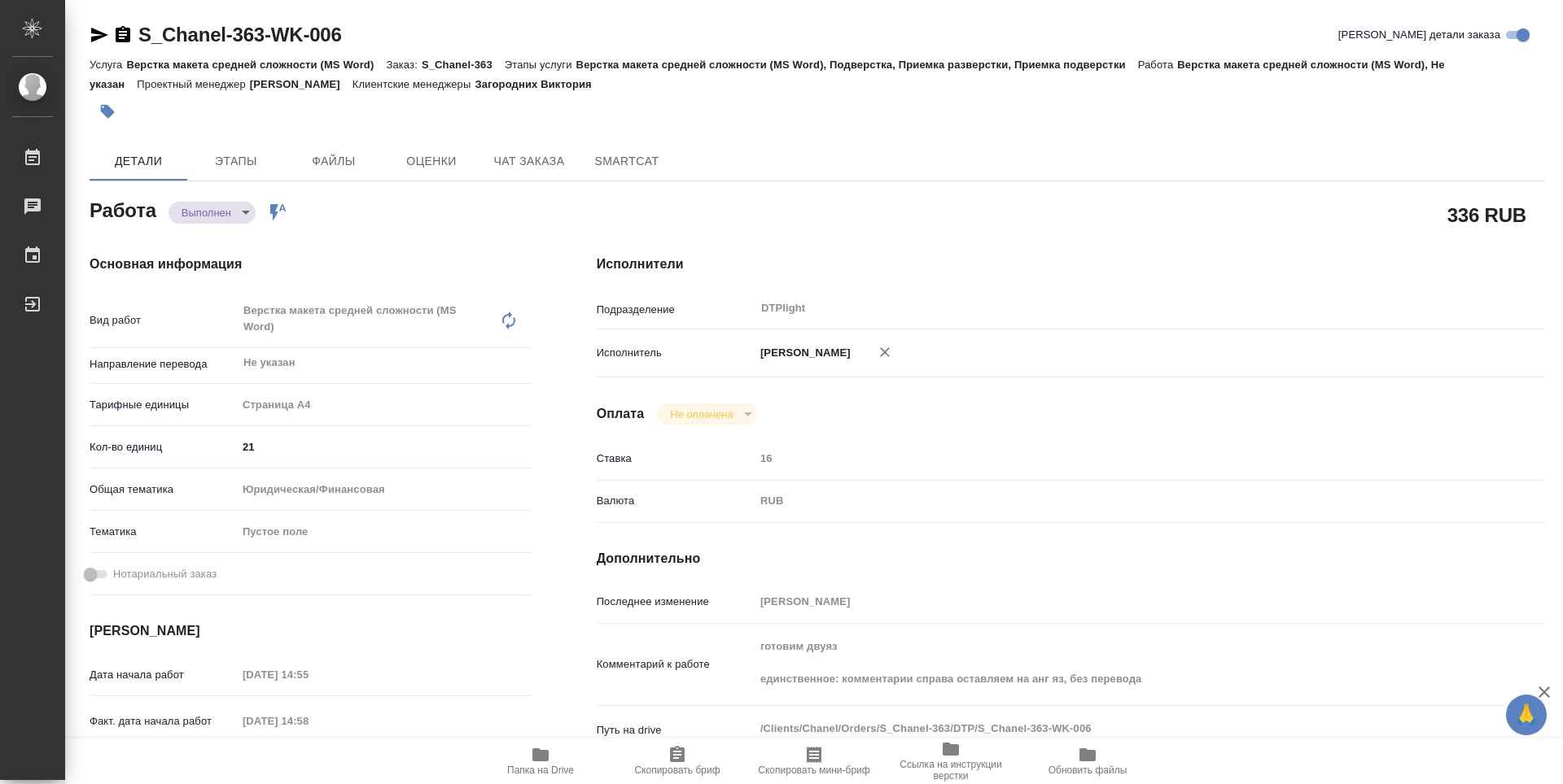
type textarea "x"
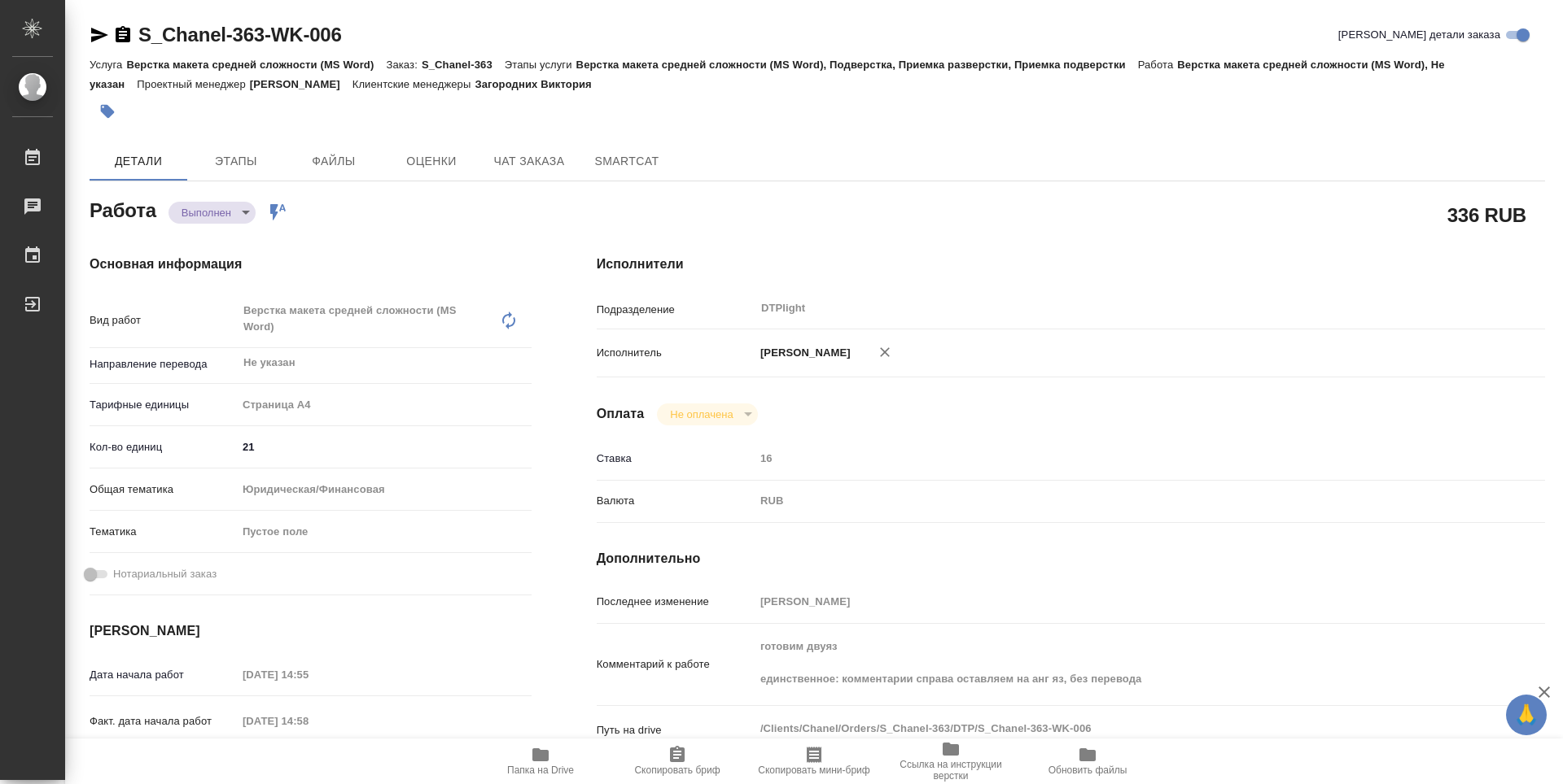
type textarea "x"
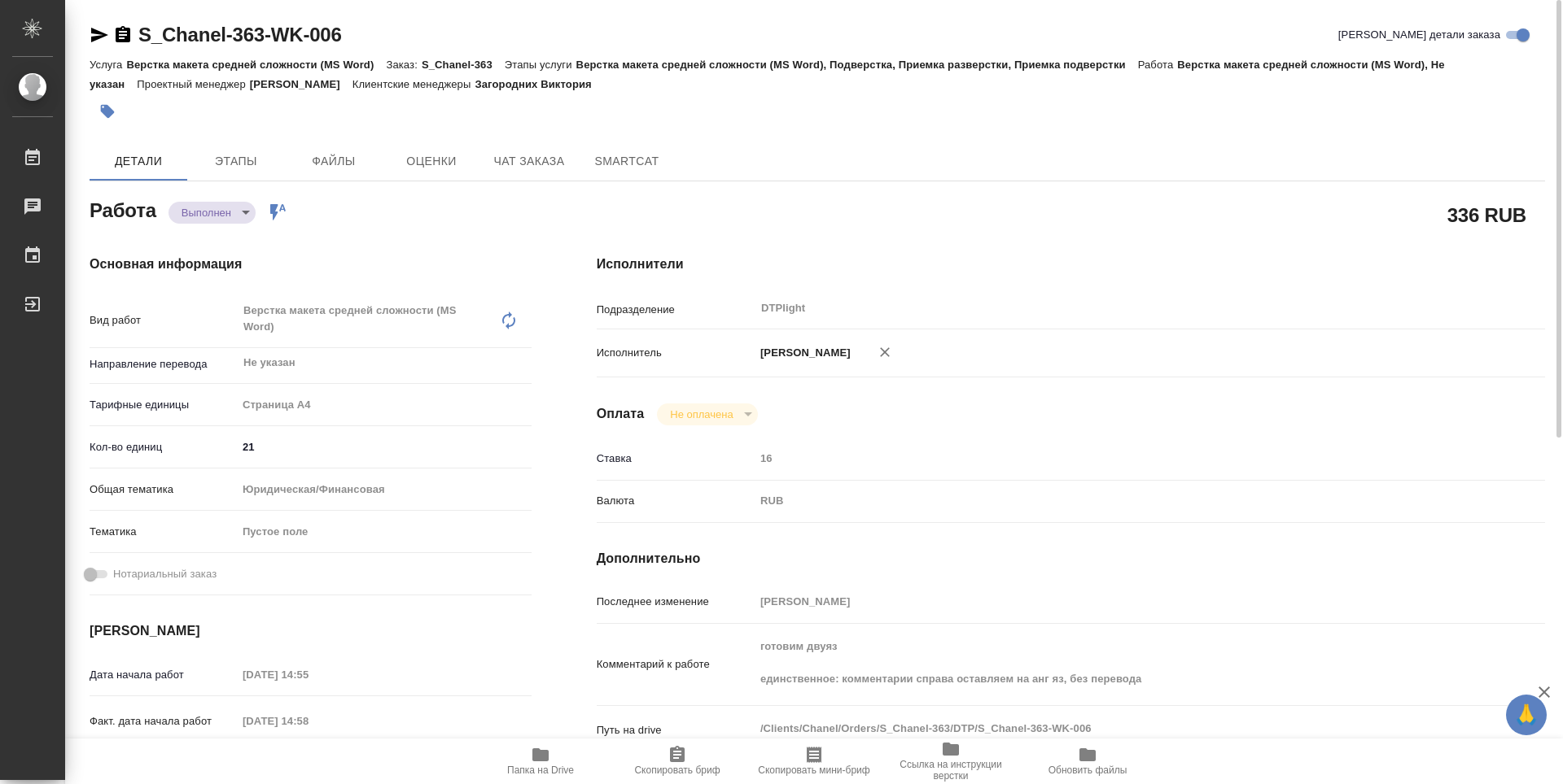
type textarea "x"
click at [367, 244] on div "Основная информация Вид работ Верстка макета средней сложности (MS Word) x ​ На…" at bounding box center [310, 577] width 507 height 711
click at [118, 38] on icon "button" at bounding box center [123, 34] width 15 height 16
click at [361, 236] on div "Основная информация Вид работ Верстка макета средней сложности (MS Word) x ​ На…" at bounding box center [310, 577] width 507 height 711
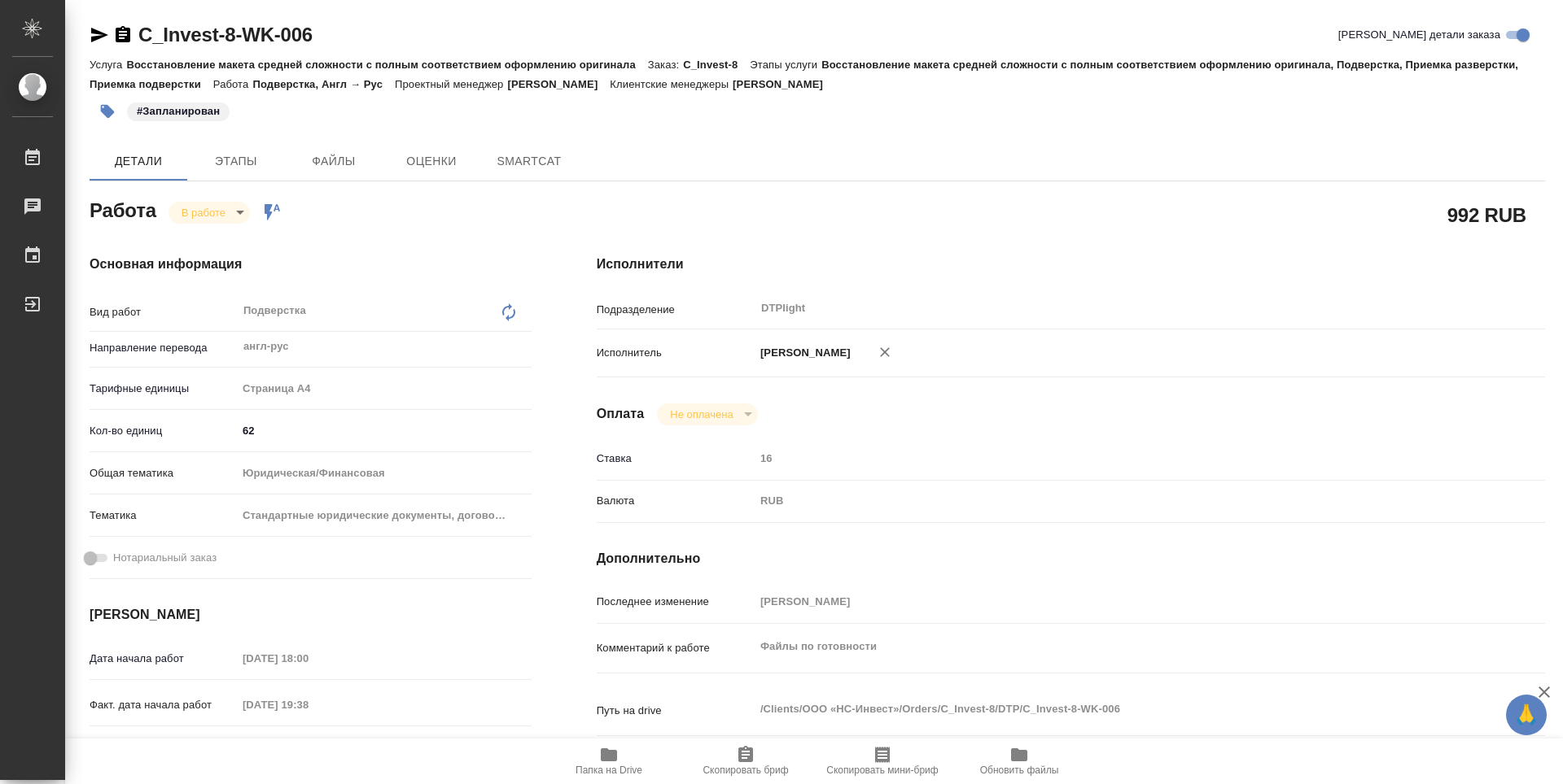
type textarea "x"
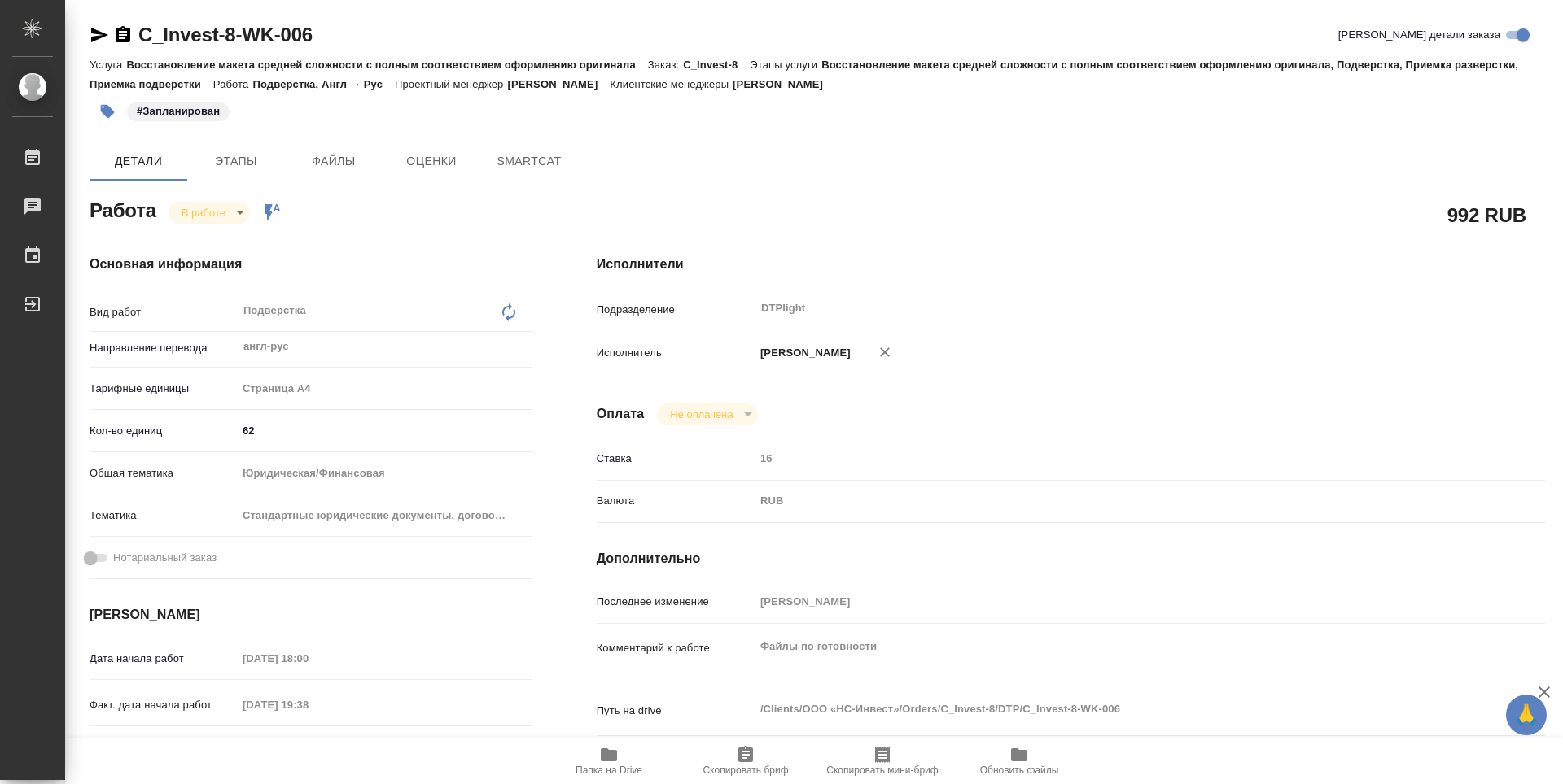
type textarea "x"
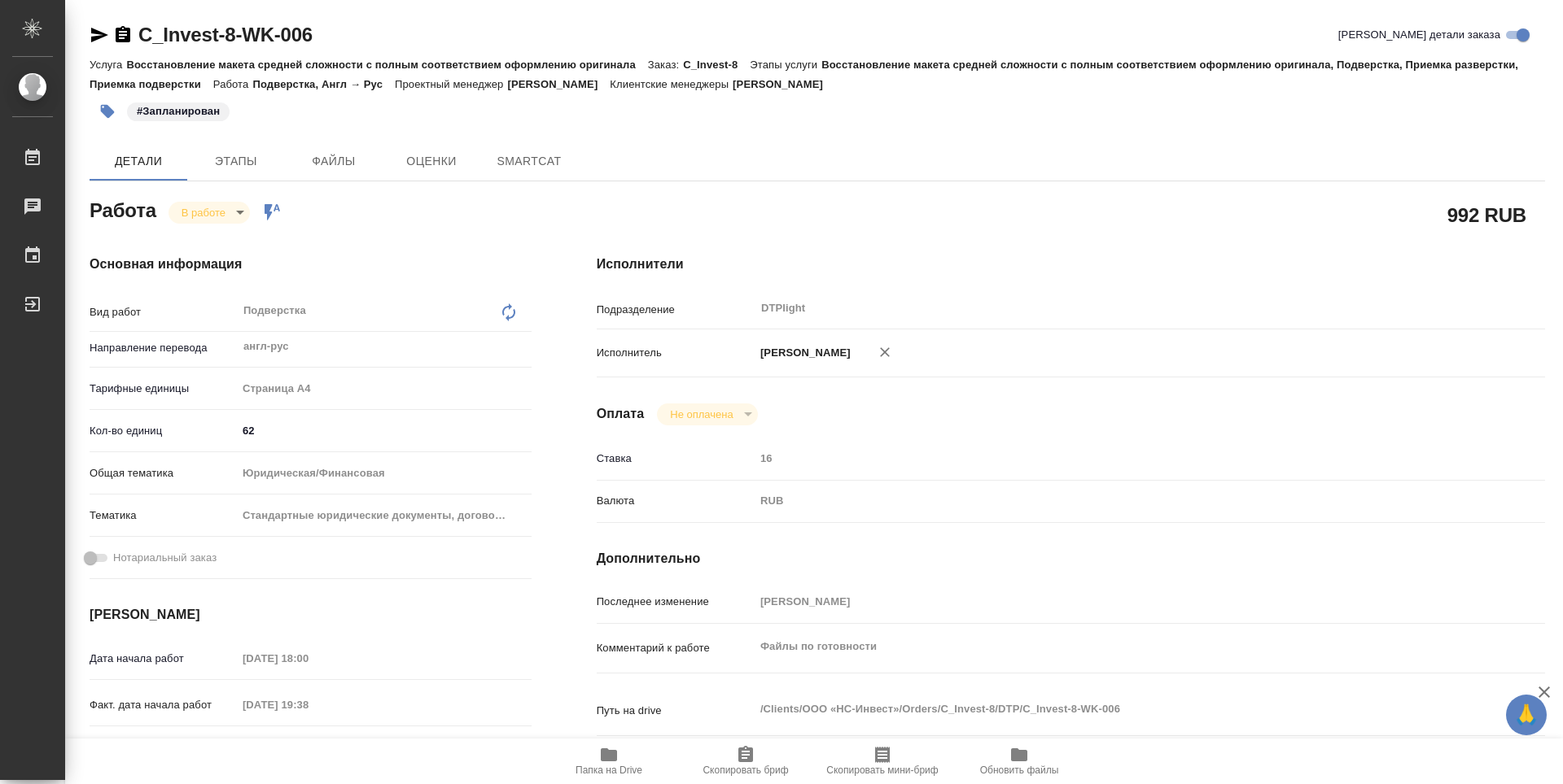
type textarea "x"
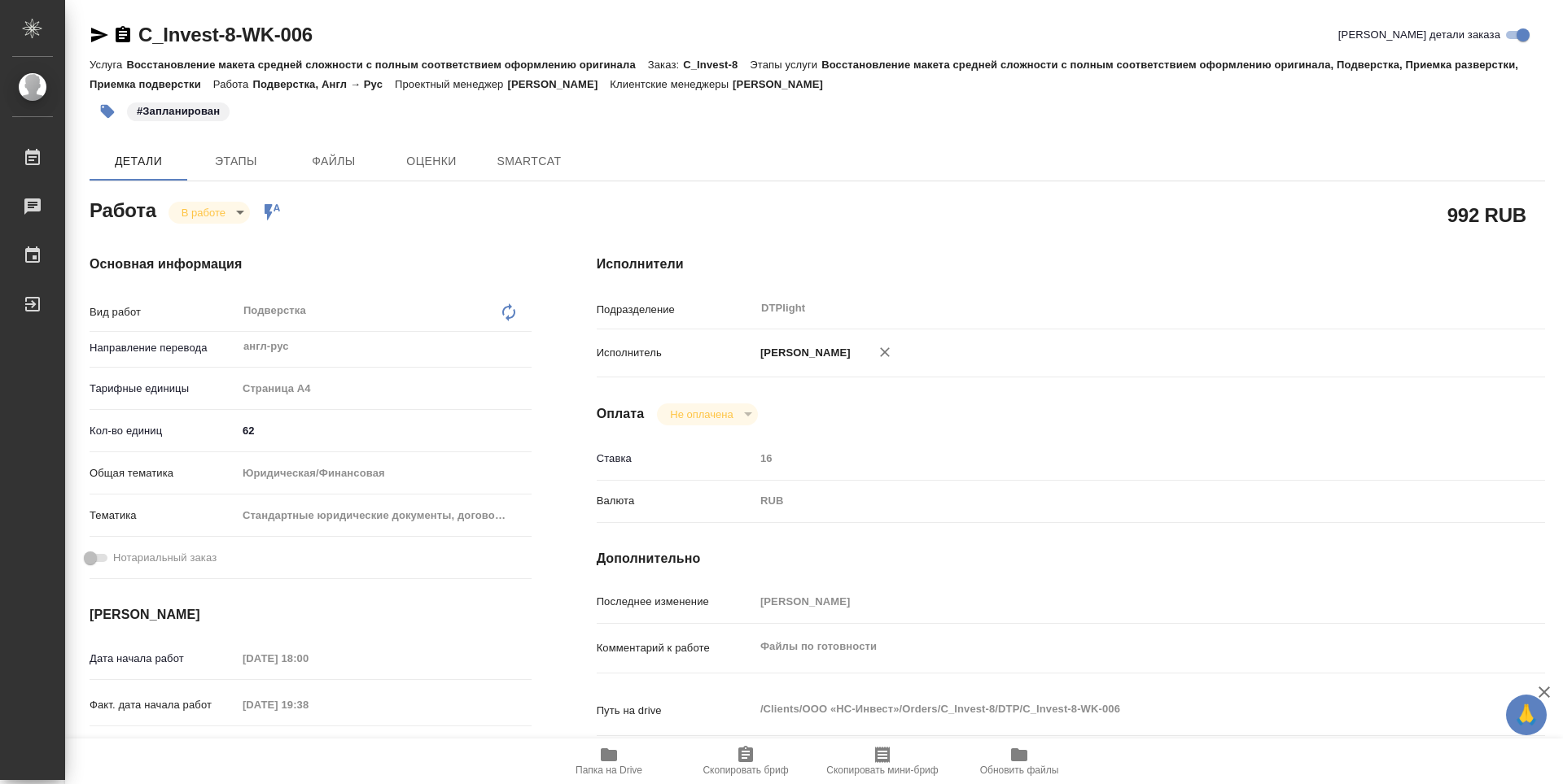
type textarea "x"
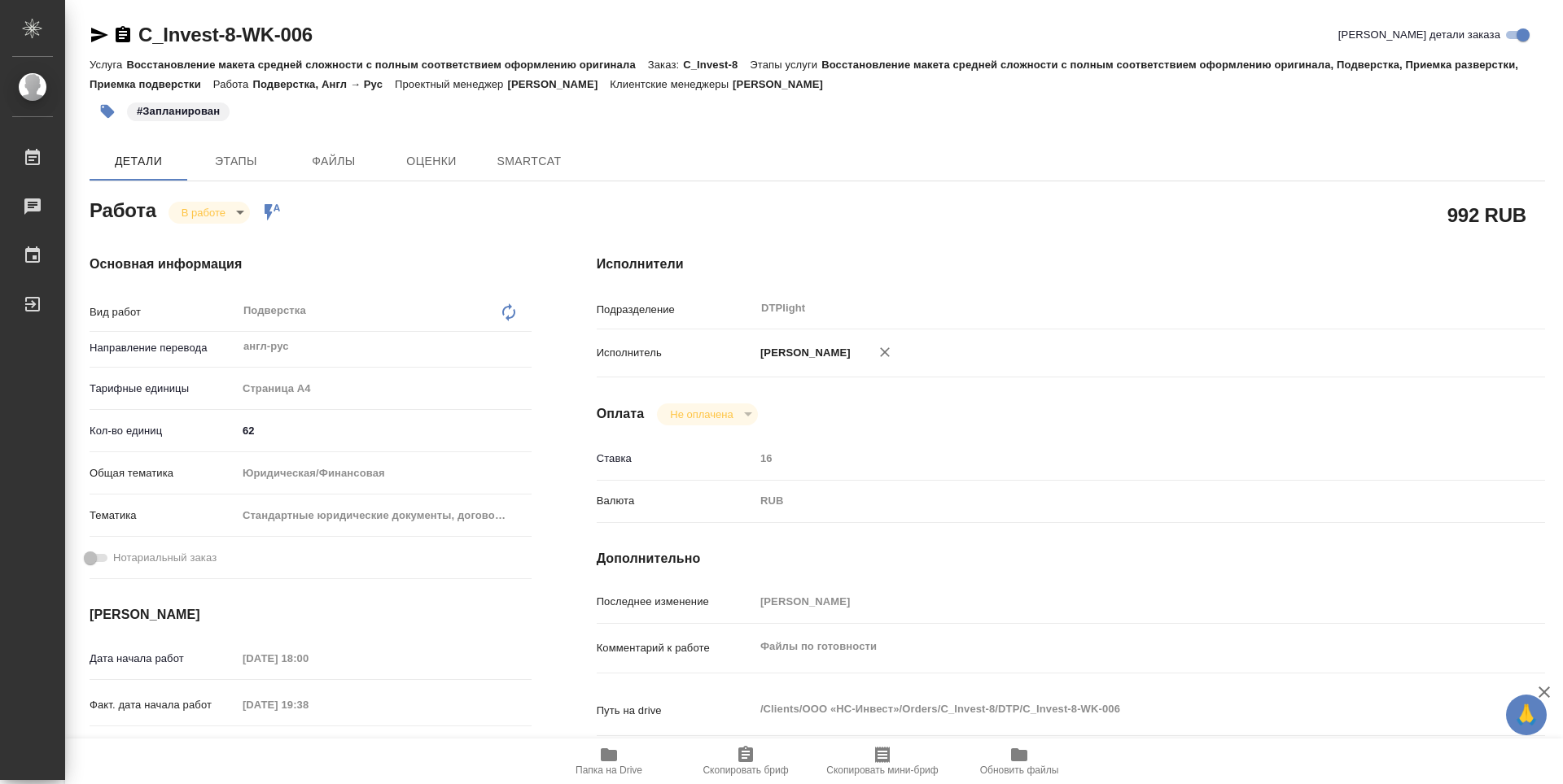
type textarea "x"
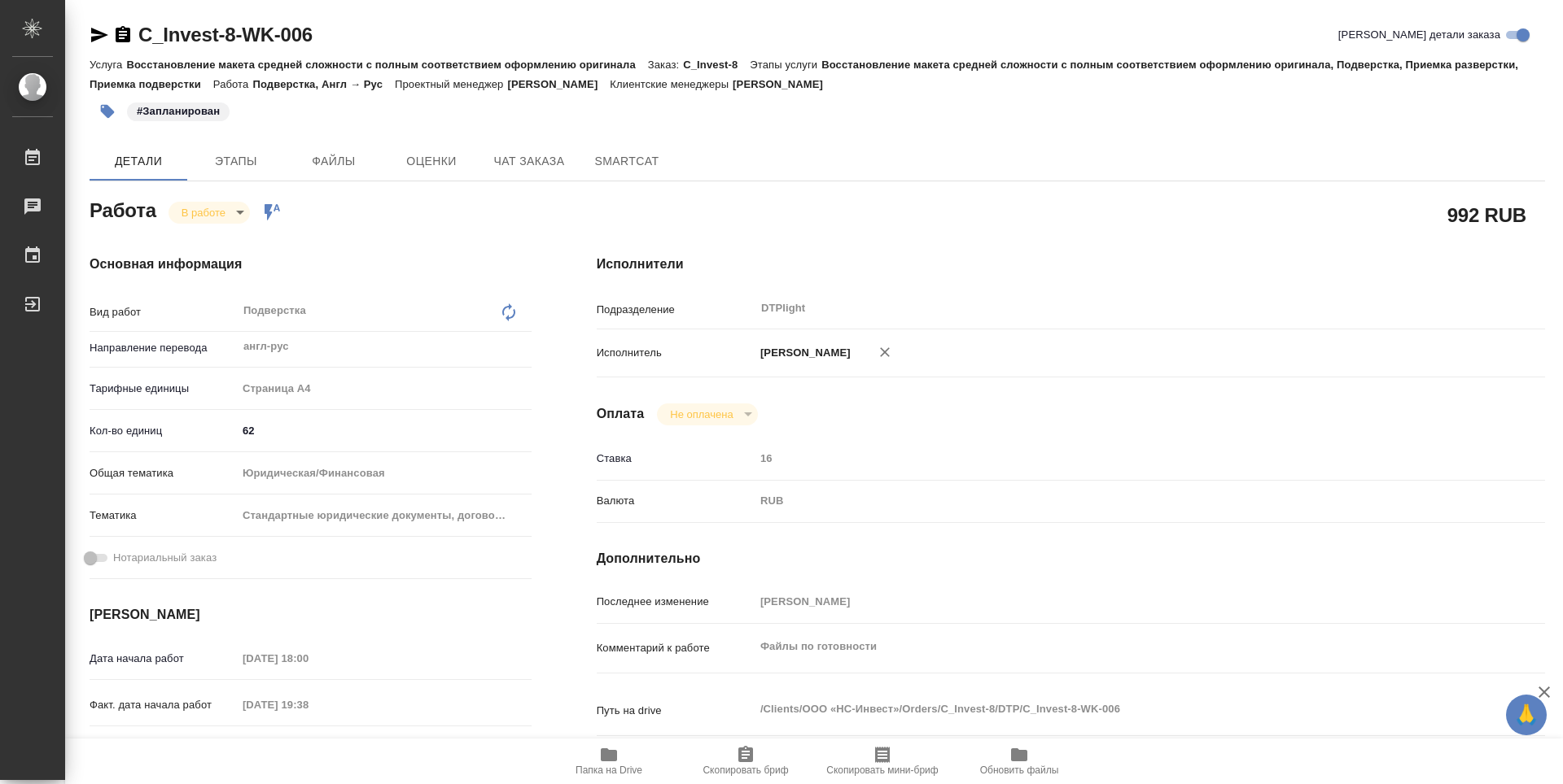
type textarea "x"
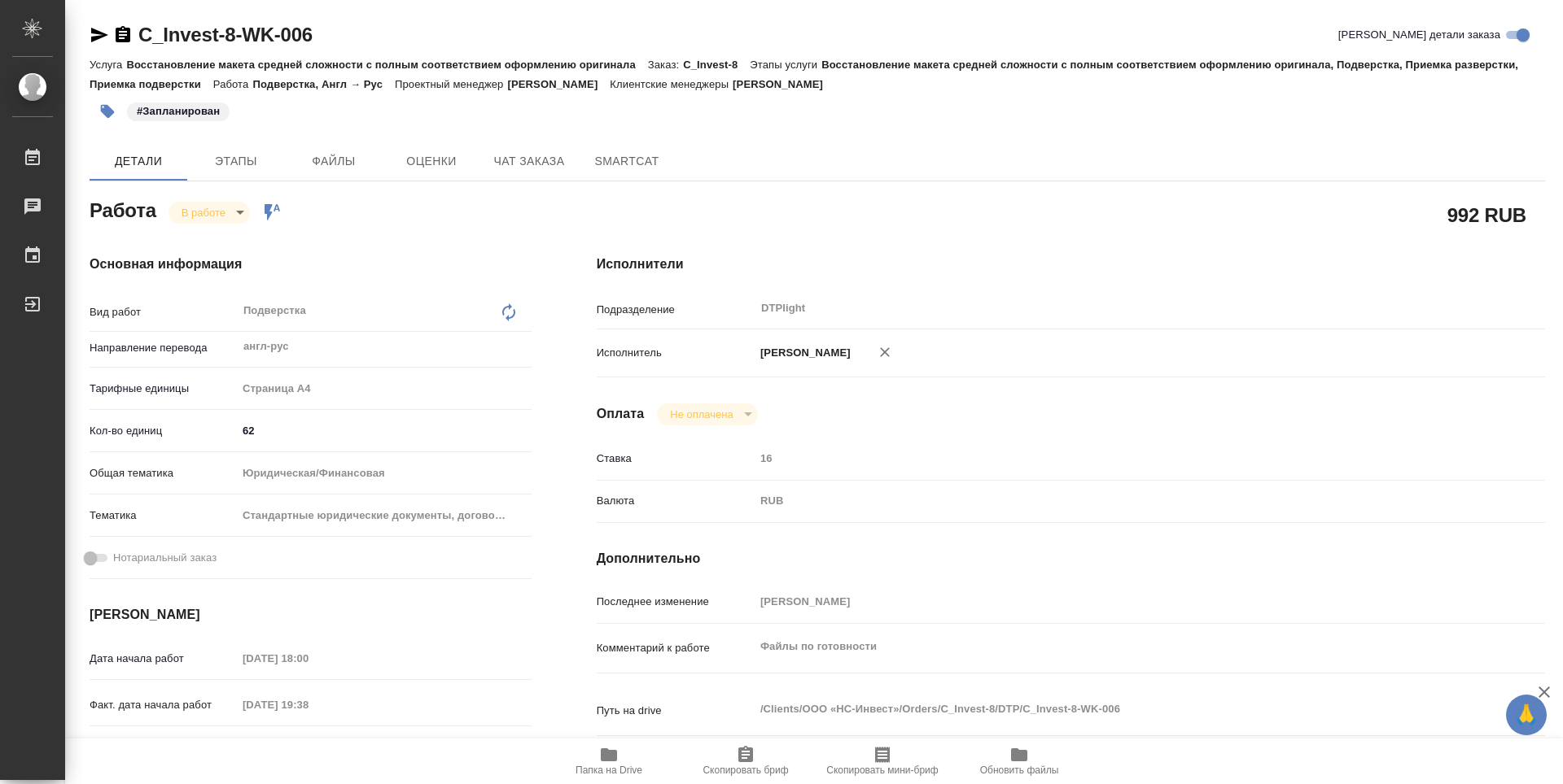
click at [607, 756] on icon "button" at bounding box center [609, 755] width 16 height 13
type textarea "x"
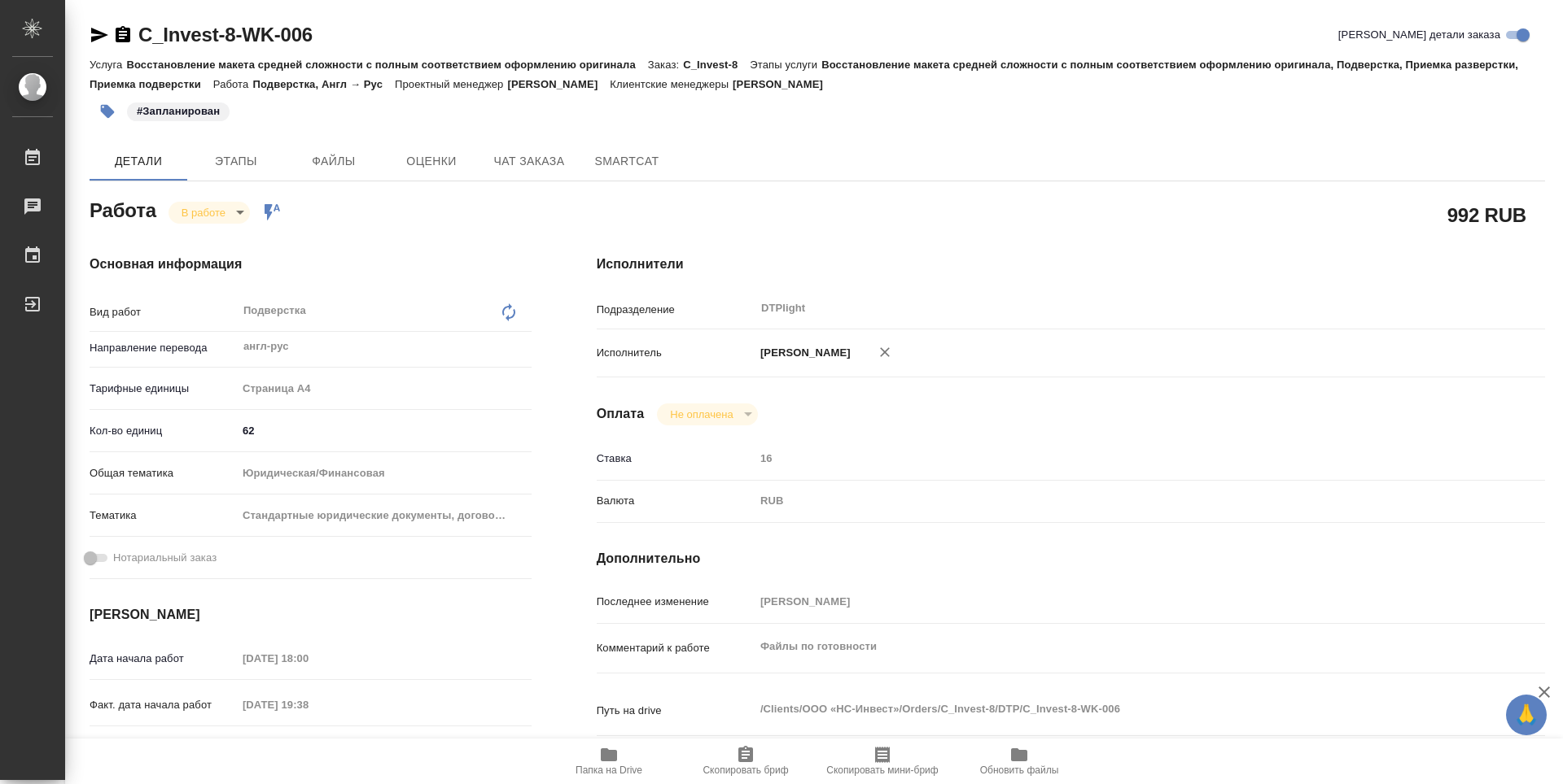
type textarea "x"
click at [127, 37] on icon "button" at bounding box center [123, 34] width 15 height 16
click at [608, 766] on span "Папка на Drive" at bounding box center [609, 771] width 67 height 11
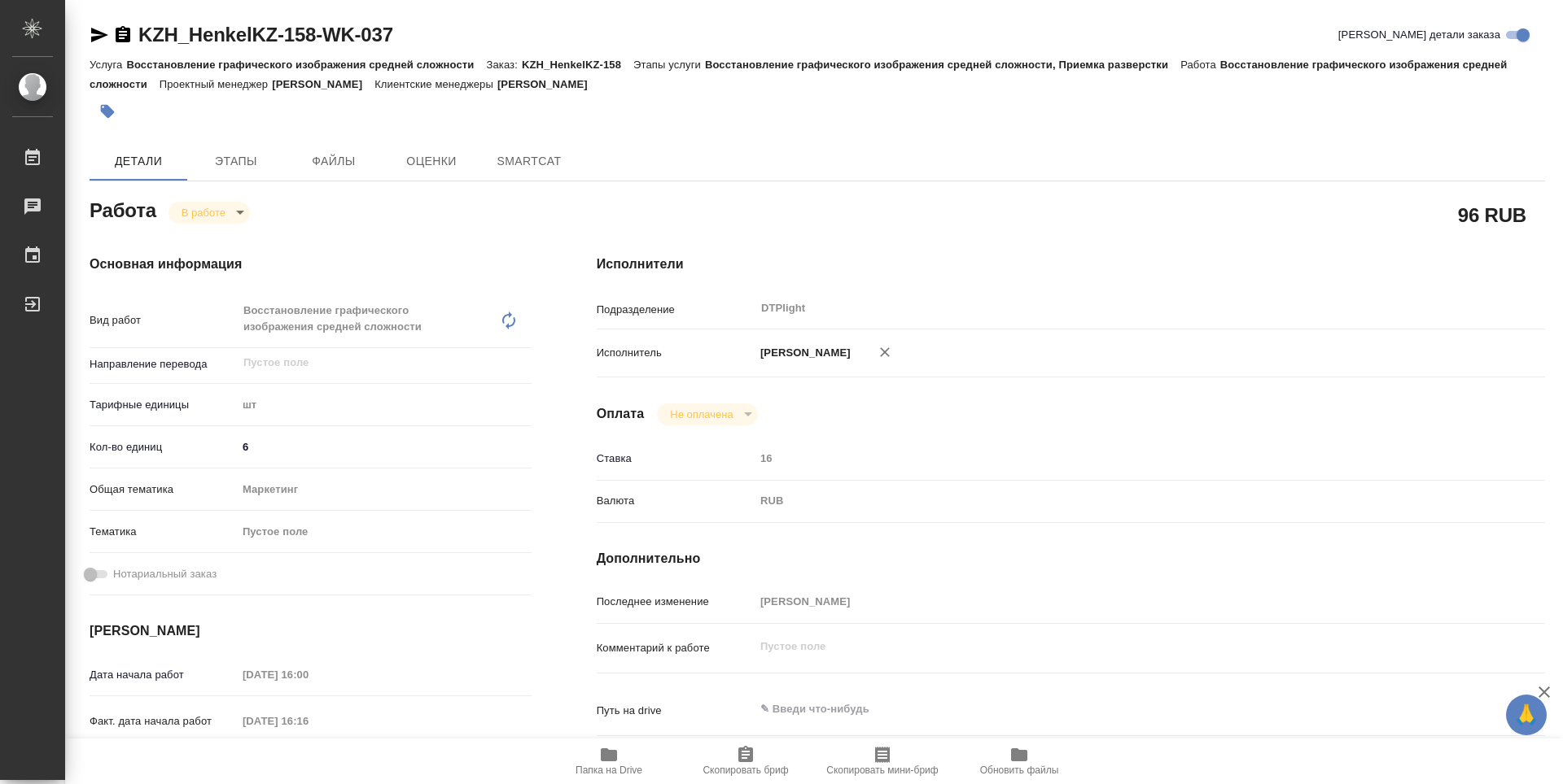
type textarea "x"
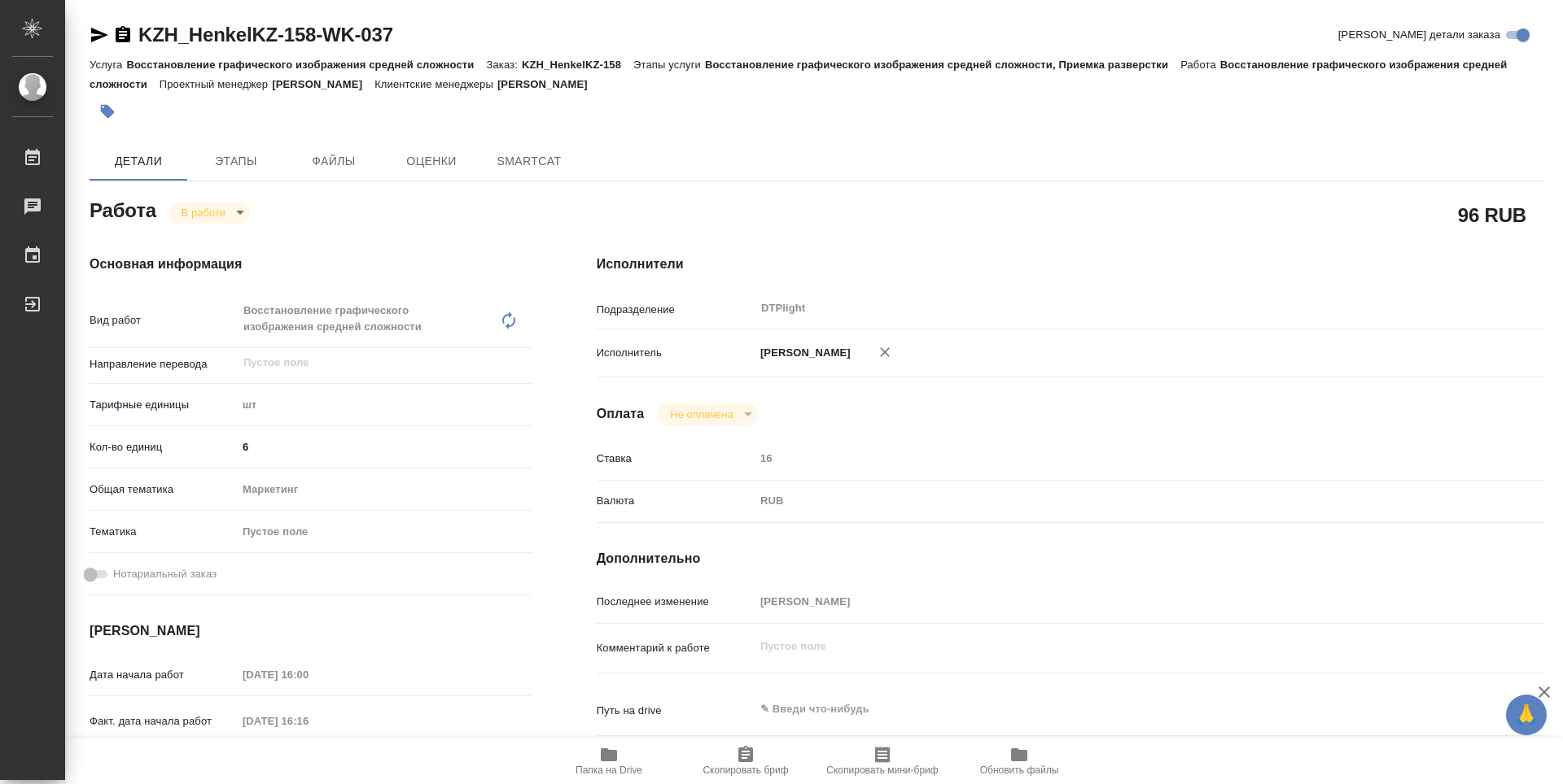
type textarea "x"
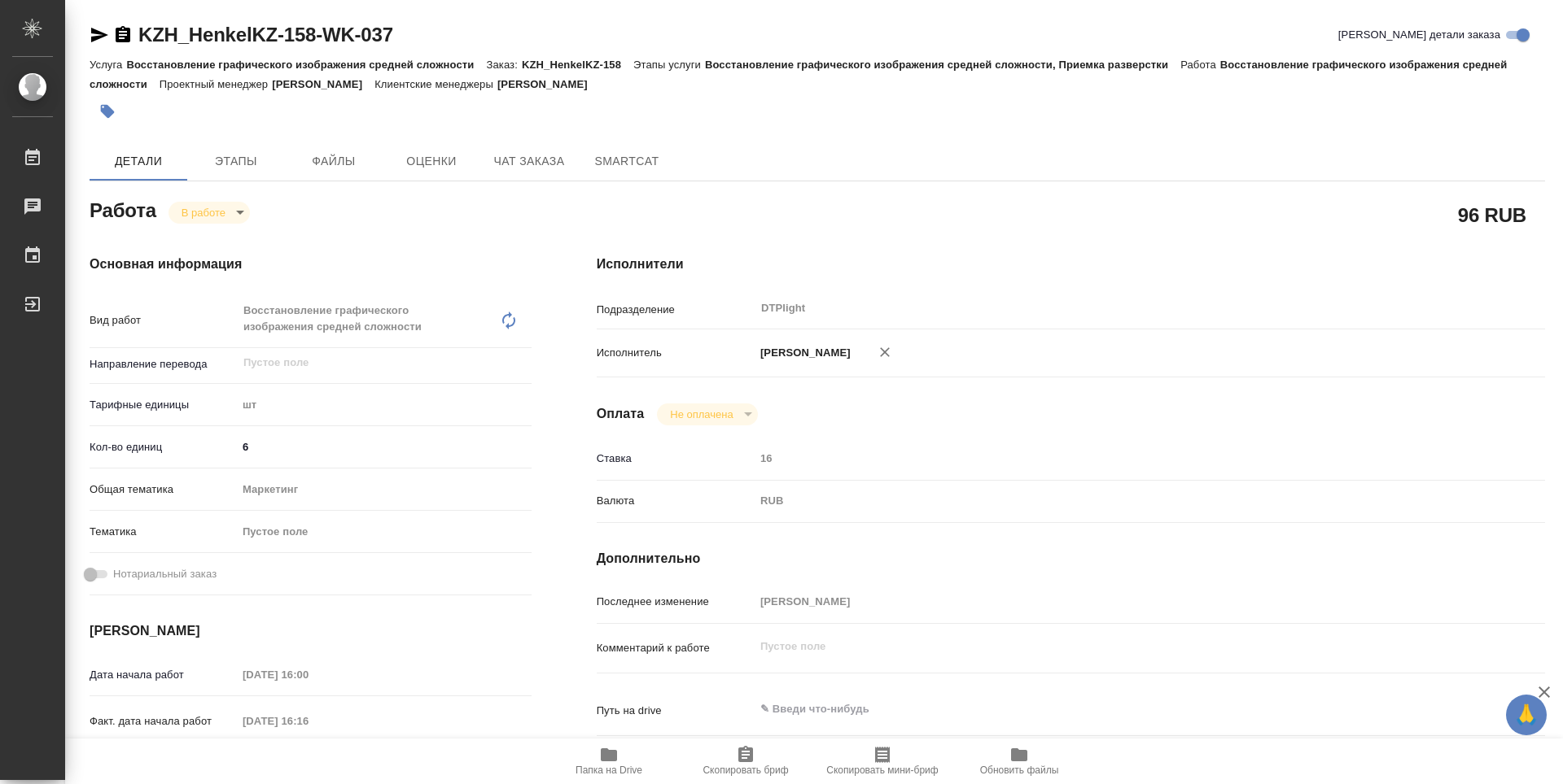
click at [615, 759] on icon "button" at bounding box center [609, 755] width 16 height 13
type textarea "x"
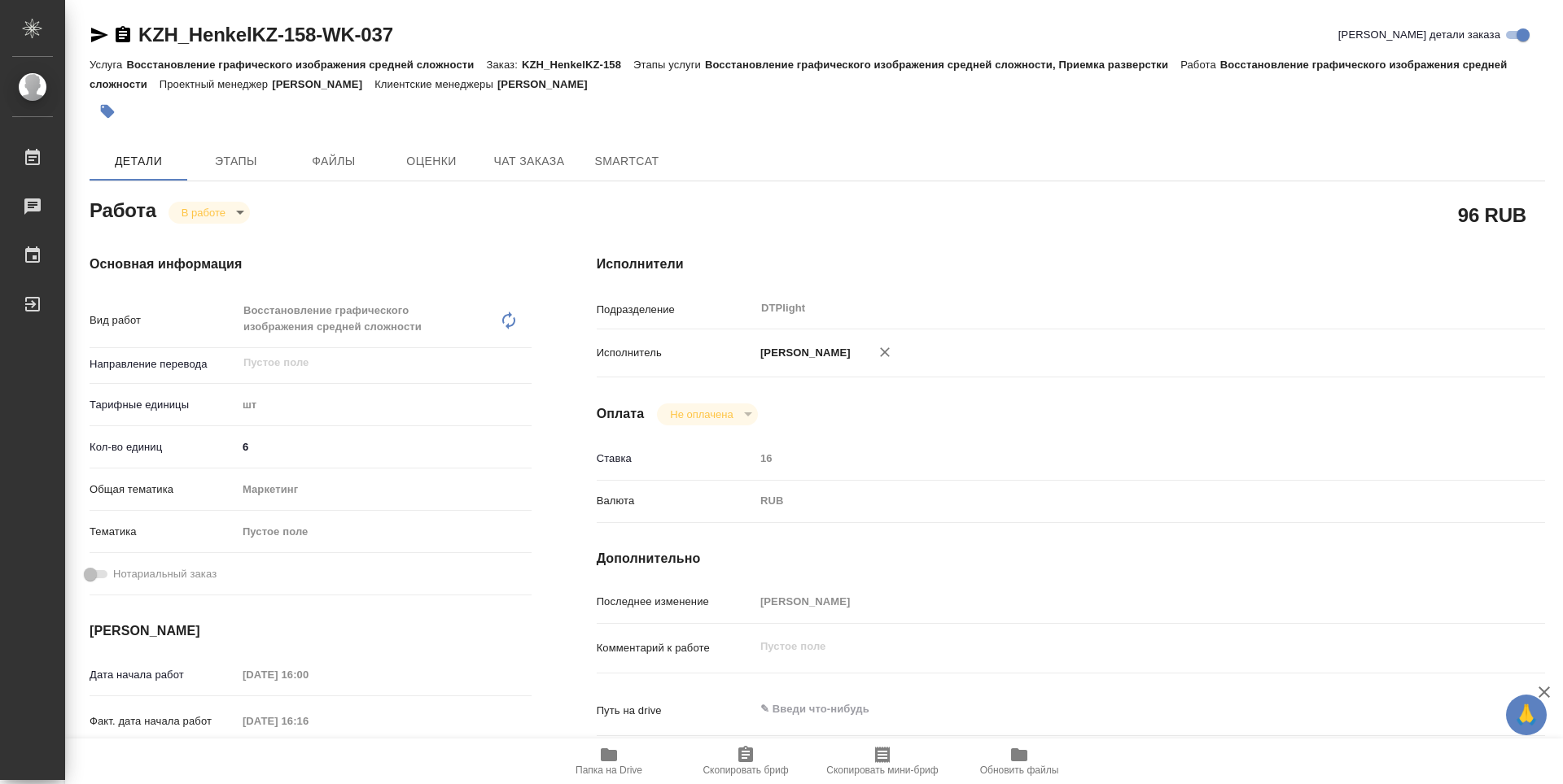
type textarea "x"
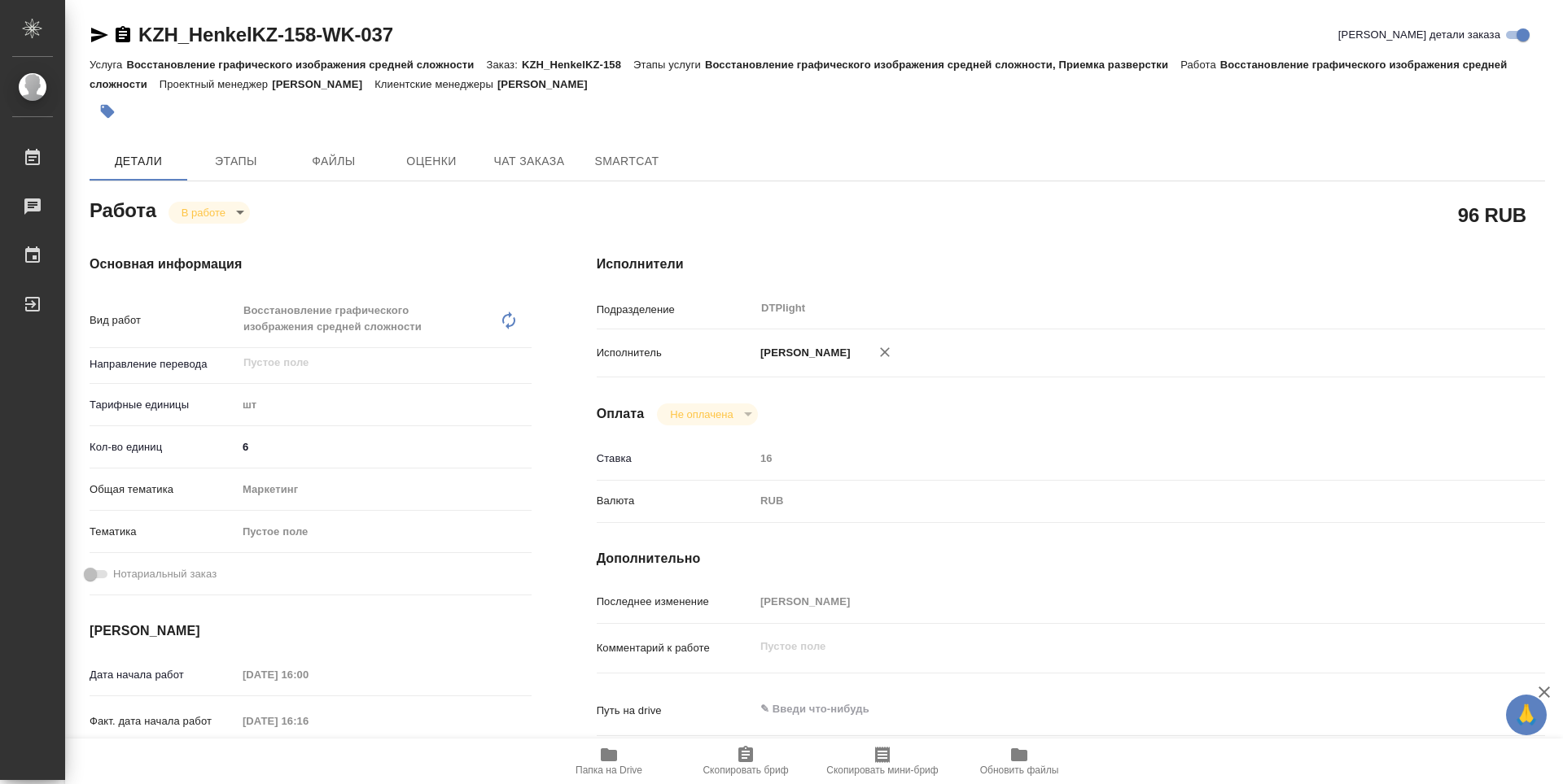
type textarea "x"
drag, startPoint x: 336, startPoint y: 26, endPoint x: 135, endPoint y: 32, distance: 201.1
click at [136, 32] on div "KZH_HenkelKZ-158-WK-037 Кратко детали заказа" at bounding box center [817, 35] width 1455 height 26
copy link "KZH_HenkelKZ-158-WK-037"
click at [244, 213] on body "🙏 .cls-1 fill:#fff; AWATERA Guselnikov Roman Работы 0 Чаты График Выйти KZH_Hen…" at bounding box center [782, 392] width 1563 height 784
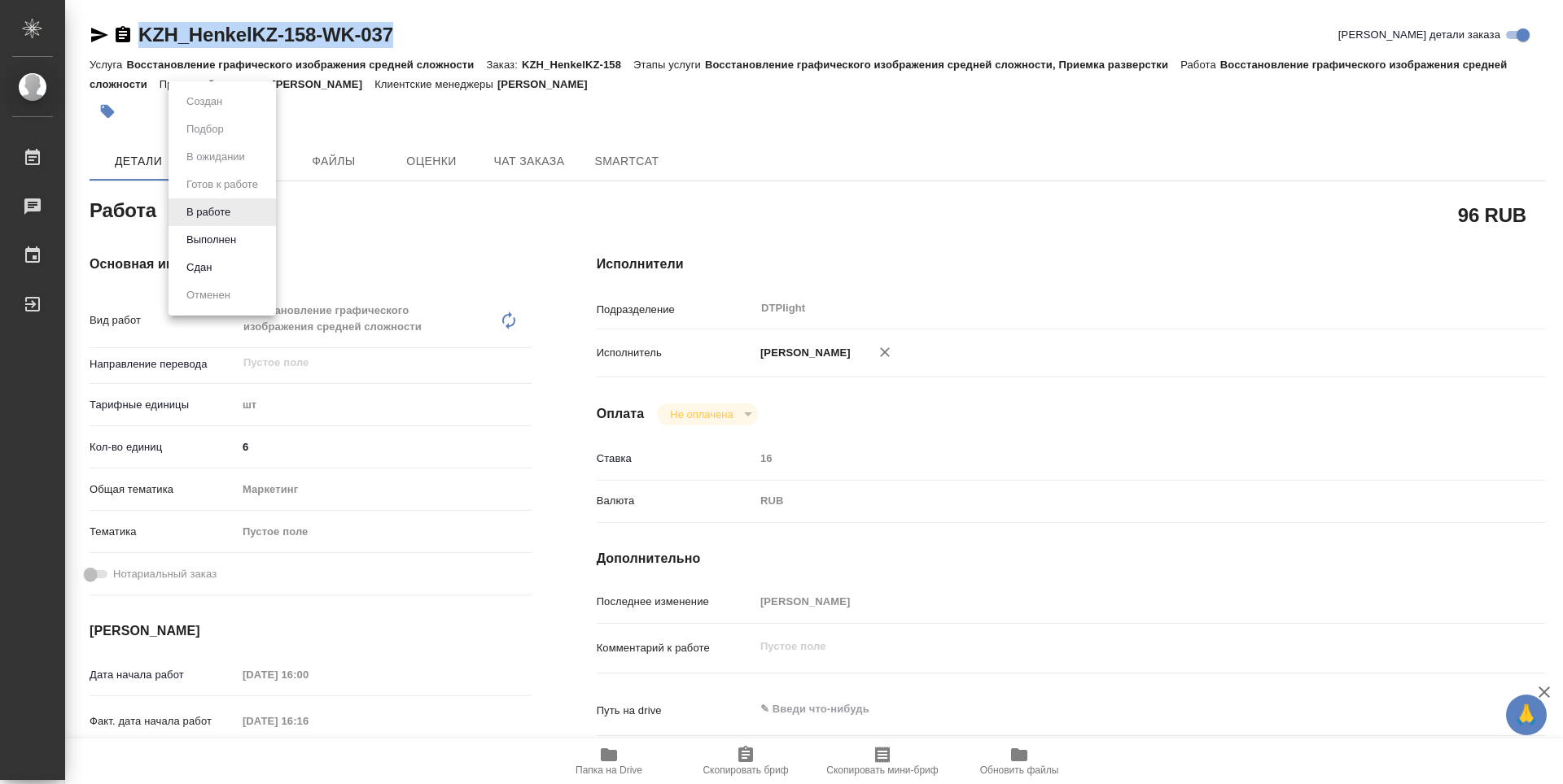
click at [232, 237] on button "Выполнен" at bounding box center [211, 240] width 60 height 18
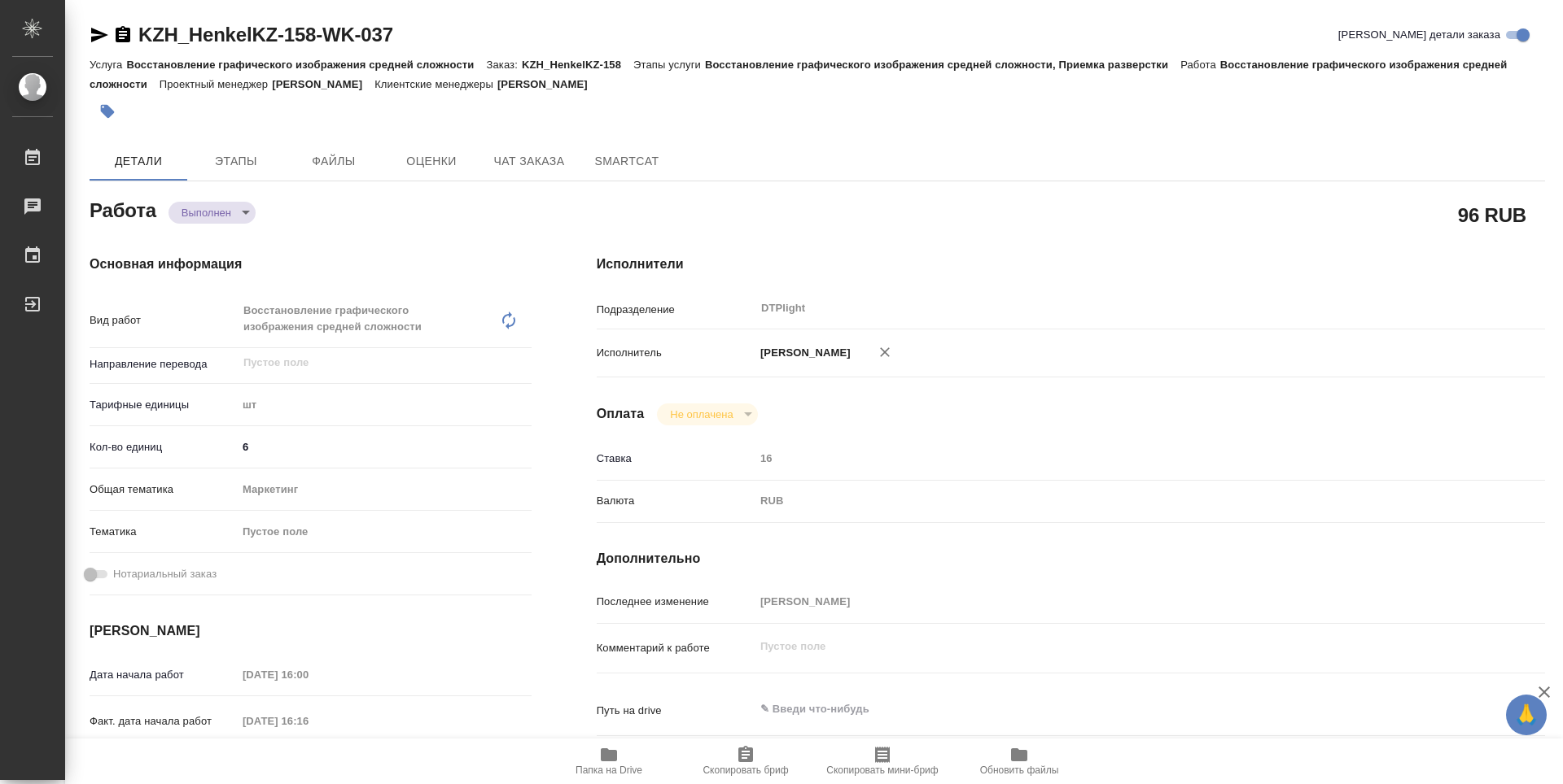
type textarea "x"
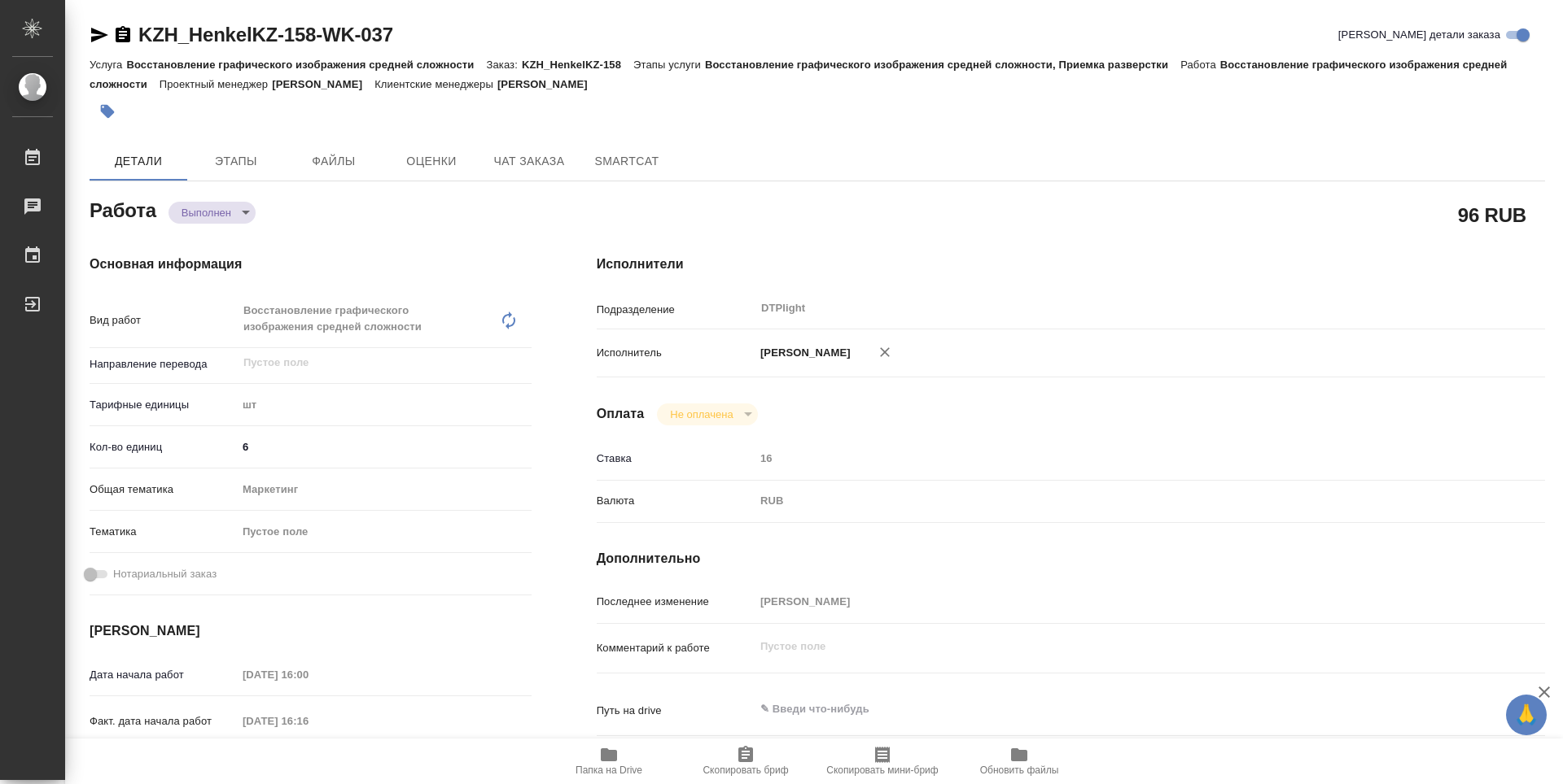
type textarea "x"
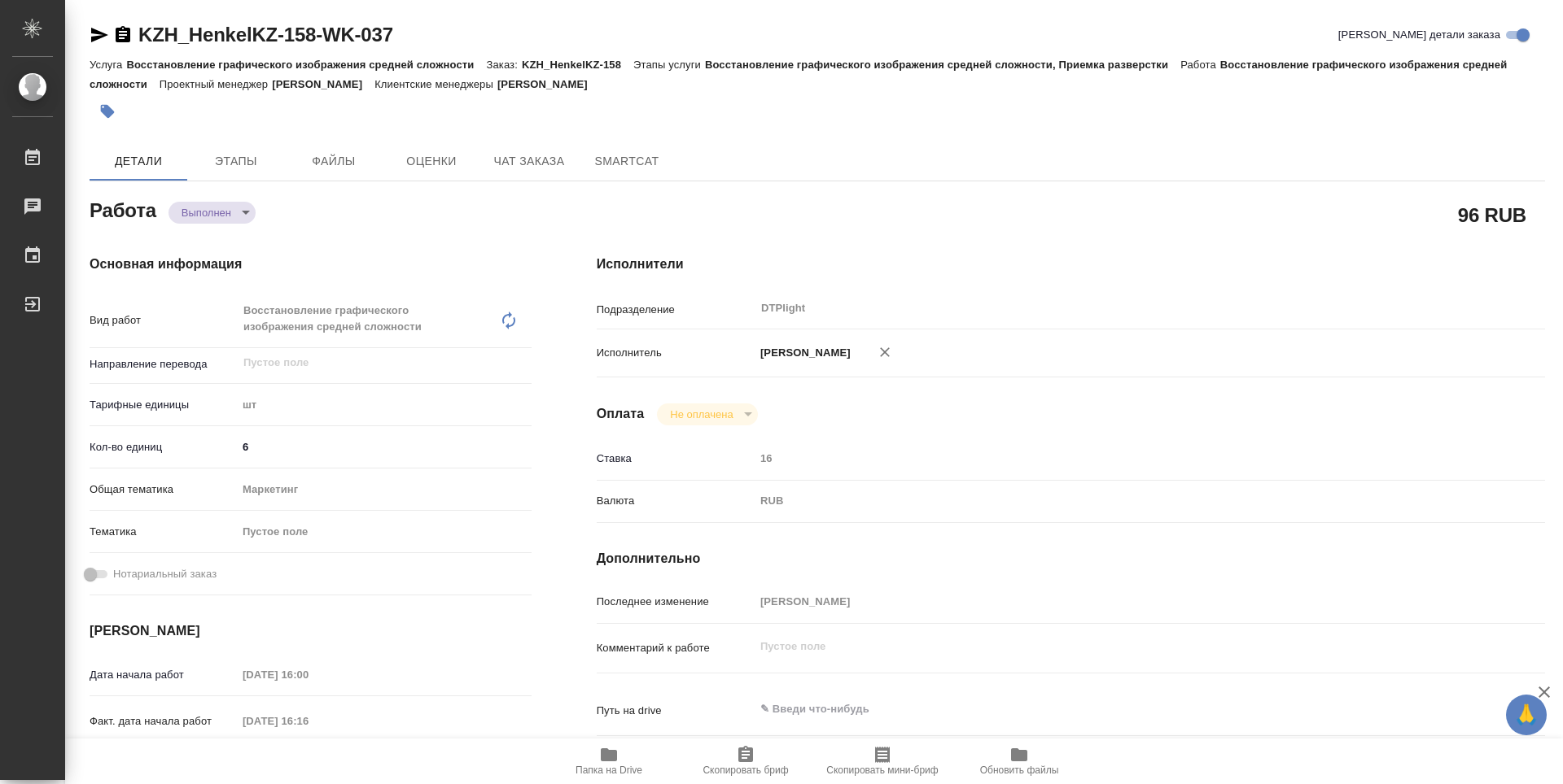
click at [408, 27] on div "KZH_HenkelKZ-158-WK-037 Кратко детали заказа" at bounding box center [817, 35] width 1455 height 26
type textarea "x"
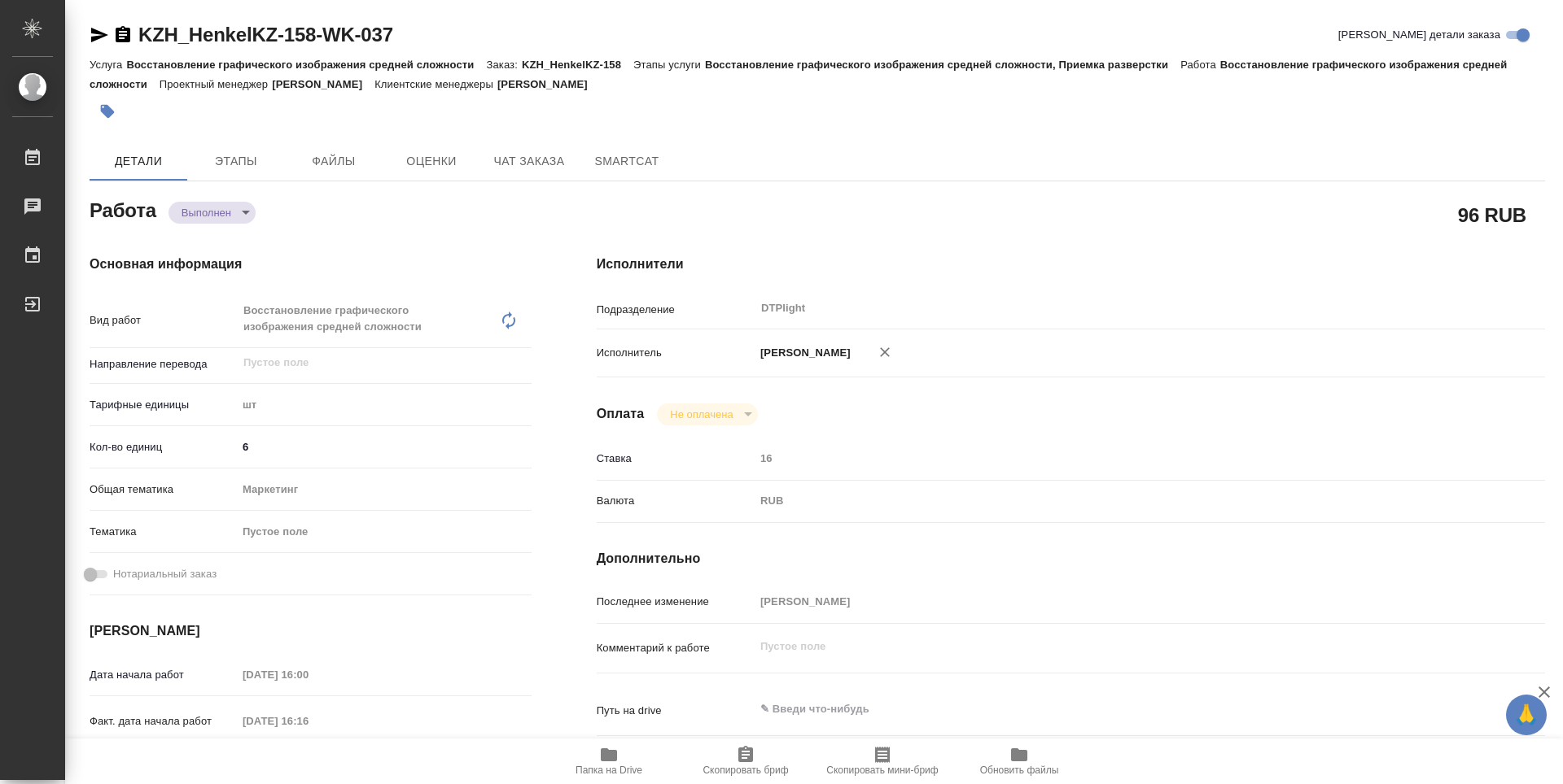
type textarea "x"
click at [119, 35] on icon "button" at bounding box center [123, 34] width 15 height 16
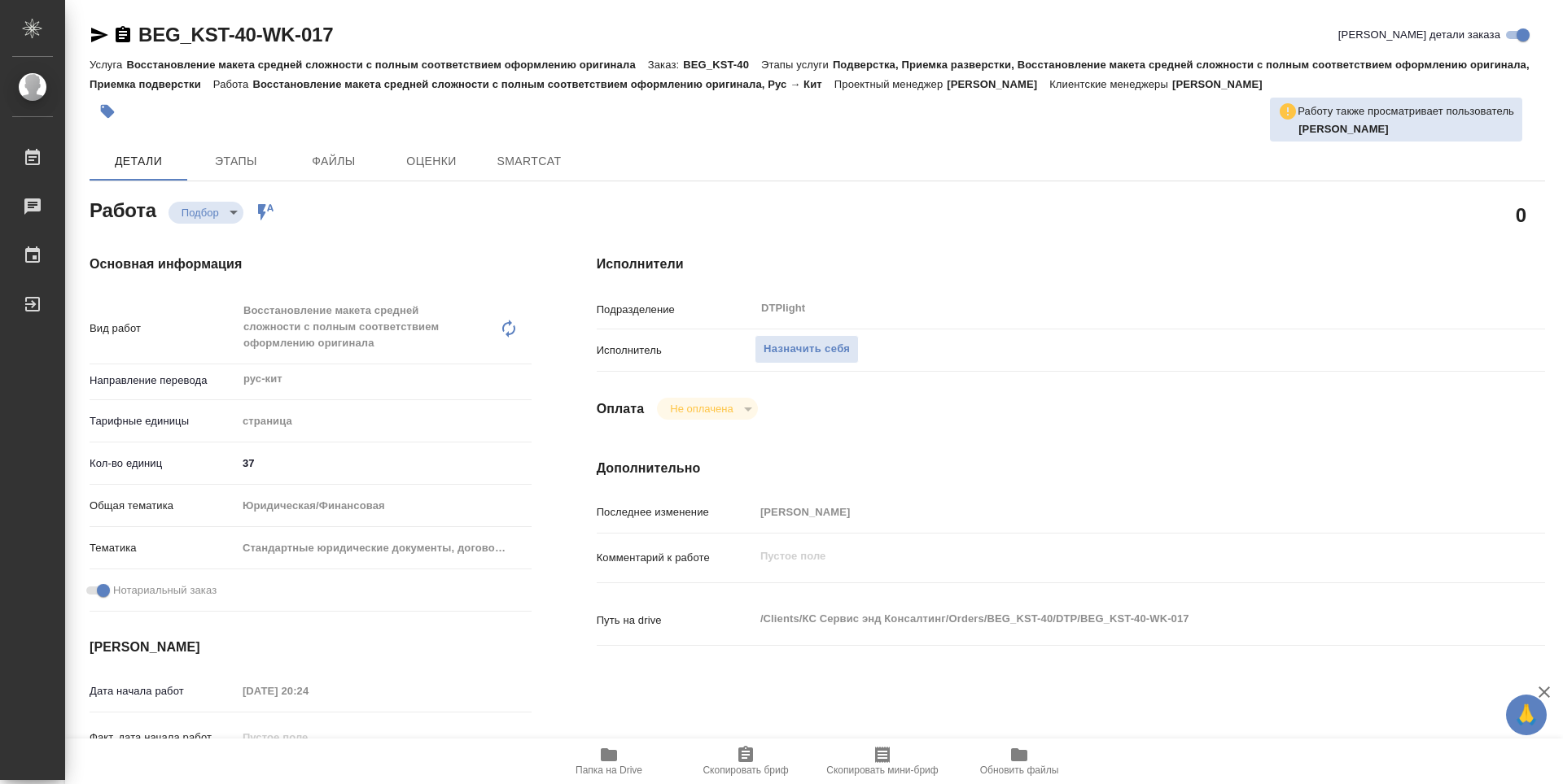
type textarea "x"
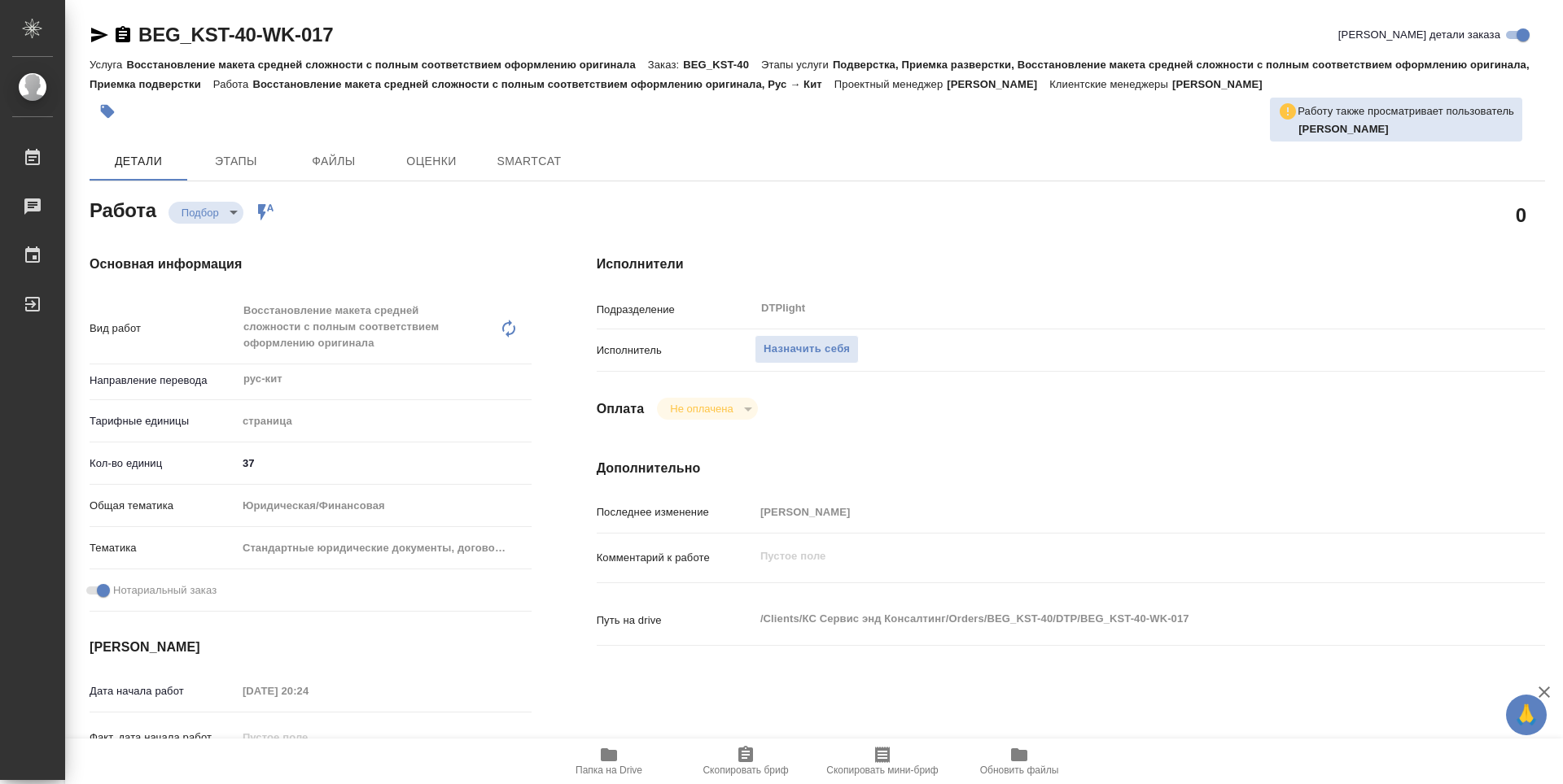
type textarea "x"
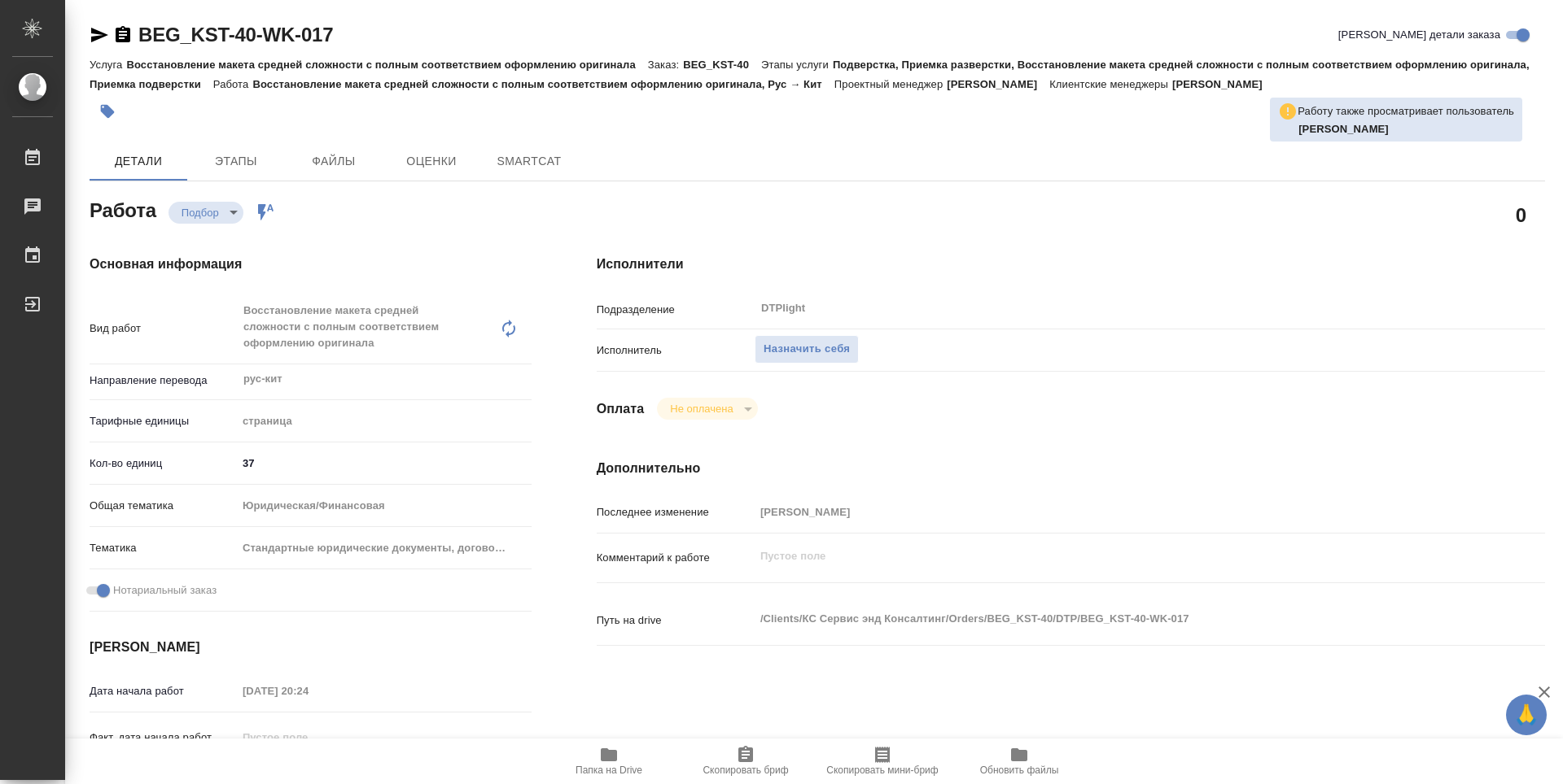
type textarea "x"
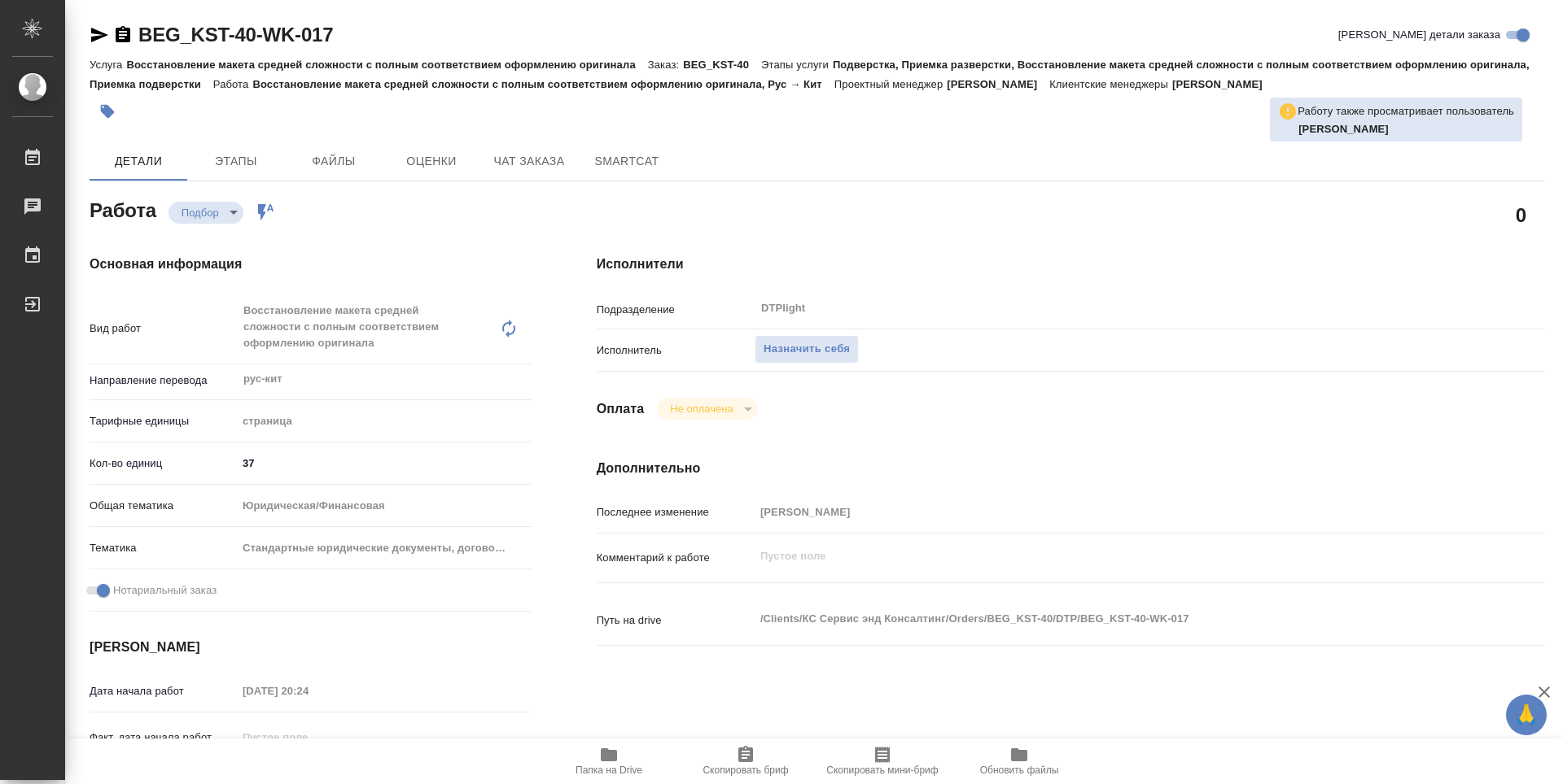
click at [595, 767] on span "Папка на Drive" at bounding box center [609, 771] width 67 height 11
type textarea "x"
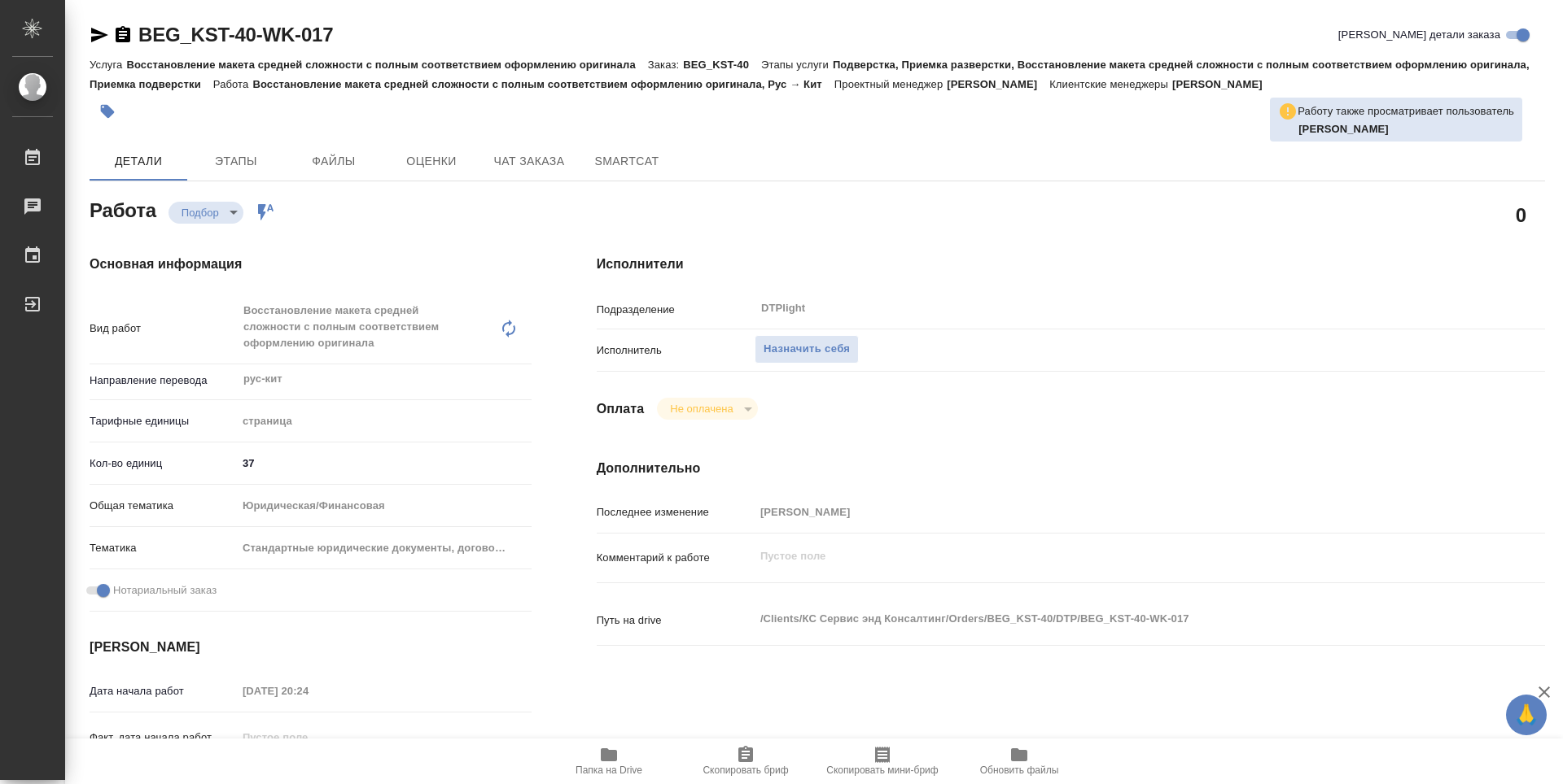
type textarea "x"
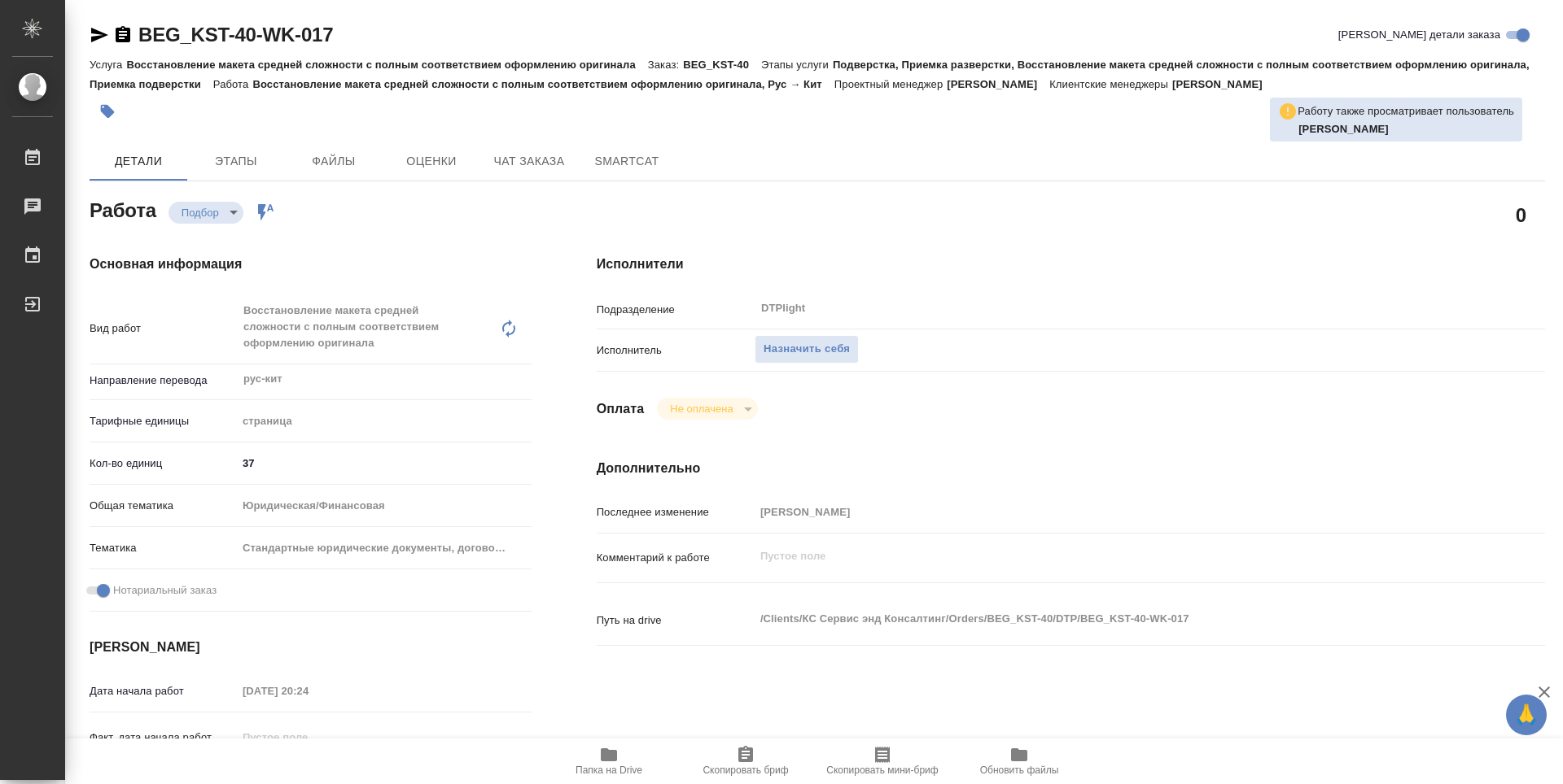
type textarea "x"
